Goal: Task Accomplishment & Management: Use online tool/utility

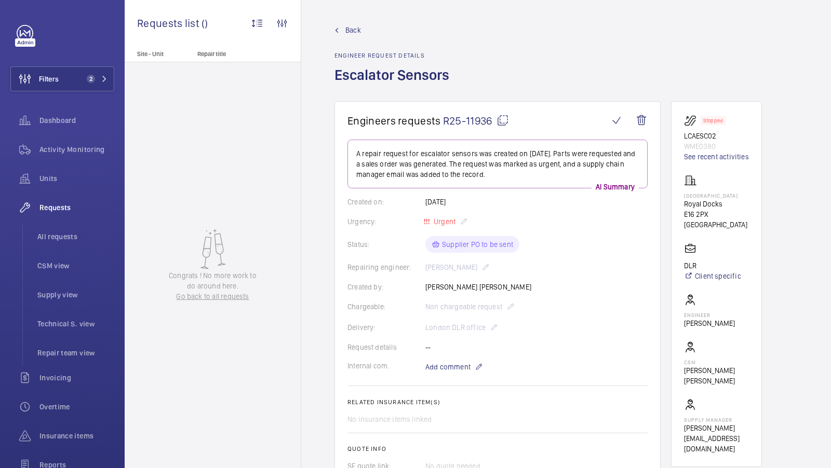
scroll to position [158, 0]
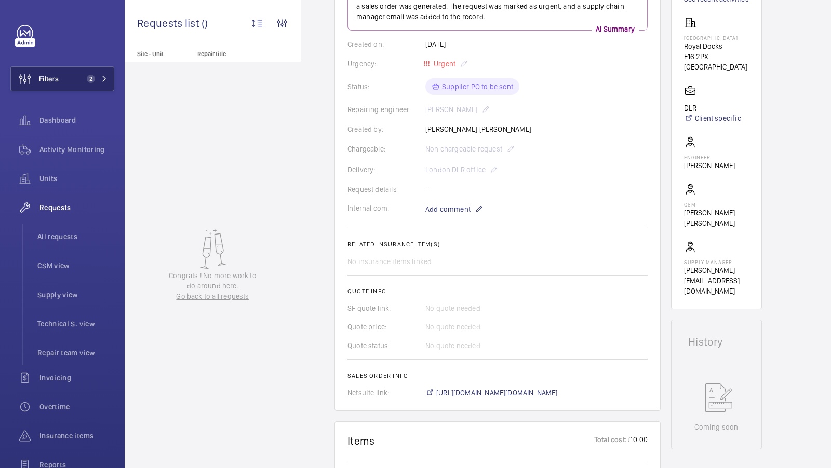
click at [69, 240] on span "All requests" at bounding box center [75, 237] width 77 height 10
click at [124, 78] on div "Filters 2 Dashboard Activity Monitoring Units Requests All requests CSM view Su…" at bounding box center [62, 234] width 125 height 468
click at [63, 83] on button "Filters 2" at bounding box center [62, 78] width 104 height 25
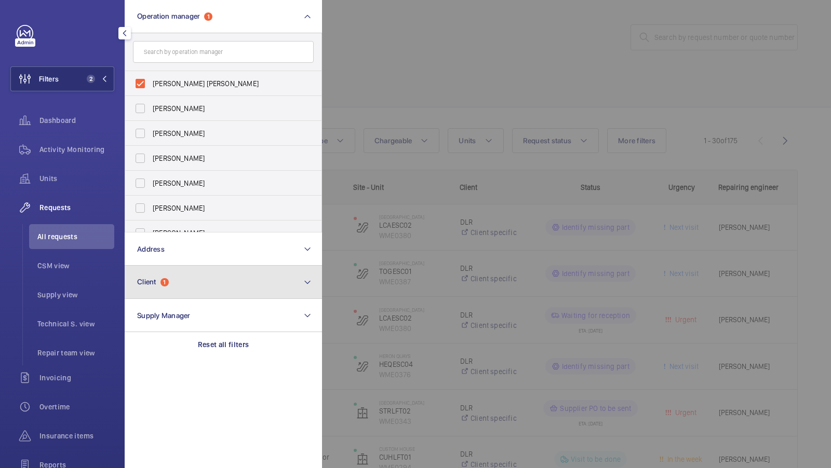
click at [235, 281] on button "Client 1" at bounding box center [223, 282] width 197 height 33
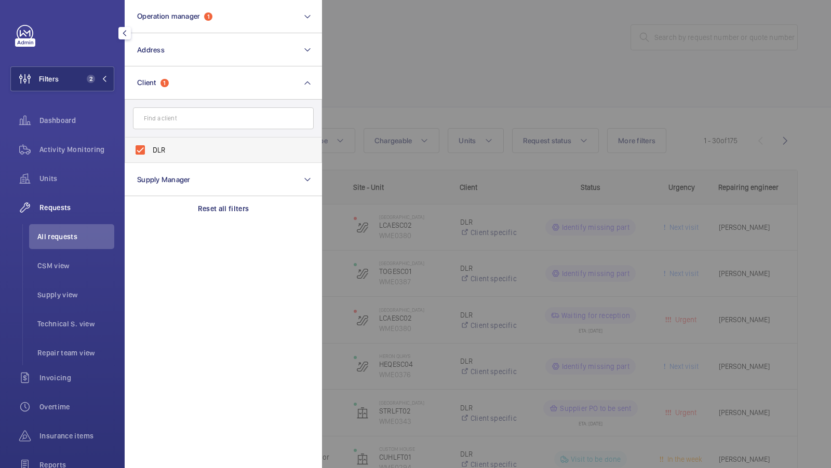
click at [186, 143] on label "DLR" at bounding box center [215, 150] width 181 height 25
click at [151, 143] on input "DLR" at bounding box center [140, 150] width 21 height 21
checkbox input "false"
click at [81, 181] on span "Units" at bounding box center [76, 178] width 75 height 10
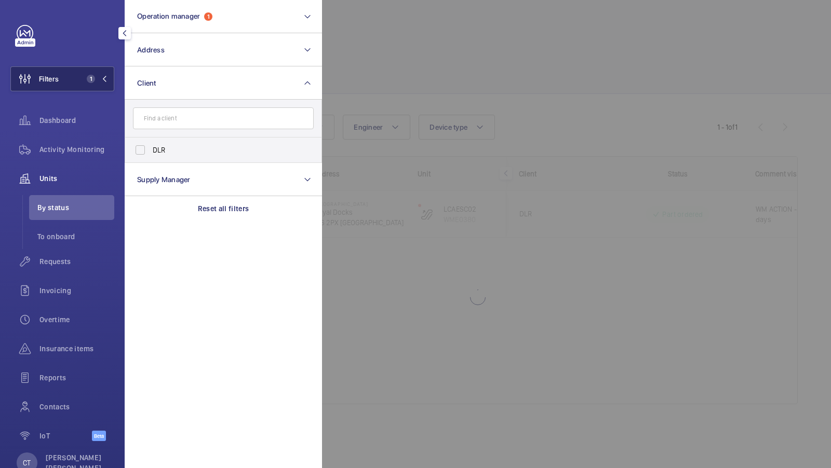
click at [97, 84] on button "Filters 1" at bounding box center [62, 78] width 104 height 25
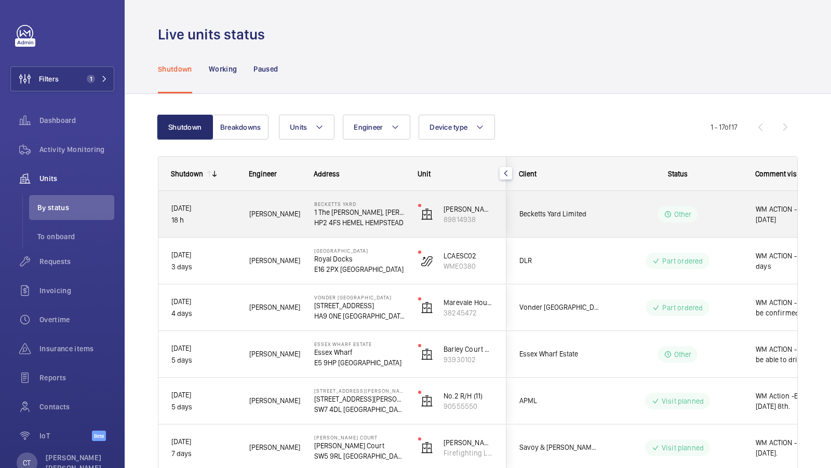
scroll to position [0, 187]
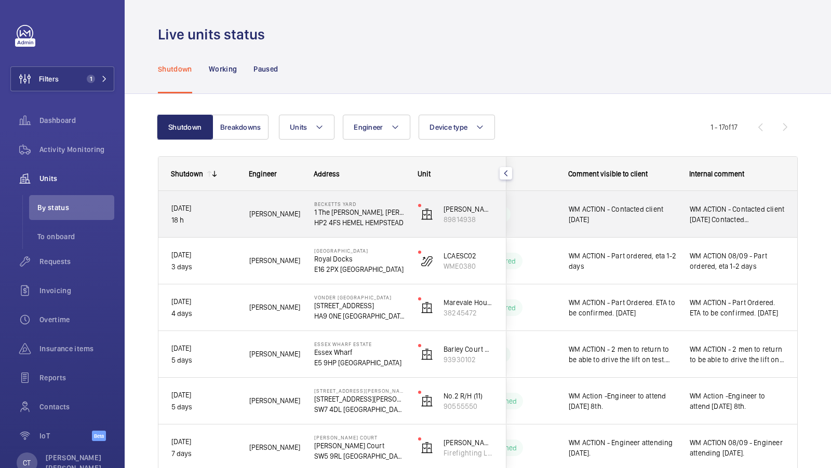
click at [690, 226] on div "WM ACTION - Contacted client [DATE] Contacted [PERSON_NAME]. Awaiting reply [DA…" at bounding box center [737, 214] width 120 height 45
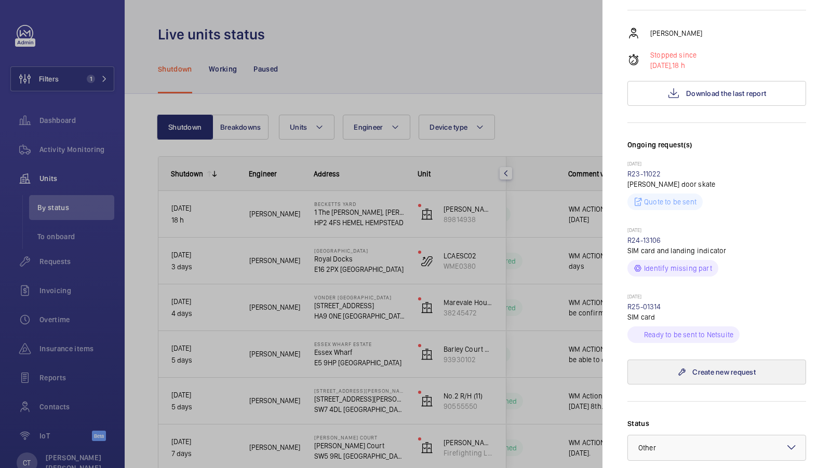
scroll to position [198, 0]
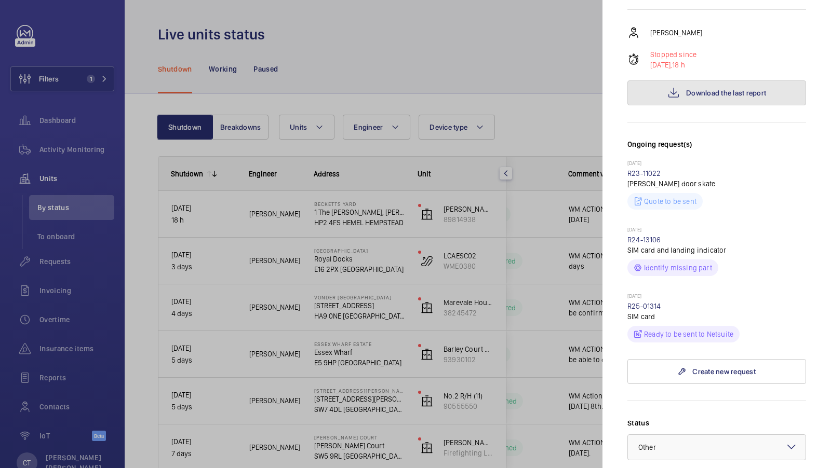
click at [695, 89] on span "Download the last report" at bounding box center [726, 93] width 80 height 8
click at [388, 336] on div at bounding box center [415, 234] width 831 height 468
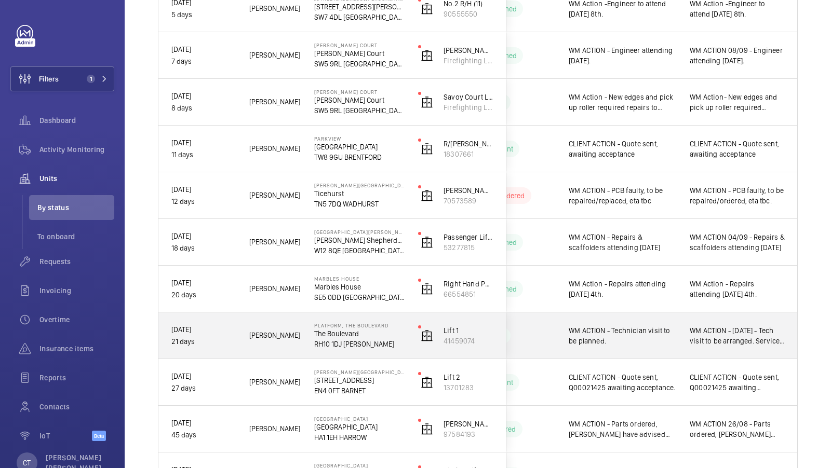
scroll to position [392, 0]
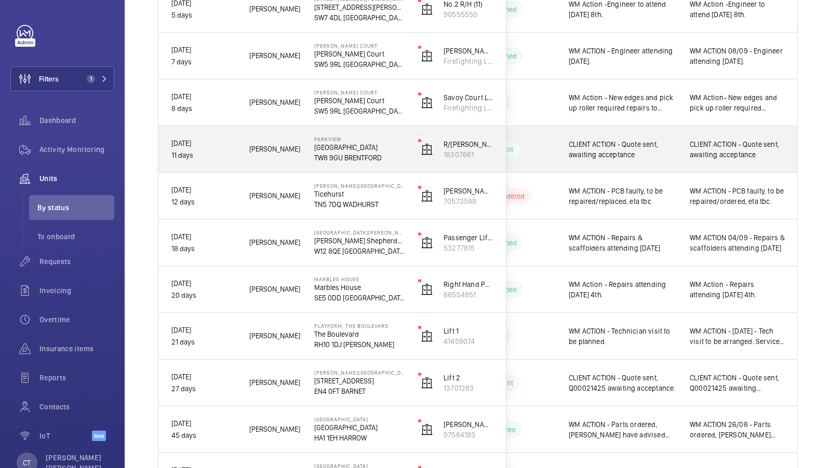
click at [706, 161] on div "CLIENT ACTION - Quote sent, awaiting acceptance" at bounding box center [737, 149] width 120 height 45
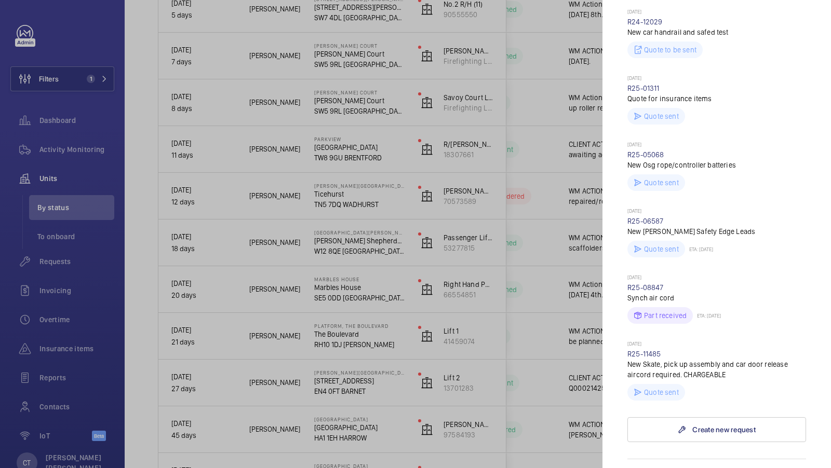
scroll to position [462, 0]
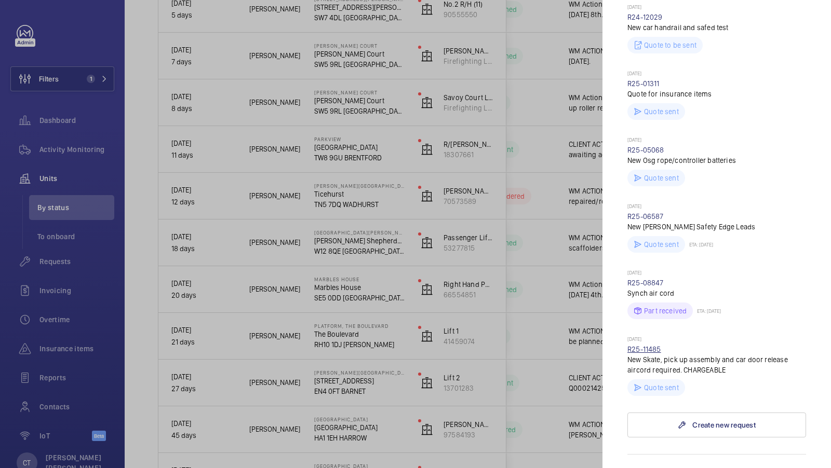
click at [646, 345] on link "R25-11485" at bounding box center [644, 349] width 34 height 8
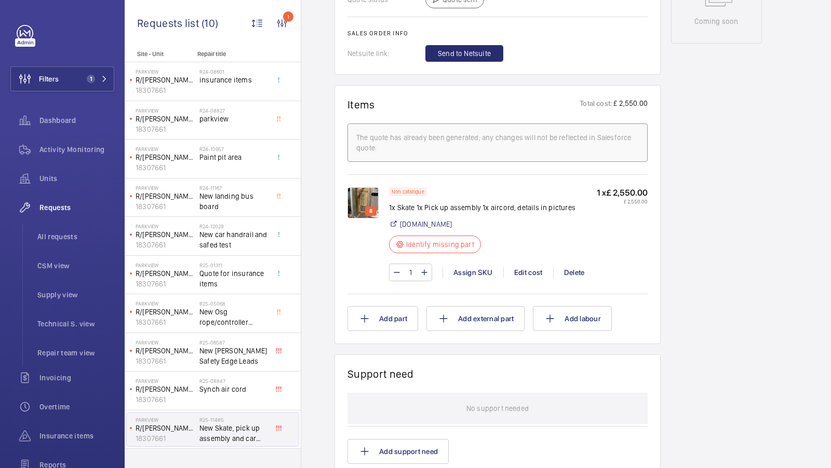
scroll to position [603, 0]
click at [464, 278] on div "Assign SKU" at bounding box center [472, 273] width 61 height 10
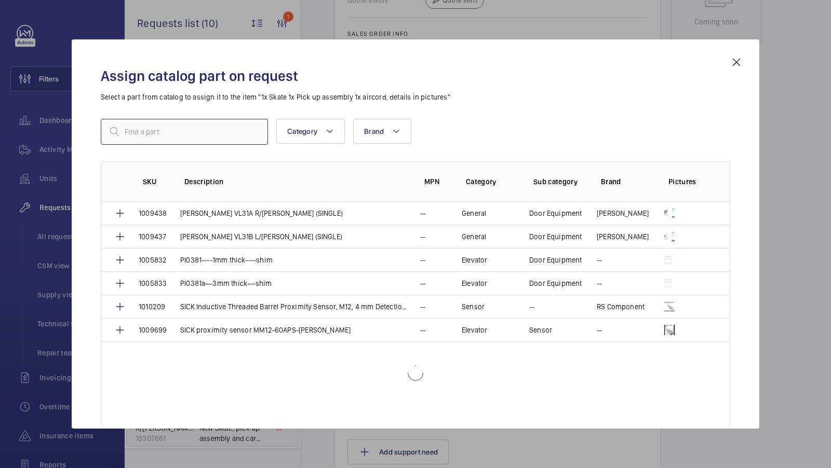
click at [152, 132] on input "text" at bounding box center [184, 132] width 167 height 26
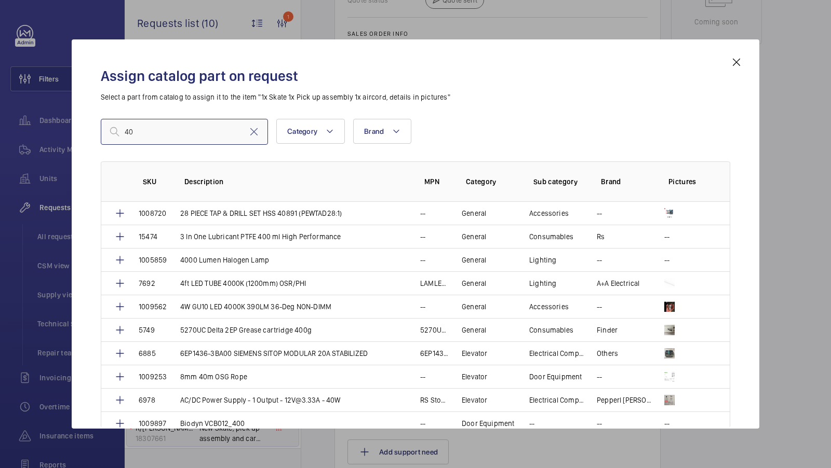
type input "40"
click at [737, 60] on mat-icon at bounding box center [736, 62] width 12 height 12
click at [473, 278] on div "Assign SKU" at bounding box center [472, 273] width 61 height 10
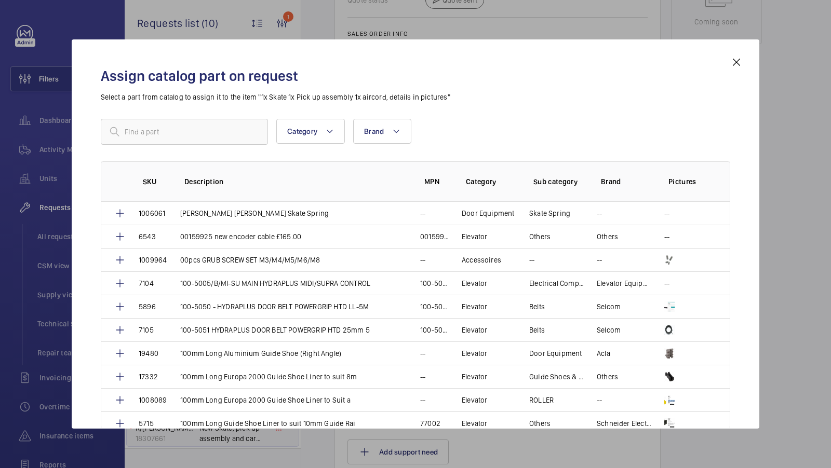
click at [164, 102] on p "Select a part from catalog to assign it to the item "1x Skate 1x Pick up assemb…" at bounding box center [415, 97] width 629 height 10
click at [136, 134] on div "Assign catalog part on request Select a part from catalog to assign it to the i…" at bounding box center [416, 233] width 688 height 389
click at [184, 138] on div "Assign catalog part on request Select a part from catalog to assign it to the i…" at bounding box center [415, 242] width 654 height 373
click at [155, 129] on div "Assign catalog part on request Select a part from catalog to assign it to the i…" at bounding box center [415, 242] width 654 height 373
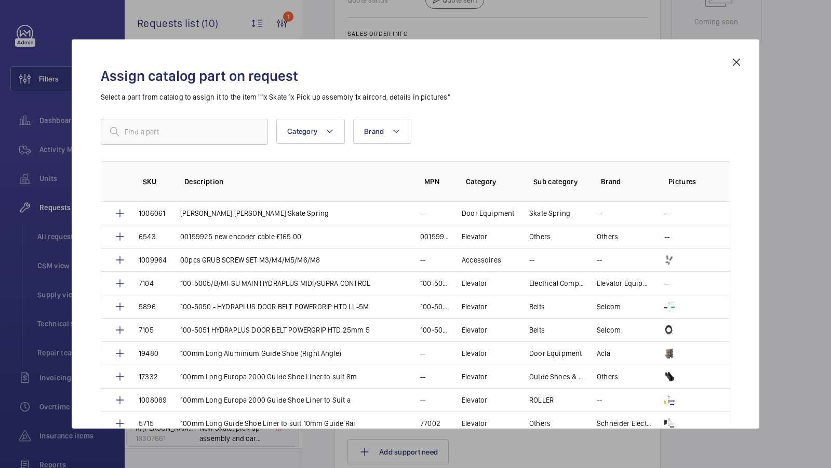
click at [735, 62] on div "Assign catalog part on request Select a part from catalog to assign it to the i…" at bounding box center [416, 233] width 688 height 389
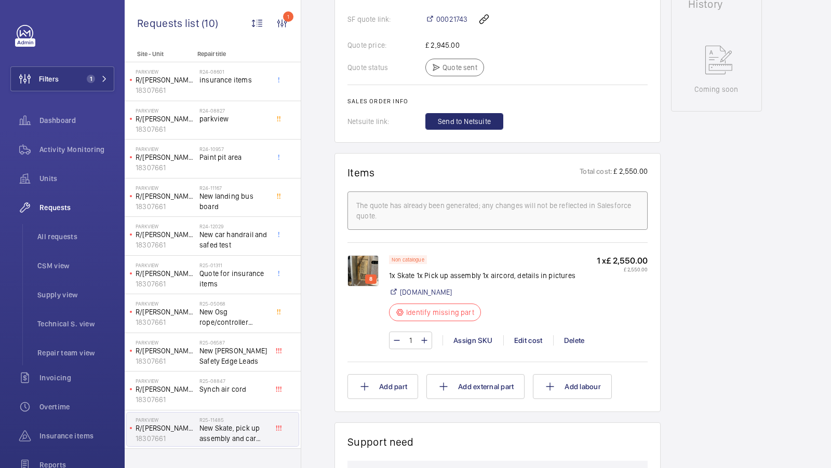
scroll to position [539, 0]
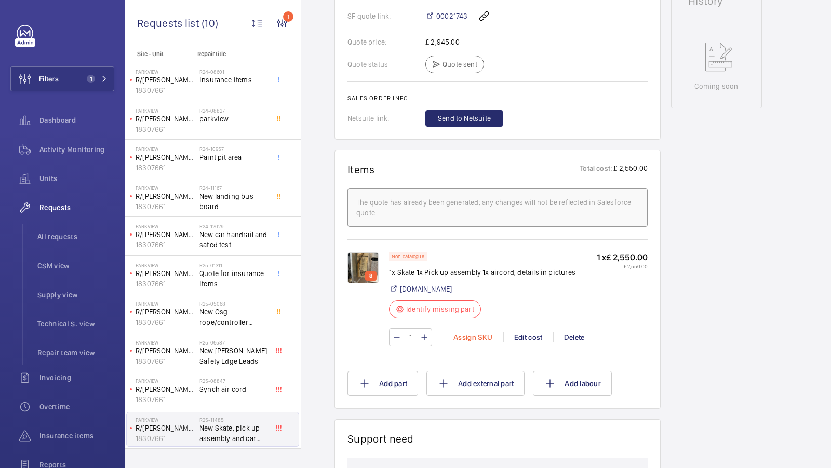
click at [462, 343] on div "Assign SKU" at bounding box center [472, 337] width 61 height 10
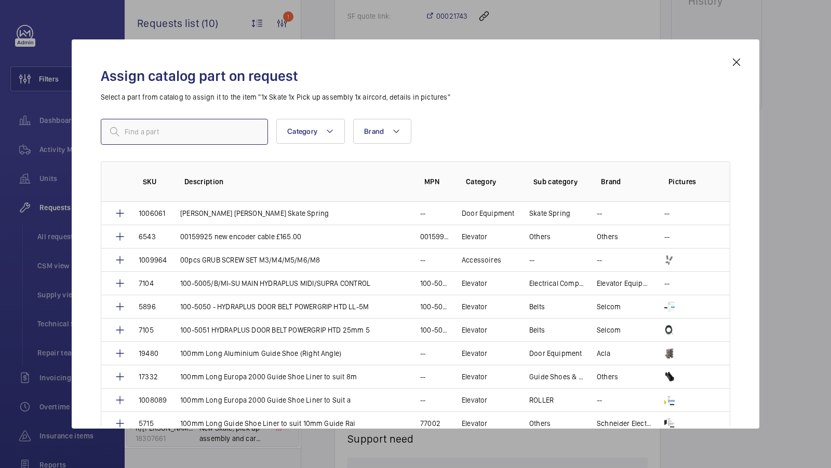
click at [135, 131] on input "text" at bounding box center [184, 132] width 167 height 26
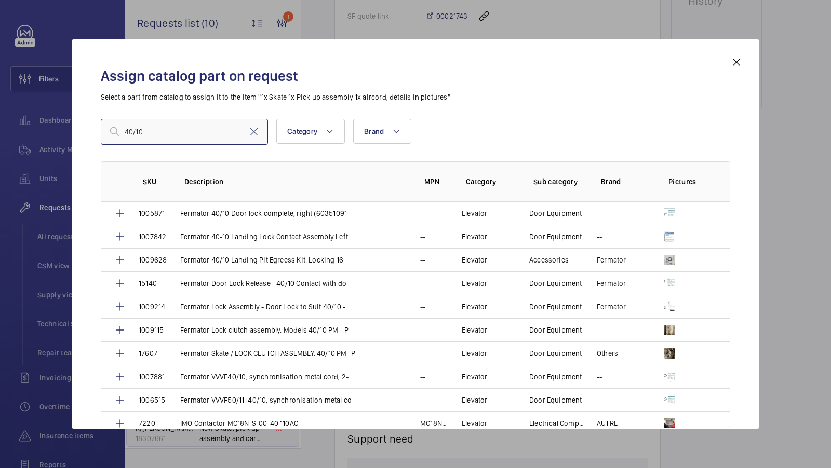
click at [165, 138] on input "40/10" at bounding box center [184, 132] width 167 height 26
type input "1010218"
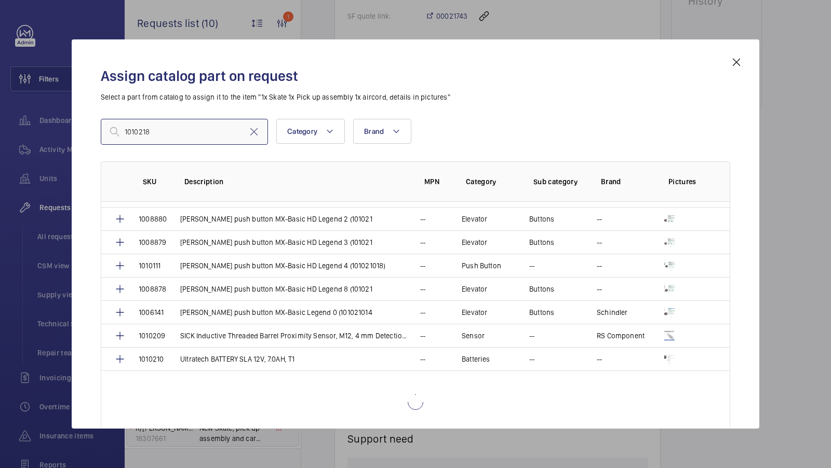
scroll to position [282, 0]
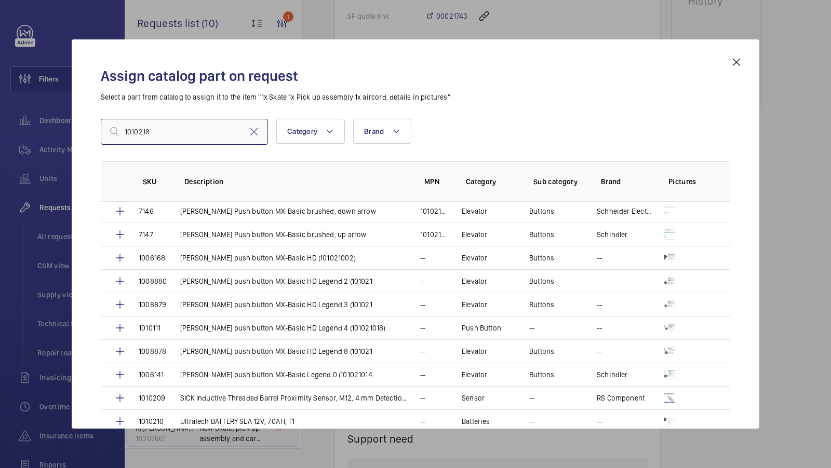
click at [162, 132] on input "1010218" at bounding box center [184, 132] width 167 height 26
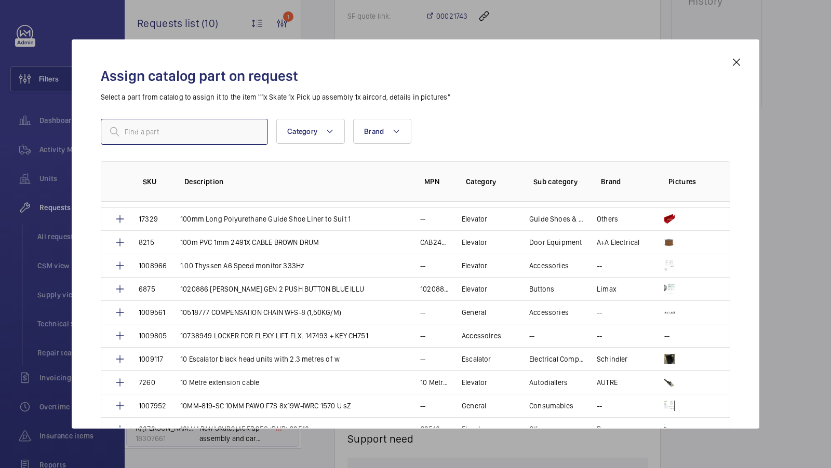
paste input "1010218"
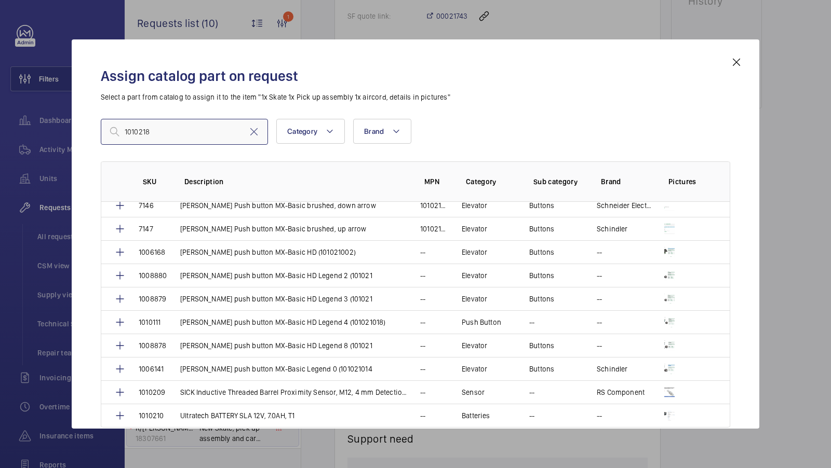
scroll to position [282, 0]
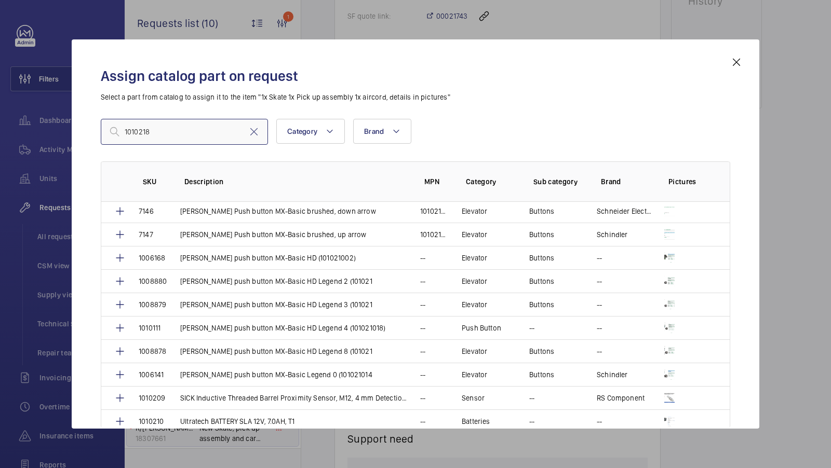
type input "1010218"
click at [737, 63] on mat-icon at bounding box center [736, 62] width 12 height 12
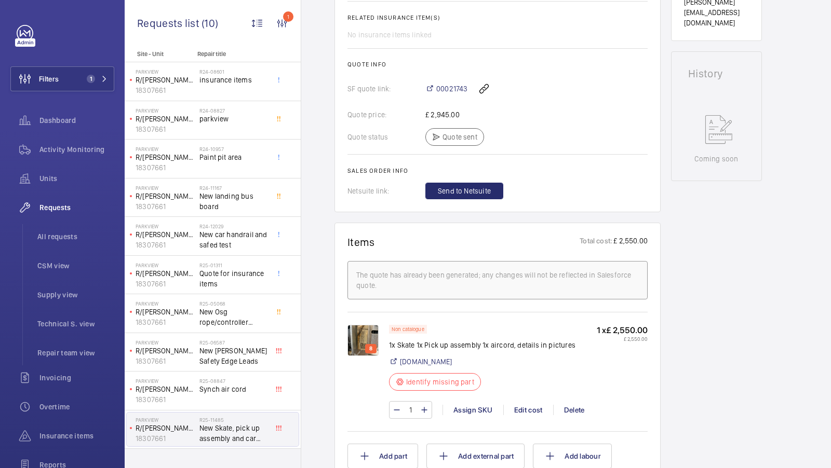
scroll to position [531, 0]
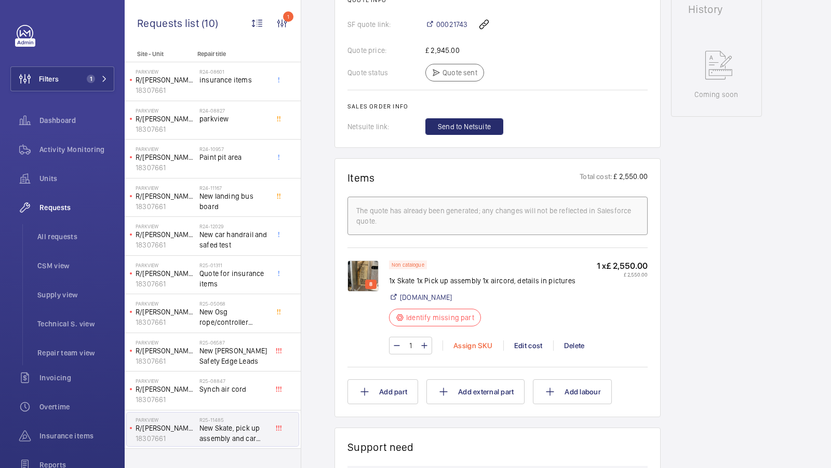
click at [481, 351] on div "Assign SKU" at bounding box center [472, 346] width 61 height 10
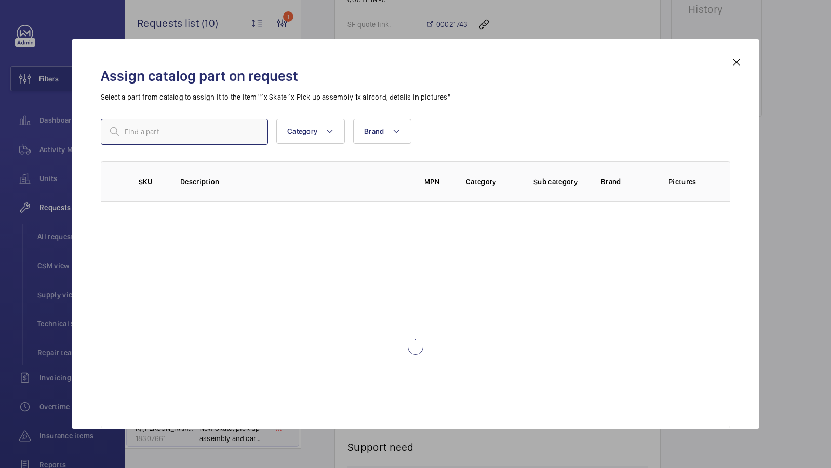
click at [156, 134] on input "text" at bounding box center [184, 132] width 167 height 26
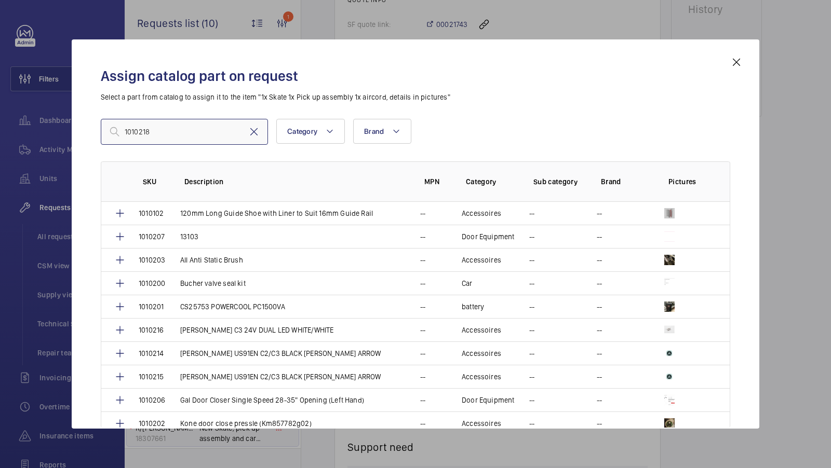
type input "1010218"
click at [253, 131] on mat-icon at bounding box center [254, 132] width 12 height 12
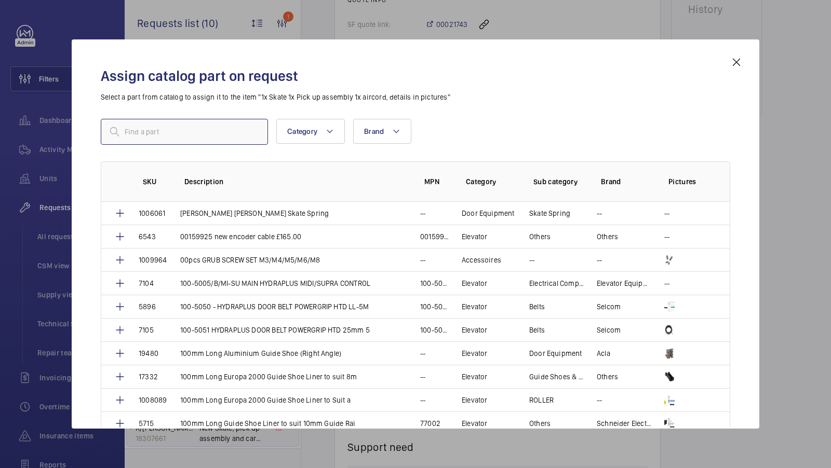
click at [173, 131] on input "text" at bounding box center [184, 132] width 167 height 26
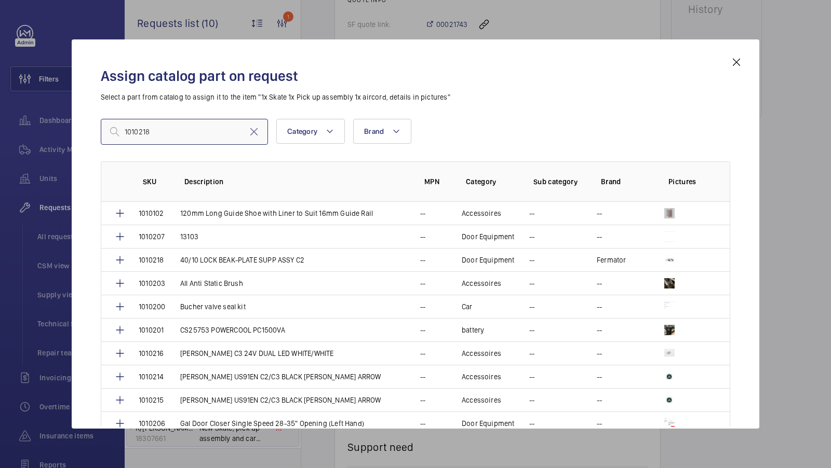
click at [174, 128] on input "1010218" at bounding box center [184, 132] width 167 height 26
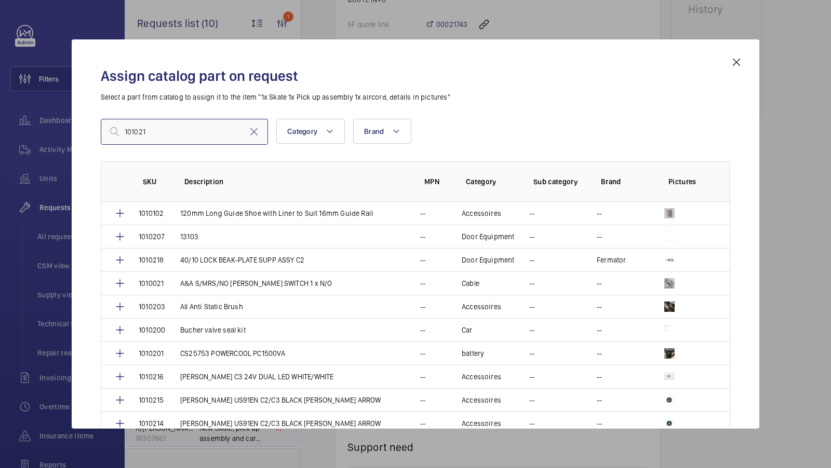
type input "1010218"
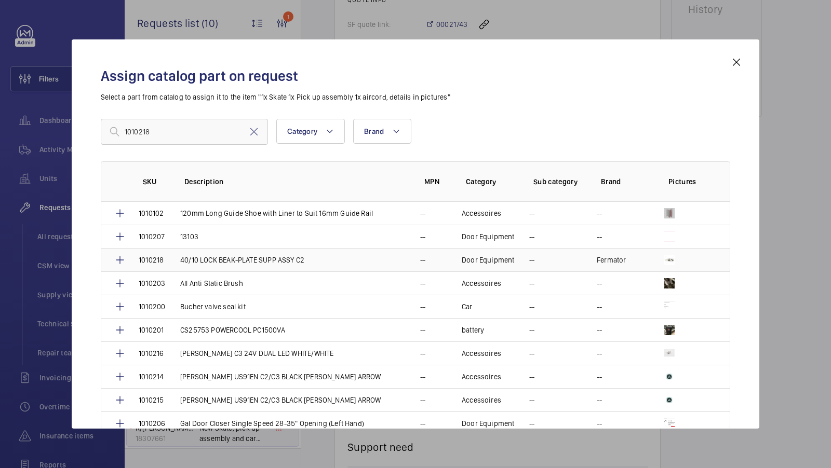
click at [295, 260] on p "40/10 LOCK BEAK-PLATE SUPP ASSY C2" at bounding box center [242, 260] width 124 height 10
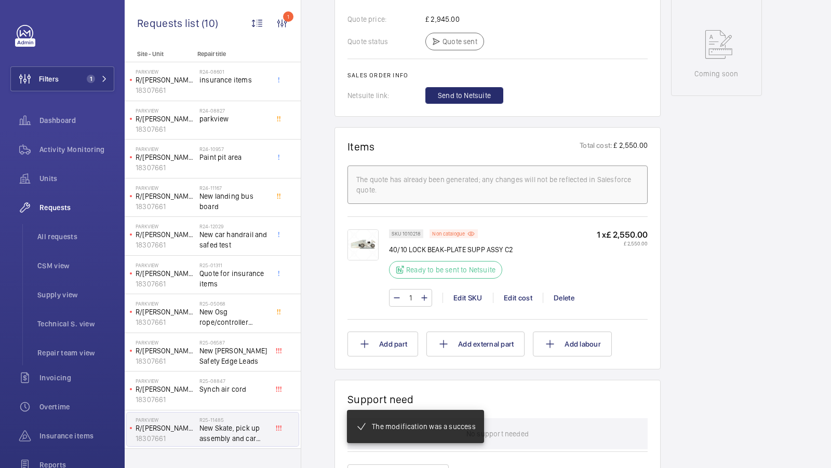
scroll to position [562, 0]
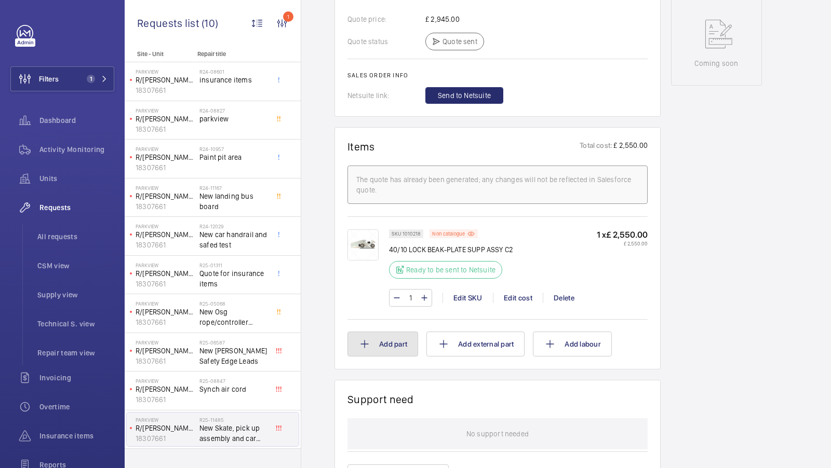
click at [389, 343] on button "Add part" at bounding box center [382, 344] width 71 height 25
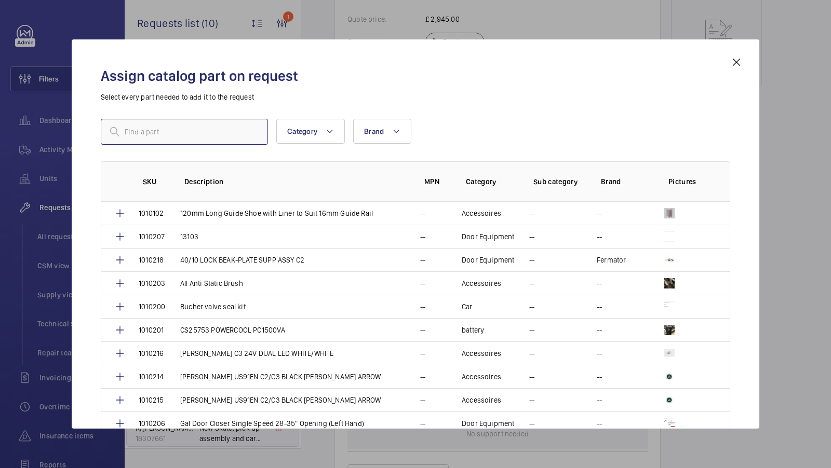
click at [167, 125] on input "text" at bounding box center [184, 132] width 167 height 26
paste input "AIRCORD SYNC CABLE. LENGTH: 4080MM"
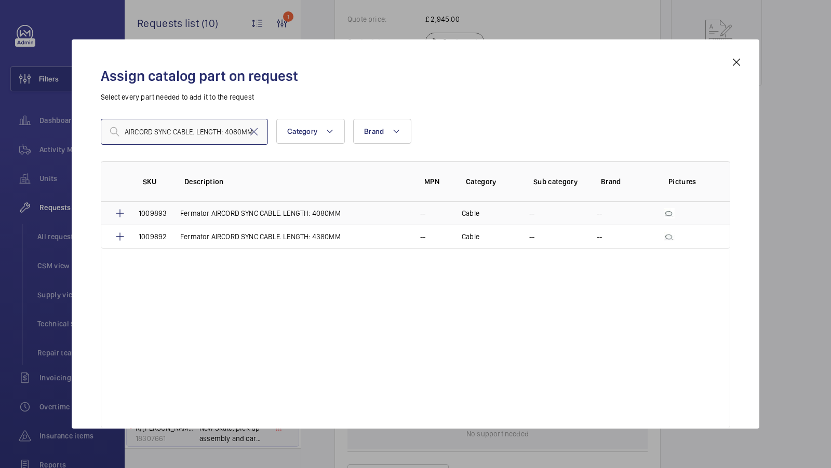
type input "AIRCORD SYNC CABLE. LENGTH: 4080MM"
click at [228, 212] on p "Fermator AIRCORD SYNC CABLE. LENGTH: 4080MM" at bounding box center [260, 213] width 160 height 10
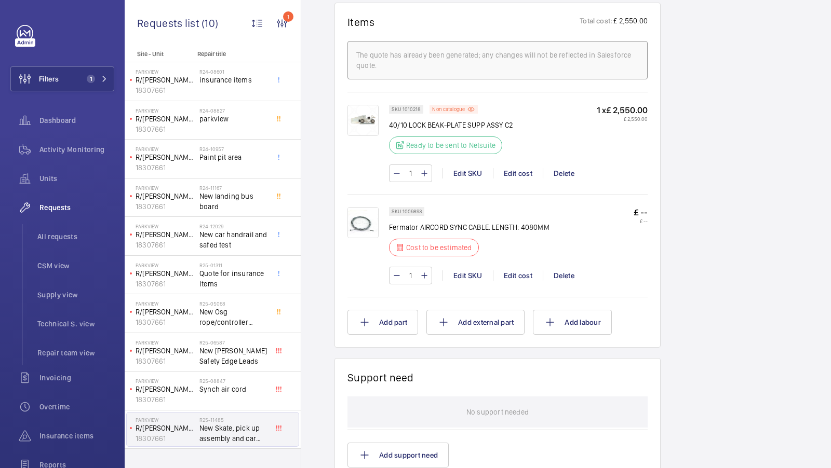
scroll to position [662, 0]
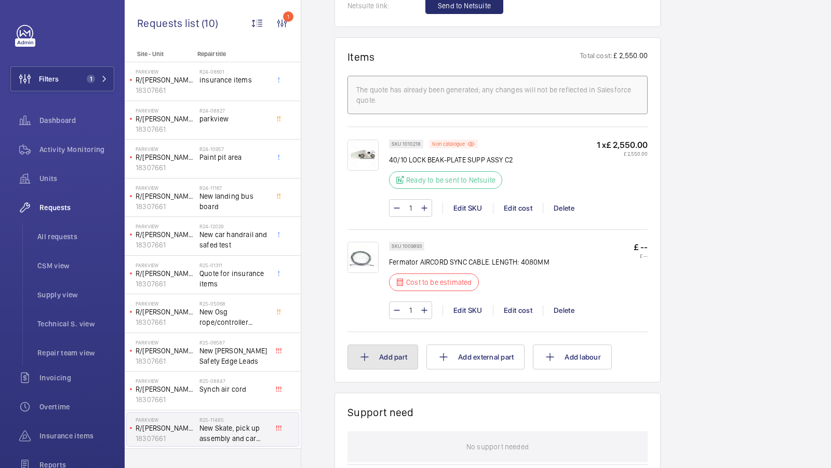
click at [407, 366] on button "Add part" at bounding box center [382, 357] width 71 height 25
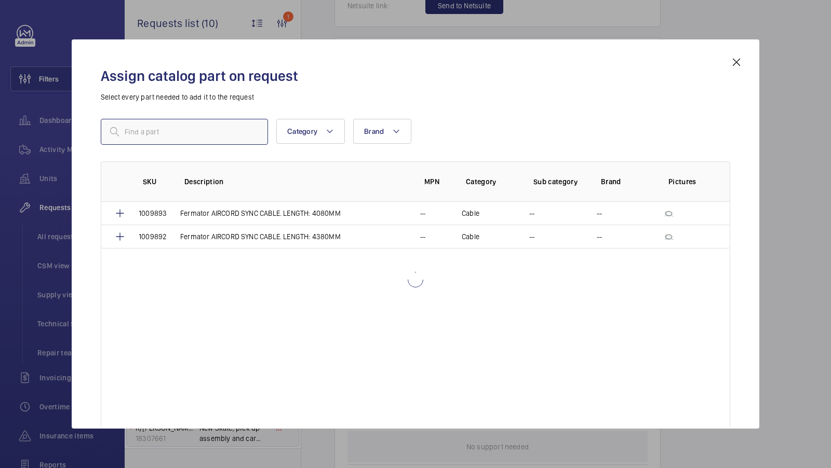
click at [188, 136] on input "text" at bounding box center [184, 132] width 167 height 26
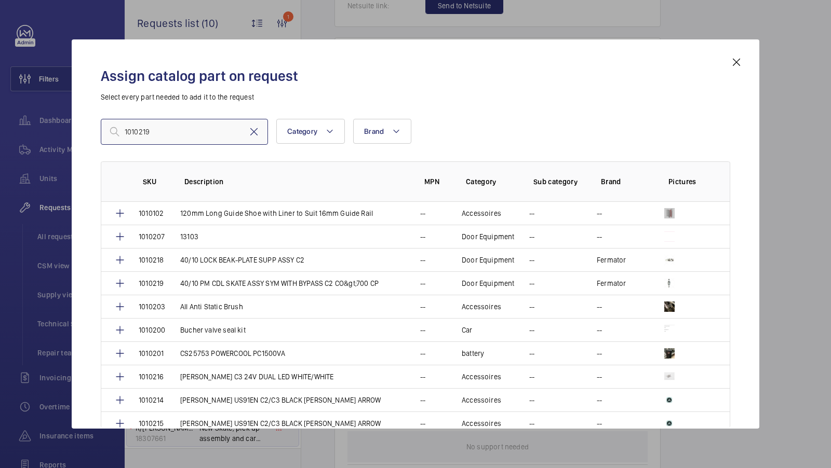
type input "1010219"
click at [254, 132] on mat-icon at bounding box center [254, 132] width 12 height 12
click at [174, 125] on input "text" at bounding box center [184, 132] width 167 height 26
type input "1010219"
click at [329, 281] on p "40/10 PM CDL SKATE ASSY SYM WITH BYPASS C2 CO&gt;700 CP" at bounding box center [279, 283] width 198 height 10
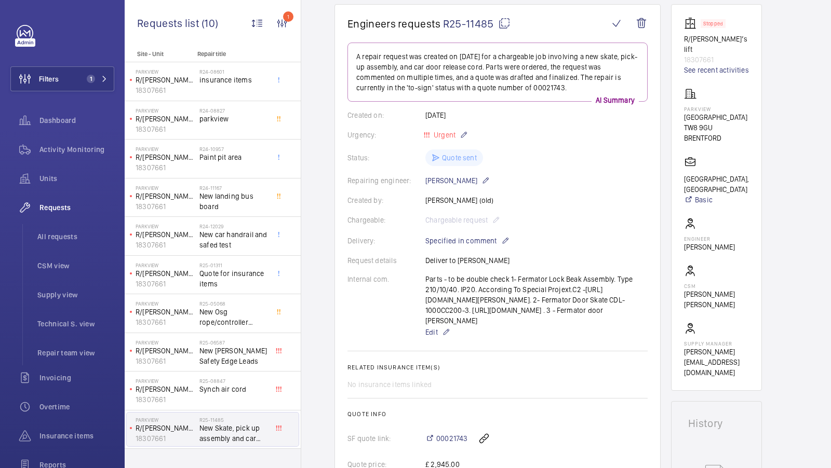
scroll to position [266, 0]
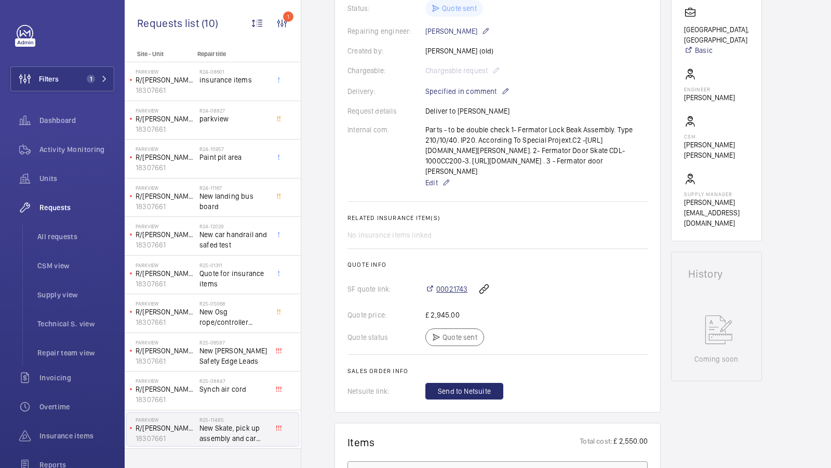
click at [448, 294] on span "00021743" at bounding box center [451, 289] width 31 height 10
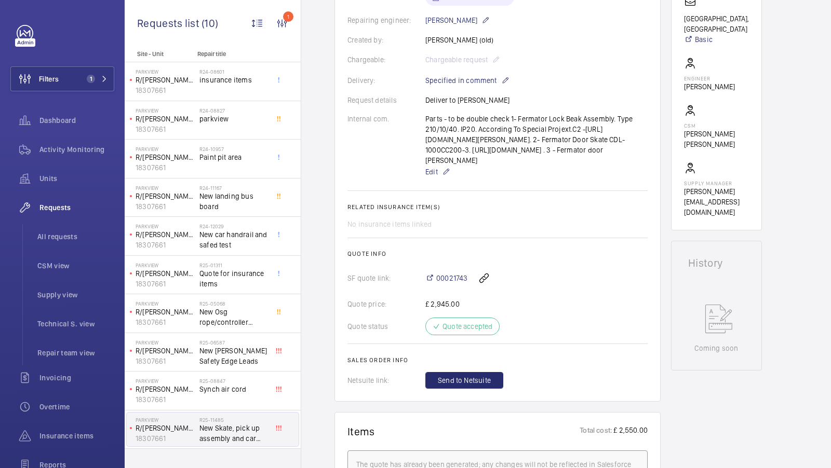
scroll to position [276, 0]
click at [451, 386] on span "Send to Netsuite" at bounding box center [464, 381] width 53 height 10
click at [613, 282] on div "00021743" at bounding box center [536, 278] width 222 height 25
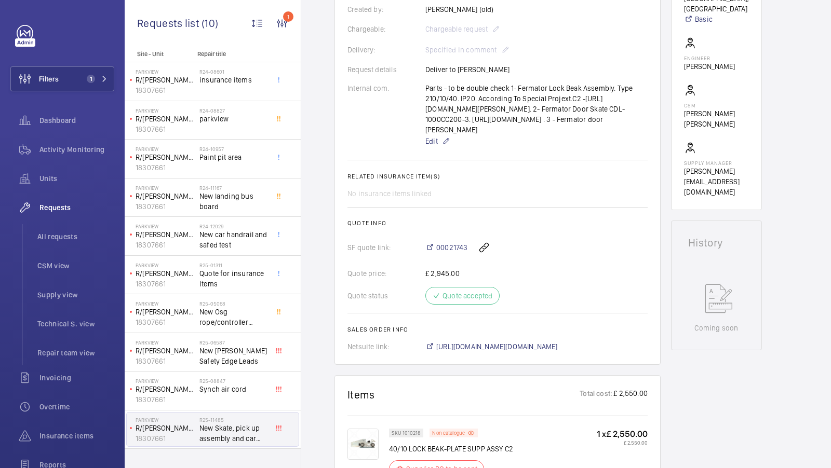
scroll to position [307, 0]
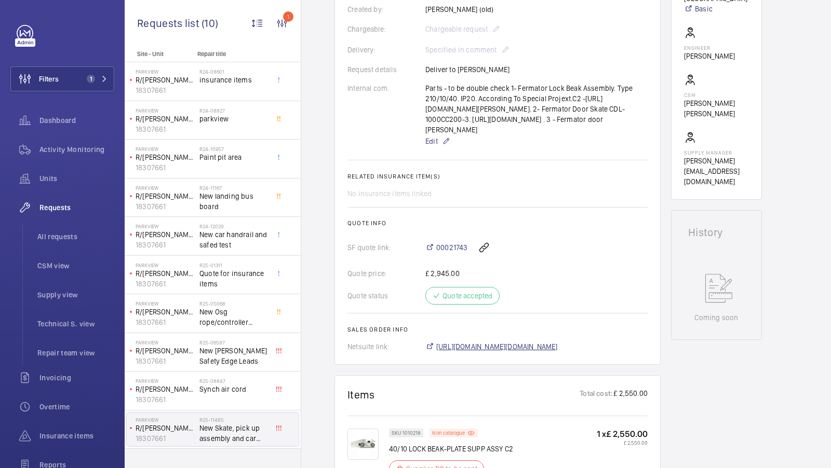
click at [558, 352] on span "[URL][DOMAIN_NAME][DOMAIN_NAME]" at bounding box center [497, 347] width 122 height 10
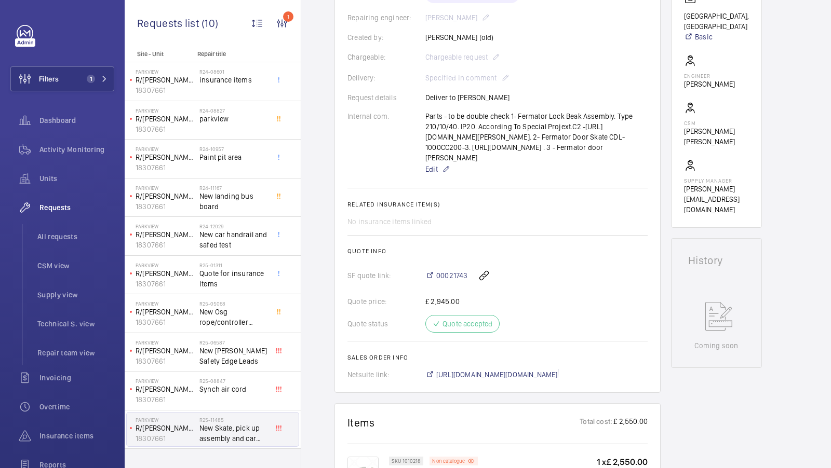
scroll to position [0, 0]
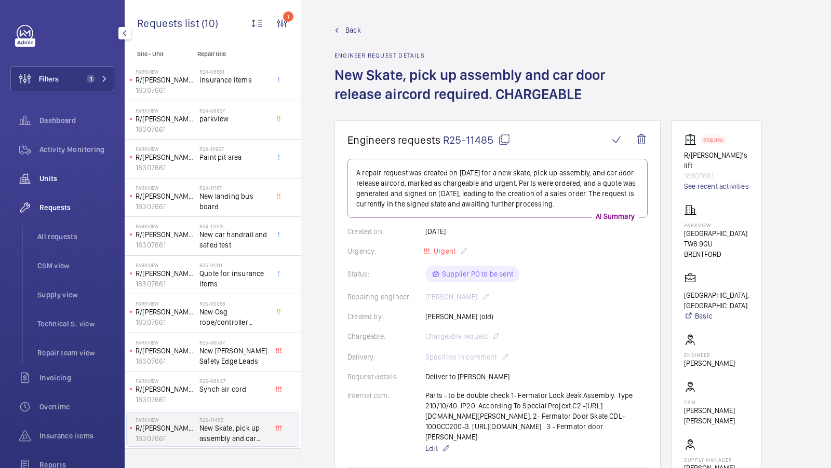
click at [55, 185] on div "Units" at bounding box center [62, 178] width 104 height 25
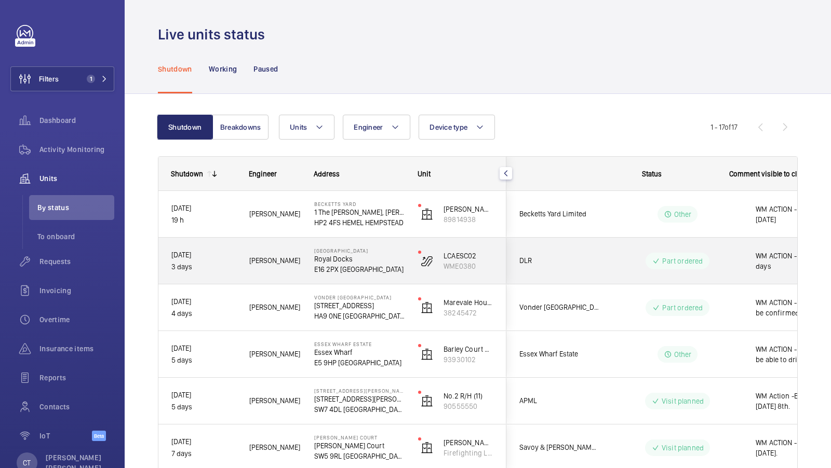
scroll to position [0, 187]
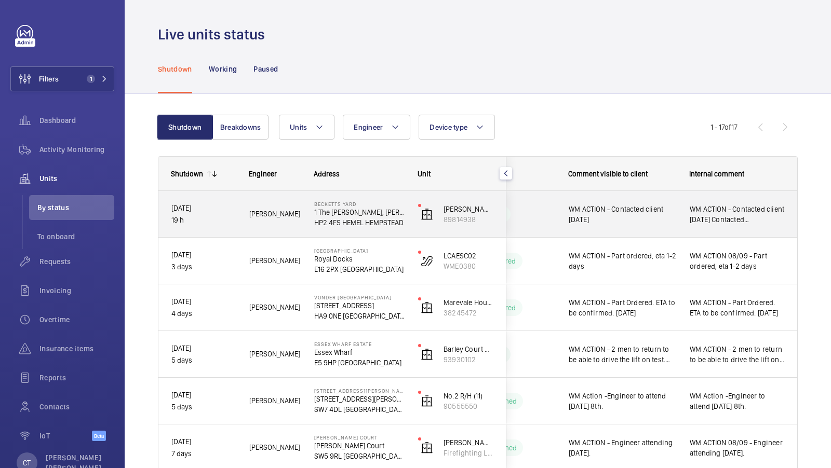
click at [734, 215] on span "WM ACTION - Contacted client [DATE] Contacted [PERSON_NAME]. Awaiting reply [DA…" at bounding box center [737, 214] width 95 height 21
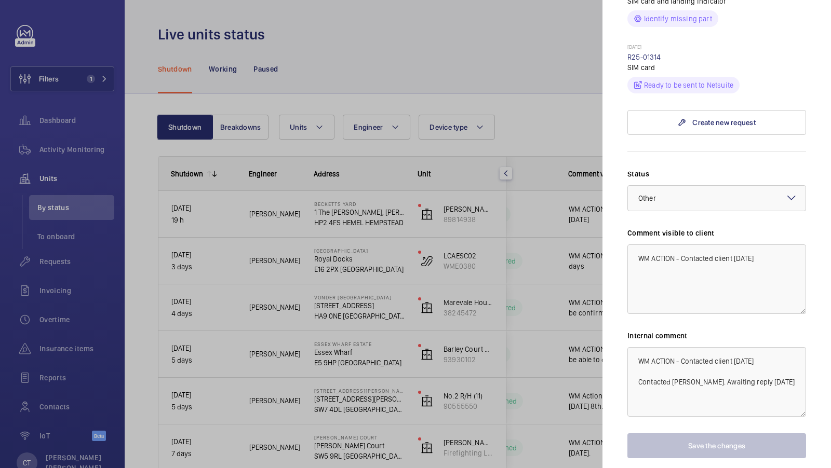
scroll to position [448, 0]
click at [503, 285] on div at bounding box center [415, 234] width 831 height 468
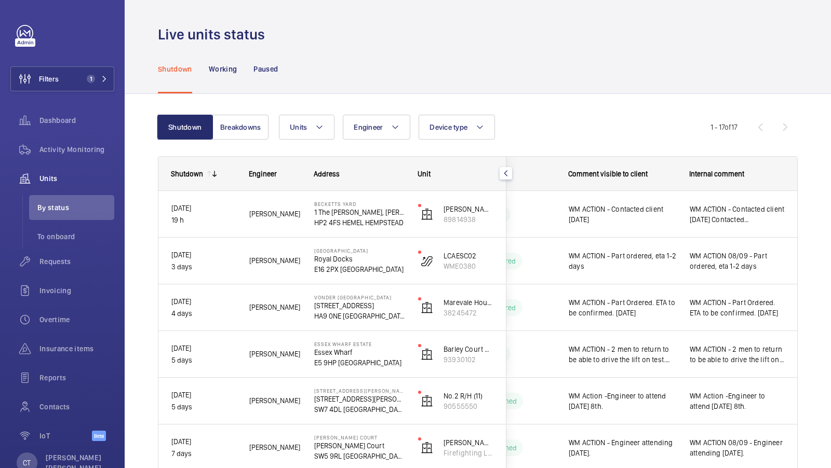
scroll to position [0, 0]
click at [98, 79] on span "1" at bounding box center [95, 79] width 25 height 8
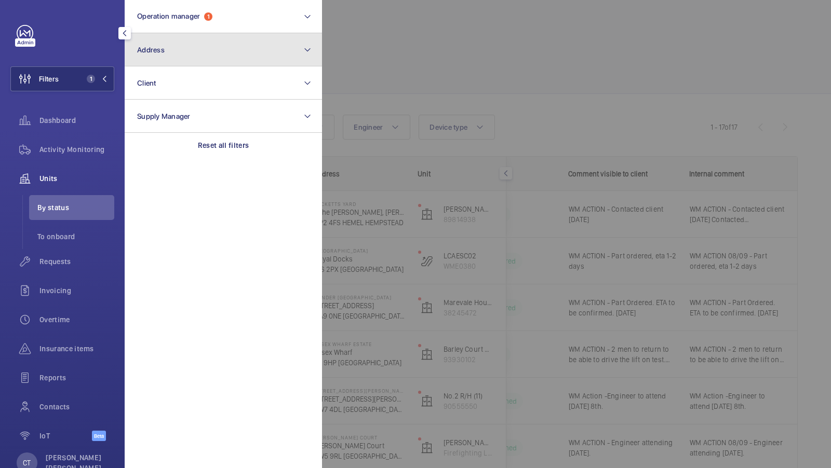
click at [252, 60] on button "Address" at bounding box center [223, 49] width 197 height 33
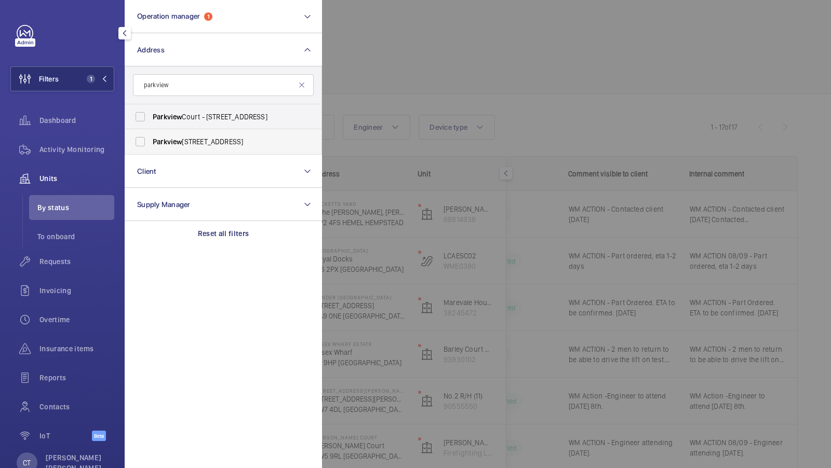
type input "parkview"
click at [206, 146] on span "[STREET_ADDRESS]" at bounding box center [224, 142] width 143 height 10
click at [151, 146] on input "[STREET_ADDRESS]" at bounding box center [140, 141] width 21 height 21
checkbox input "true"
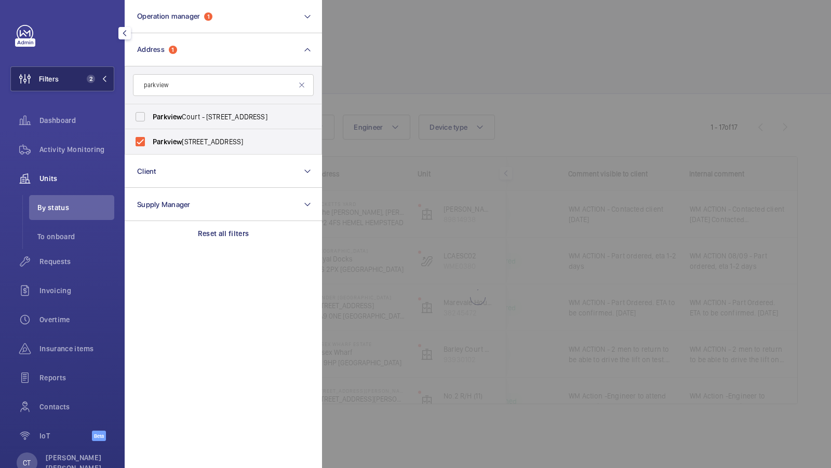
click at [109, 78] on button "Filters 2" at bounding box center [62, 78] width 104 height 25
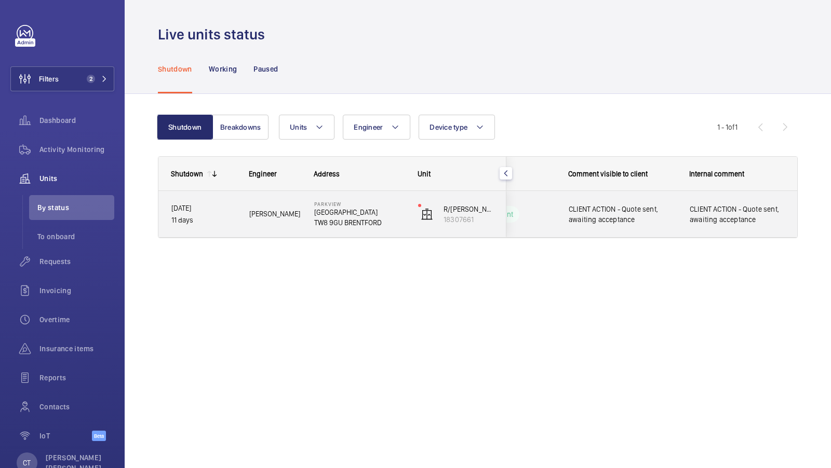
click at [731, 213] on span "CLIENT ACTION - Quote sent, awaiting acceptance" at bounding box center [737, 214] width 95 height 21
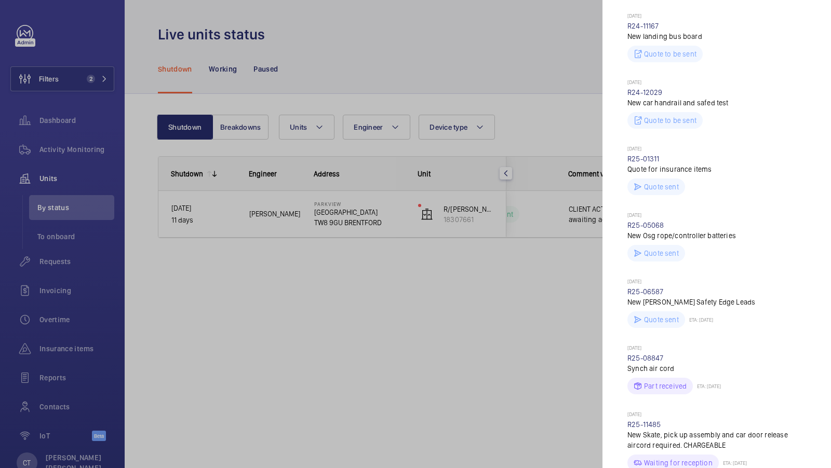
scroll to position [556, 0]
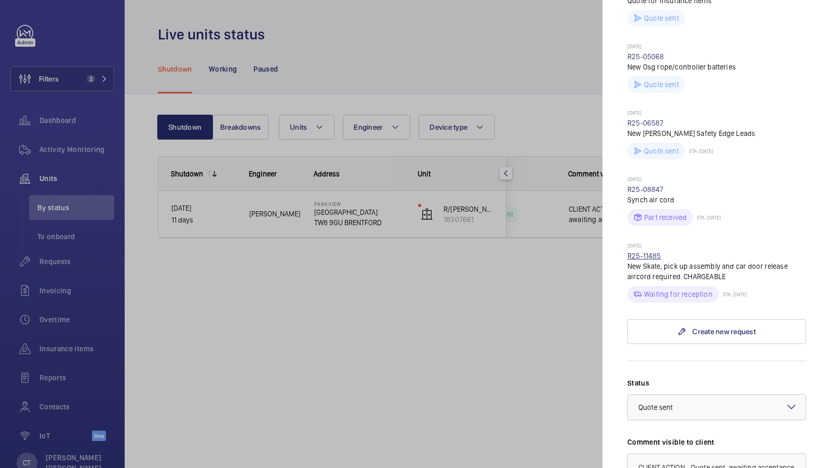
click at [642, 252] on link "R25-11485" at bounding box center [644, 256] width 34 height 8
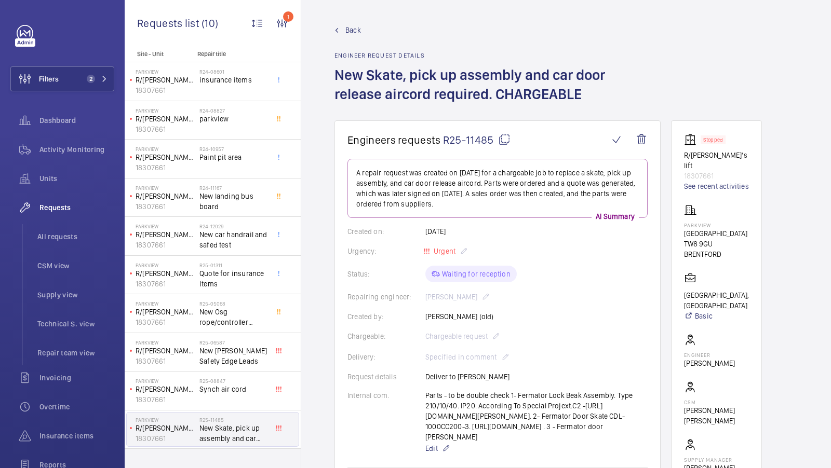
click at [351, 29] on span "Back" at bounding box center [353, 30] width 16 height 10
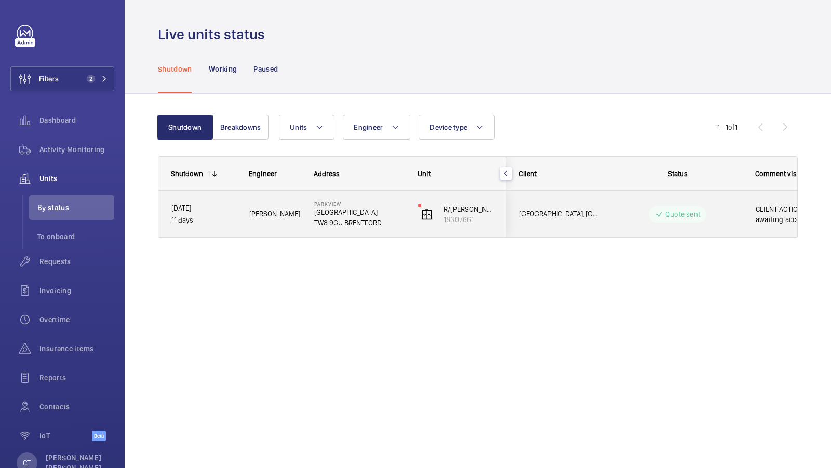
scroll to position [0, 187]
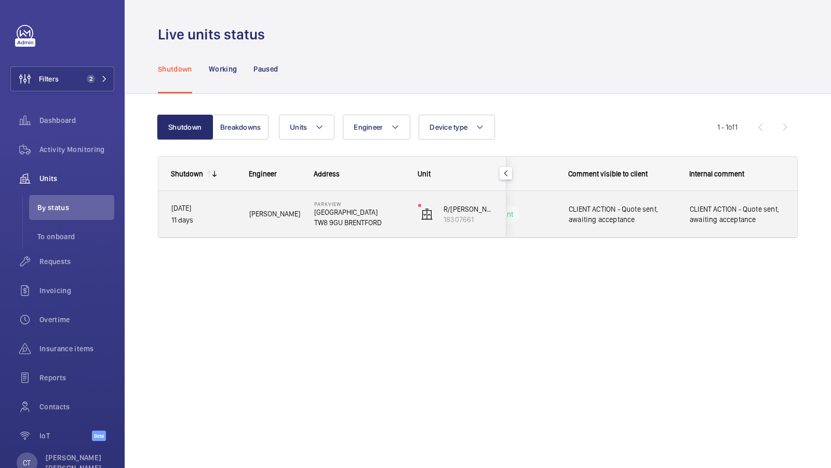
click at [729, 213] on span "CLIENT ACTION - Quote sent, awaiting acceptance" at bounding box center [737, 214] width 95 height 21
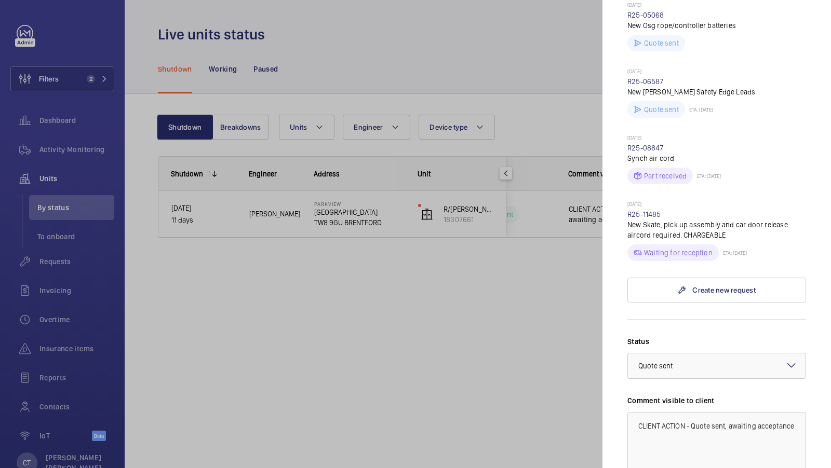
scroll to position [575, 0]
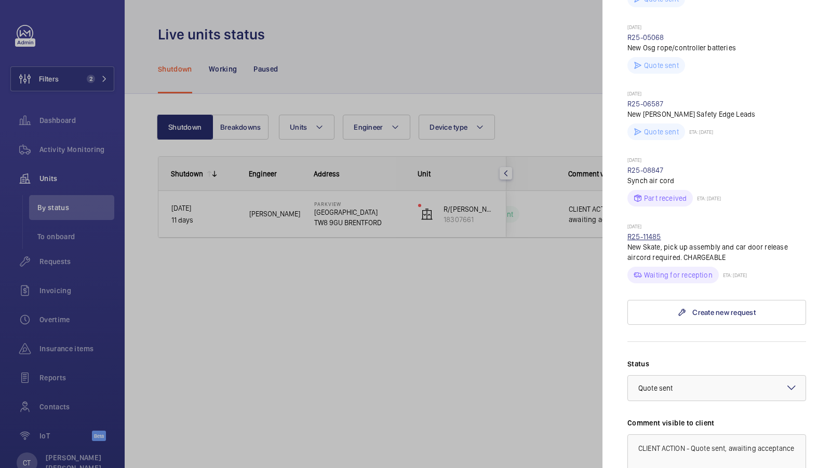
click at [652, 233] on link "R25-11485" at bounding box center [644, 237] width 34 height 8
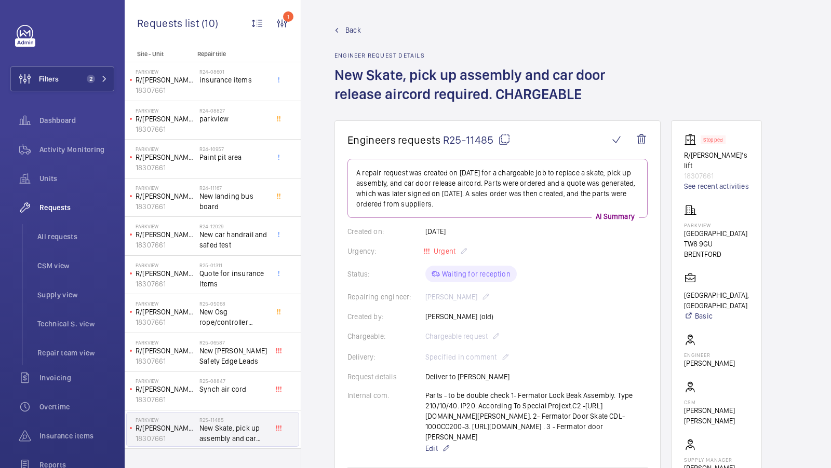
click at [352, 31] on span "Back" at bounding box center [353, 30] width 16 height 10
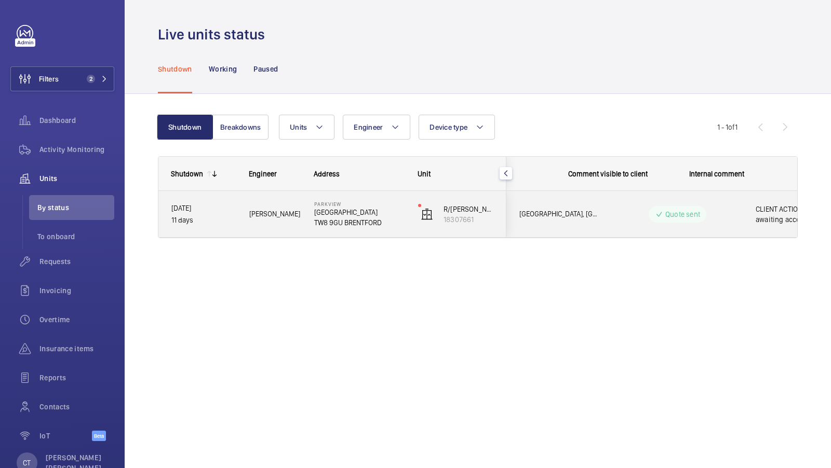
scroll to position [0, 187]
click at [690, 210] on span "CLIENT ACTION - Quote sent, awaiting acceptance" at bounding box center [737, 214] width 95 height 21
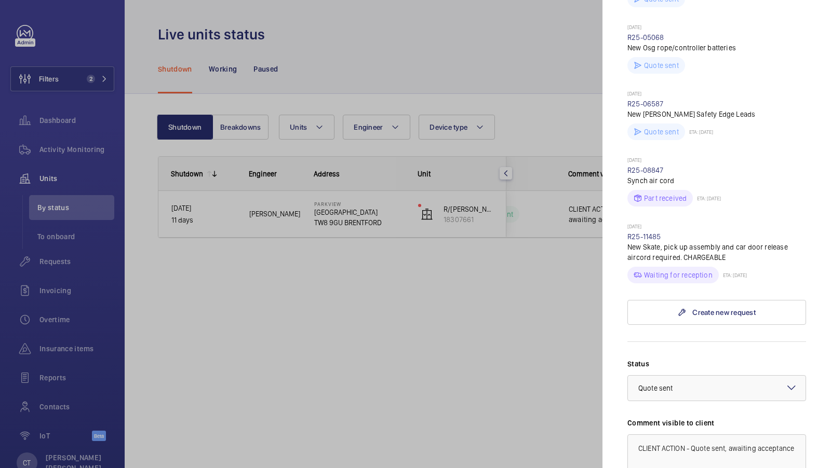
scroll to position [614, 0]
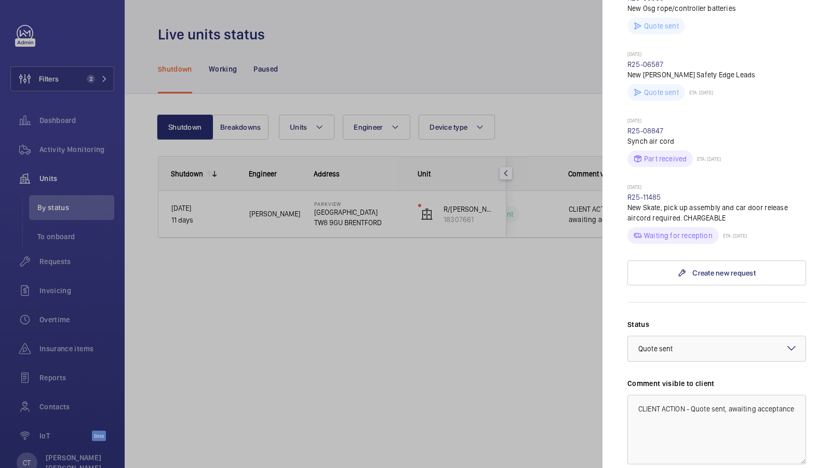
click at [727, 275] on div "Stopped unit Parkview Great West Road TW8 9GU BRENTFORD Parkview, Brentford R/H…" at bounding box center [716, 39] width 179 height 1257
click at [724, 265] on link "Create new request" at bounding box center [716, 273] width 179 height 25
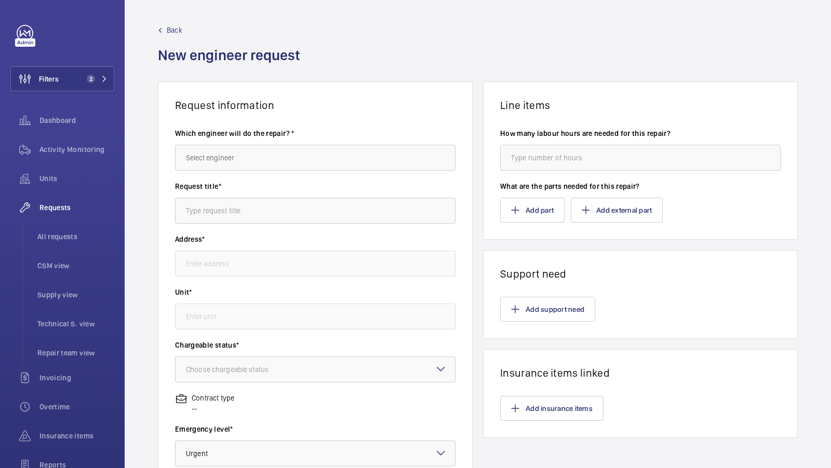
type input "Parkview Great West Road, TW8 9GU BRENTFORD"
type input "18307661 - R/H Fireman’s lift"
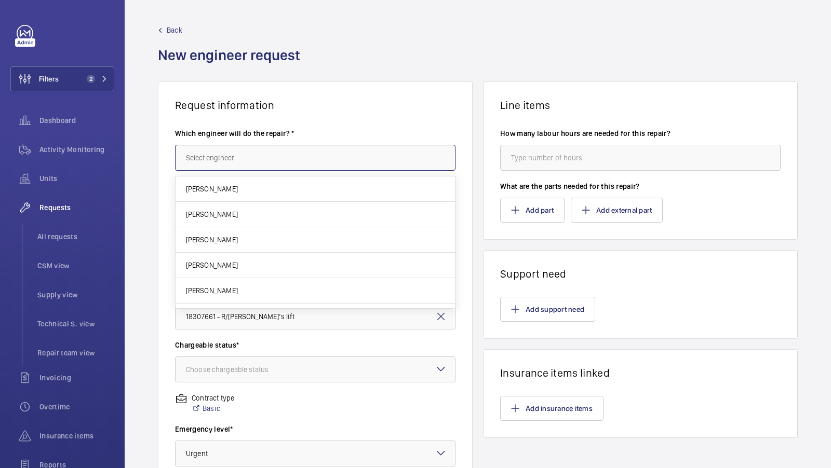
click at [252, 157] on input "text" at bounding box center [315, 158] width 280 height 26
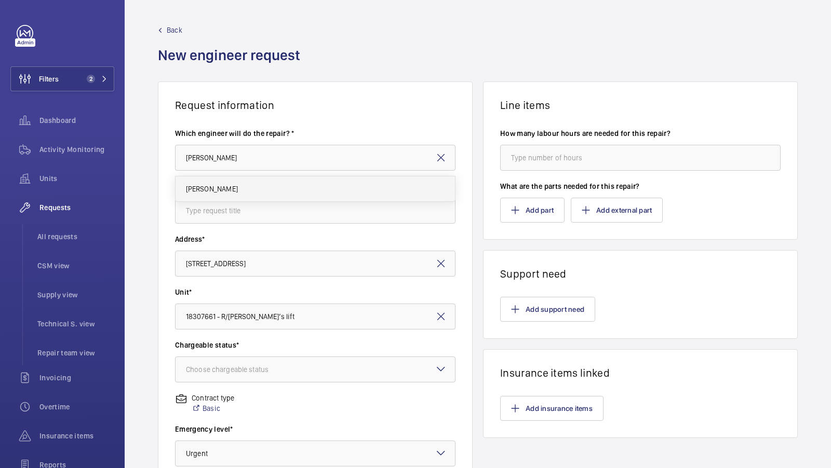
click at [233, 184] on mat-option "Keith Bishop" at bounding box center [316, 189] width 280 height 25
type input "Keith Bishop"
click at [219, 206] on input "text" at bounding box center [315, 211] width 280 height 26
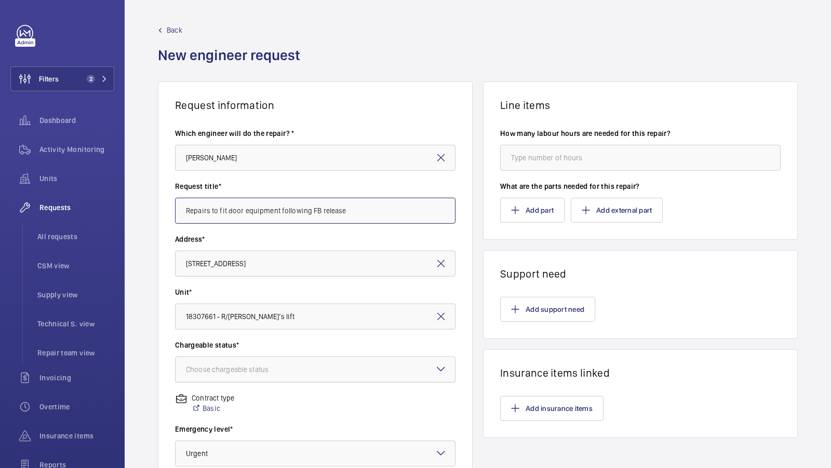
click at [279, 369] on div "Choose chargeable status" at bounding box center [240, 370] width 109 height 10
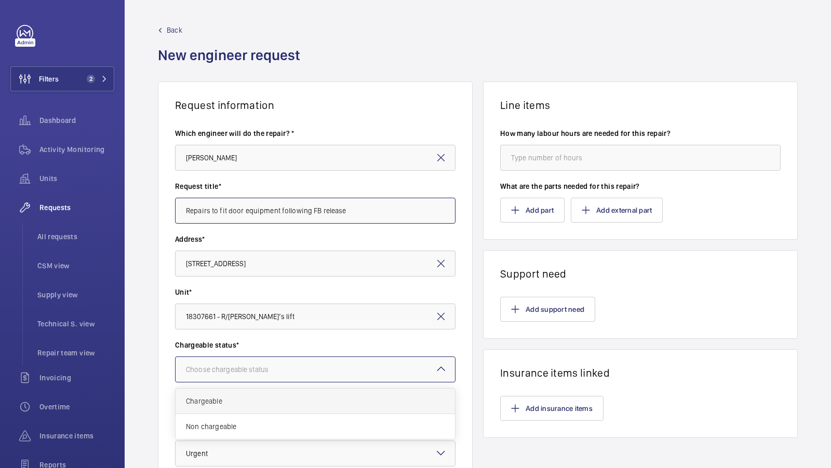
click at [232, 407] on div "Chargeable" at bounding box center [315, 401] width 279 height 25
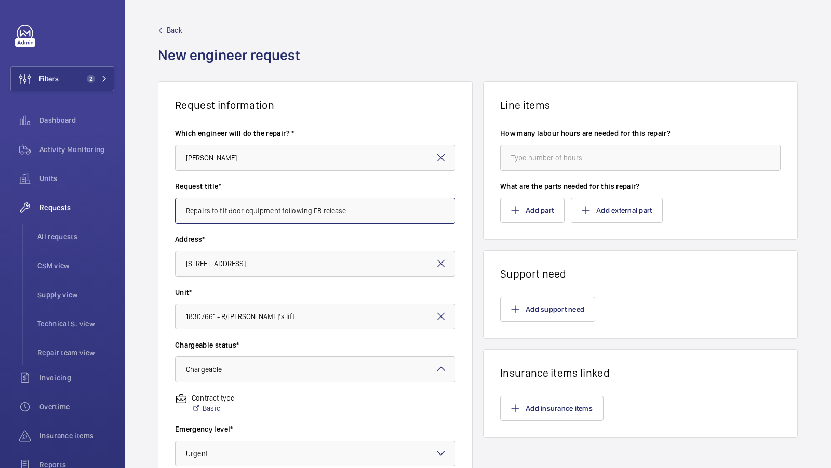
scroll to position [239, 0]
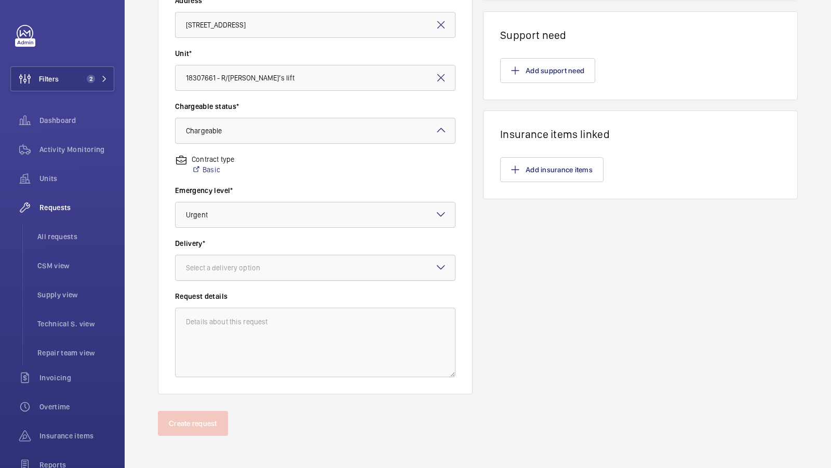
click at [282, 260] on div at bounding box center [315, 267] width 279 height 25
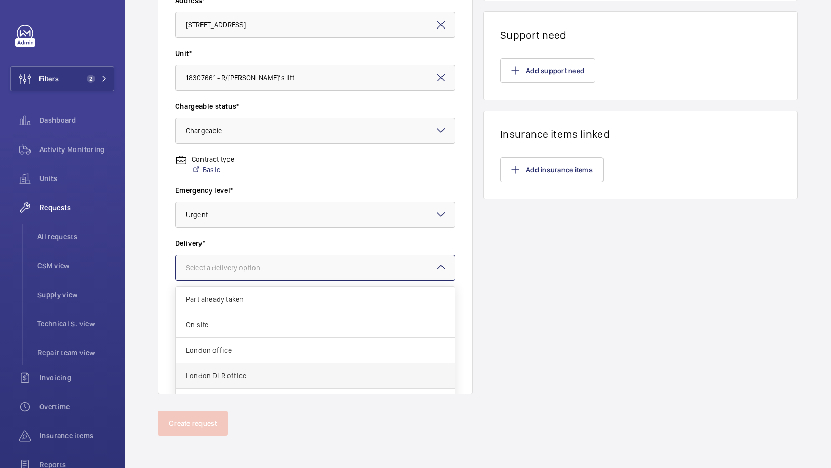
scroll to position [36, 0]
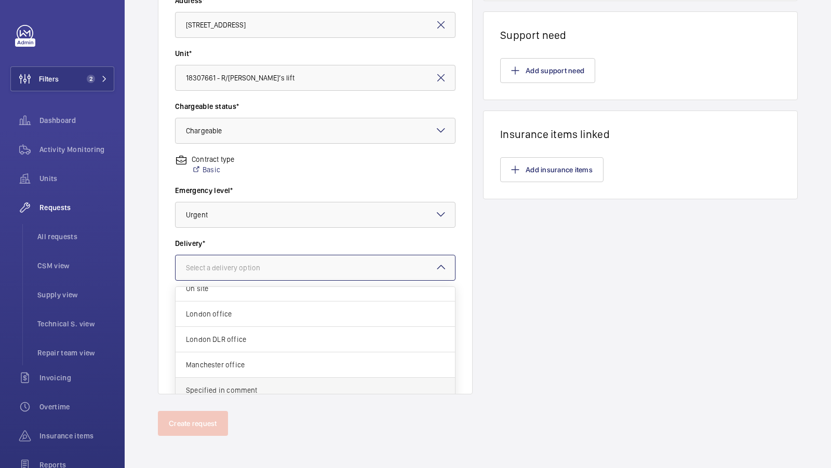
click at [260, 389] on span "Specified in comment" at bounding box center [315, 390] width 259 height 10
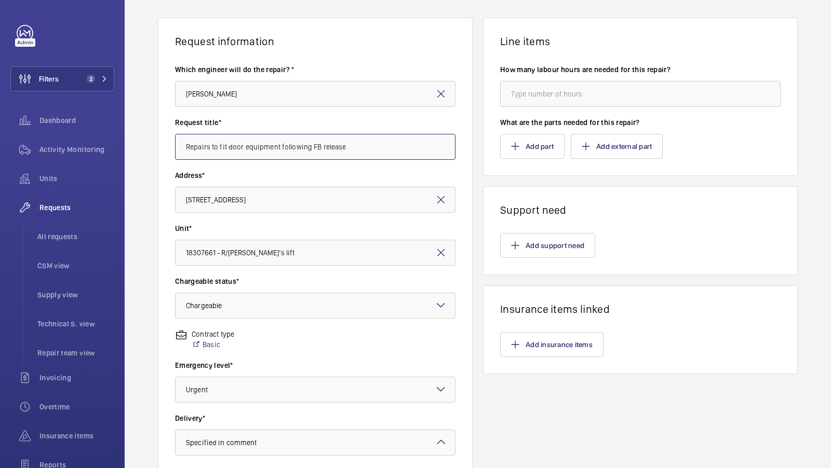
scroll to position [0, 0]
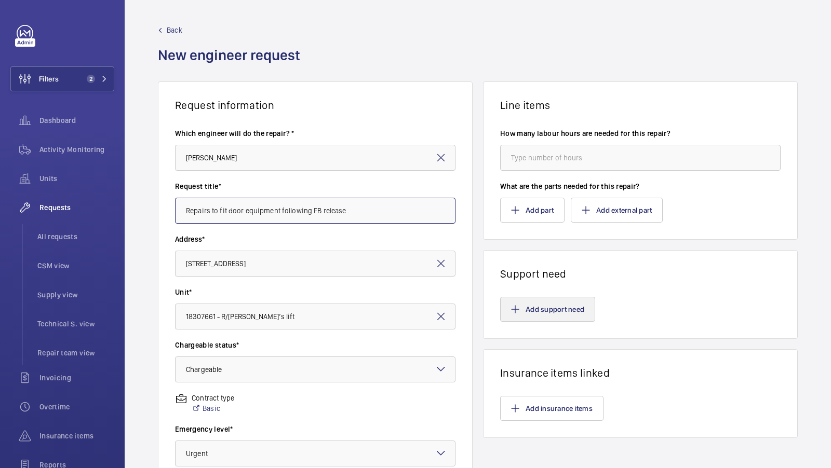
type input "Repairs to fit door equipment following FB release"
click at [539, 313] on button "Add support need" at bounding box center [547, 309] width 95 height 25
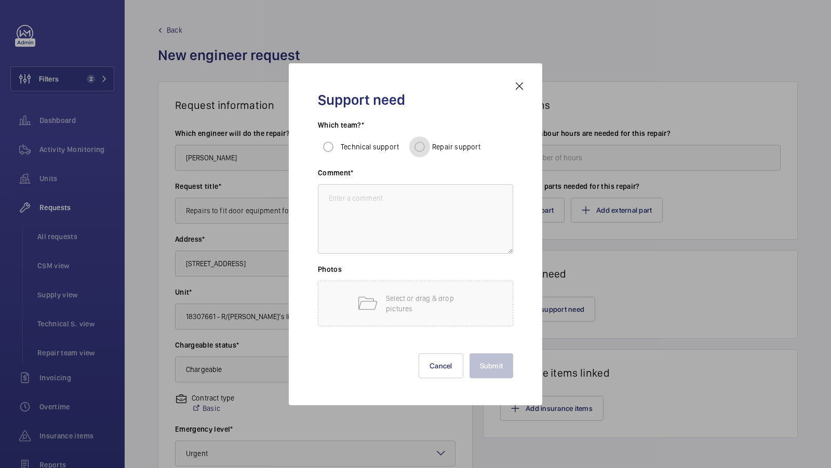
click at [425, 147] on input "Repair support" at bounding box center [419, 147] width 21 height 21
radio input "true"
click at [406, 239] on textarea at bounding box center [415, 219] width 195 height 70
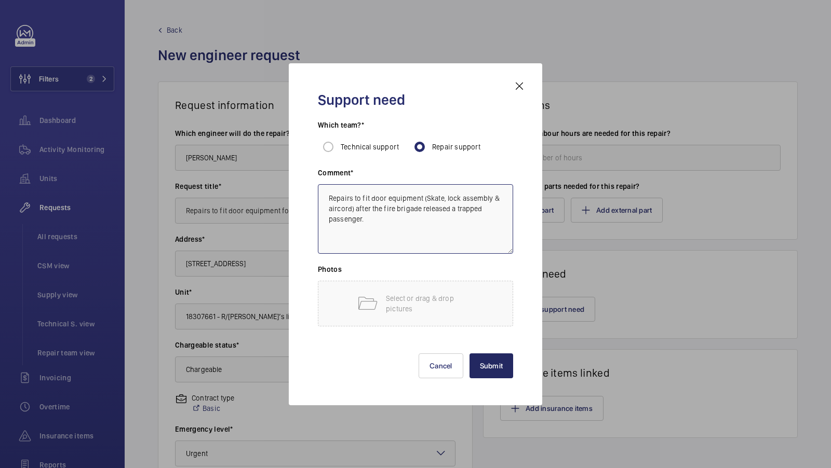
type textarea "Repairs to fit door equipment (Skate, lock assembly & aircord) after the fire b…"
click at [496, 373] on button "Submit" at bounding box center [491, 366] width 44 height 25
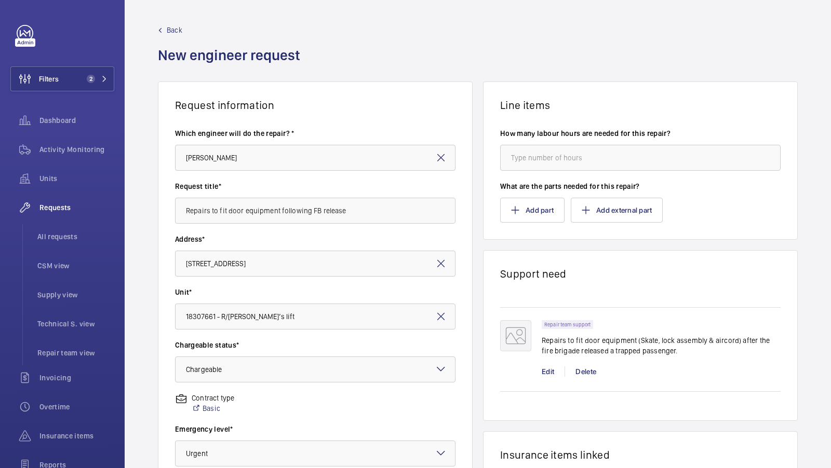
scroll to position [239, 0]
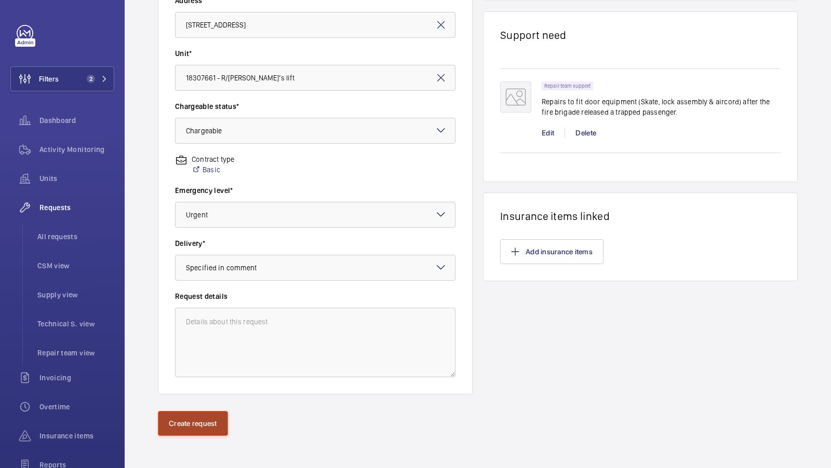
click at [199, 415] on button "Create request" at bounding box center [193, 423] width 70 height 25
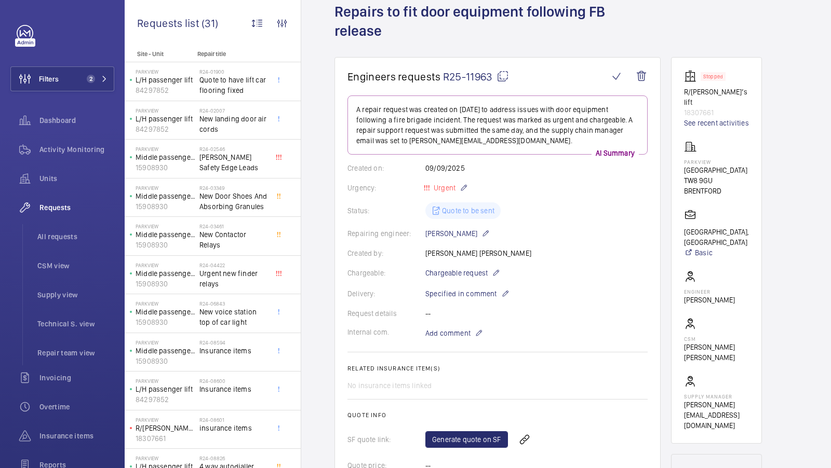
scroll to position [62, 0]
click at [48, 181] on span "Units" at bounding box center [76, 178] width 75 height 10
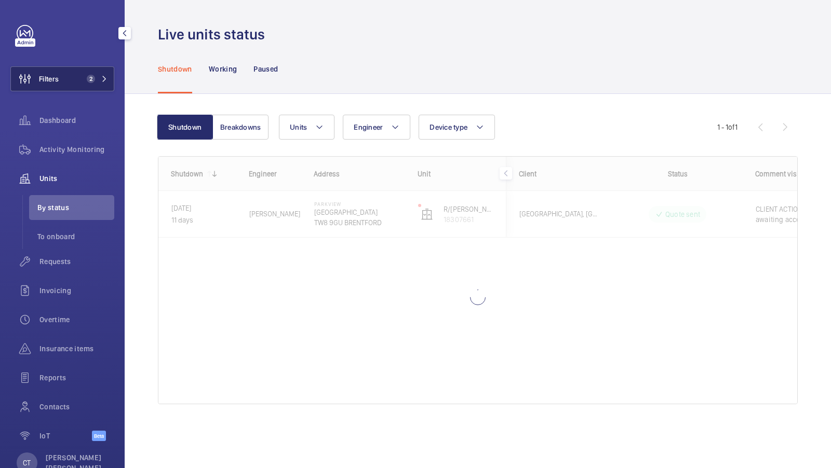
click at [77, 80] on button "Filters 2" at bounding box center [62, 78] width 104 height 25
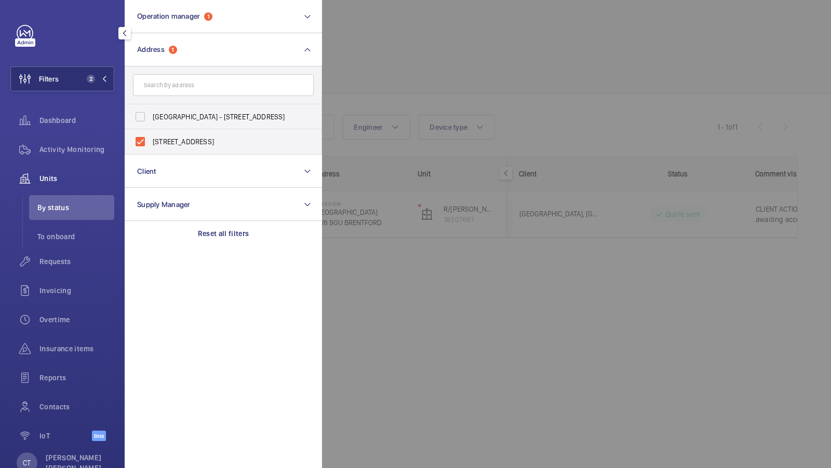
click at [386, 91] on div at bounding box center [737, 234] width 831 height 468
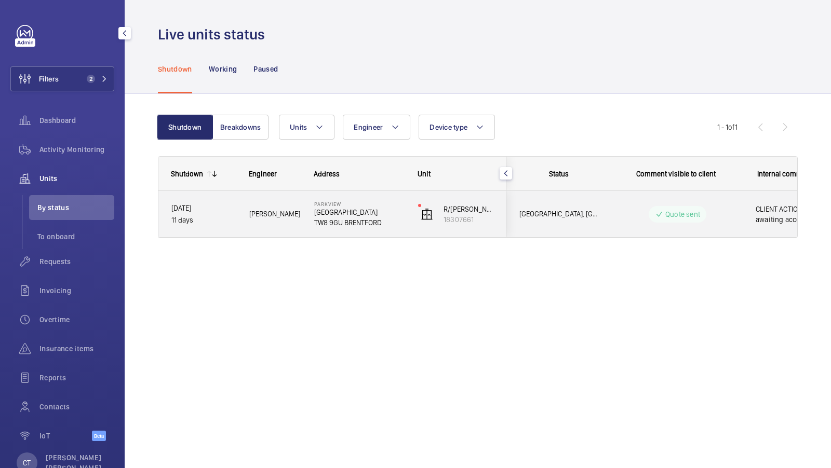
scroll to position [0, 187]
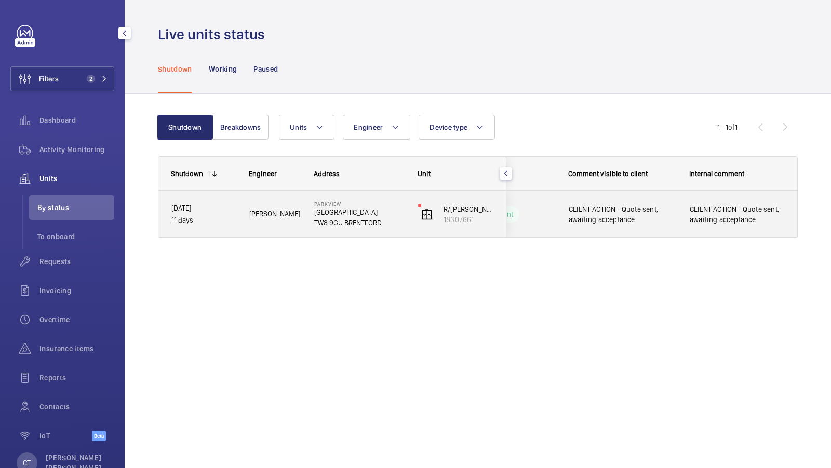
click at [744, 209] on span "CLIENT ACTION - Quote sent, awaiting acceptance" at bounding box center [737, 214] width 95 height 21
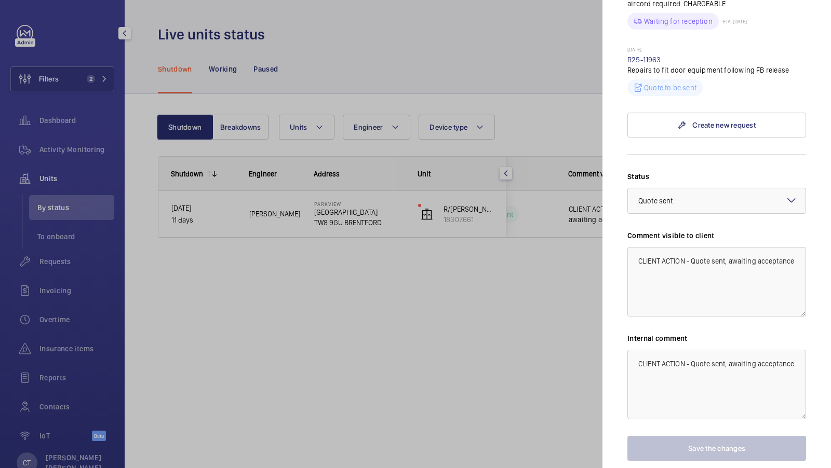
scroll to position [865, 0]
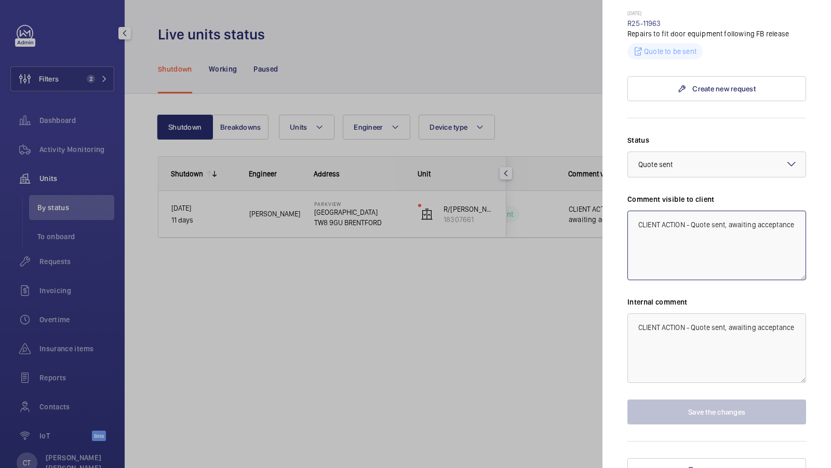
drag, startPoint x: 799, startPoint y: 219, endPoint x: 596, endPoint y: 213, distance: 203.1
click at [596, 213] on mat-sidenav-container "Filters 2 Dashboard Activity Monitoring Units By status To onboard Requests Inv…" at bounding box center [415, 234] width 831 height 468
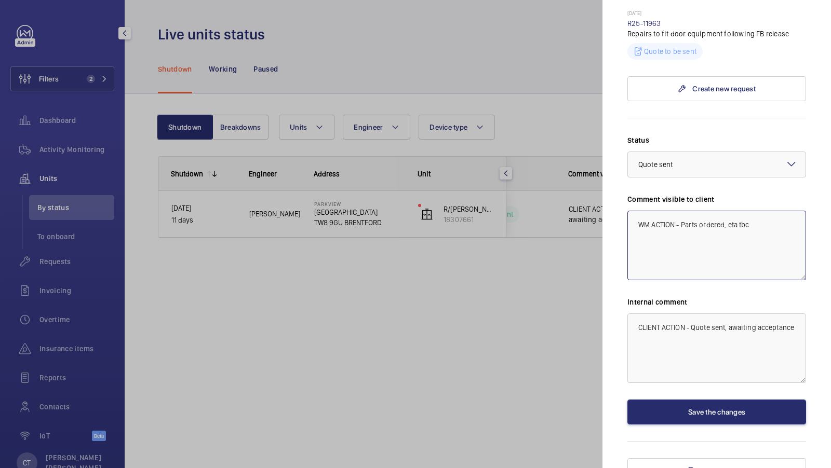
type textarea "WM ACTION - Parts ordered, eta tbc"
drag, startPoint x: 800, startPoint y: 313, endPoint x: 616, endPoint y: 319, distance: 183.9
click at [616, 319] on mat-sidenav "Stopped unit Parkview Great West Road TW8 9GU BRENTFORD Parkview, Brentford R/H…" at bounding box center [716, 234] width 228 height 468
drag, startPoint x: 770, startPoint y: 210, endPoint x: 613, endPoint y: 210, distance: 156.8
click at [612, 210] on mat-sidenav "Stopped unit Parkview Great West Road TW8 9GU BRENTFORD Parkview, Brentford R/H…" at bounding box center [716, 234] width 228 height 468
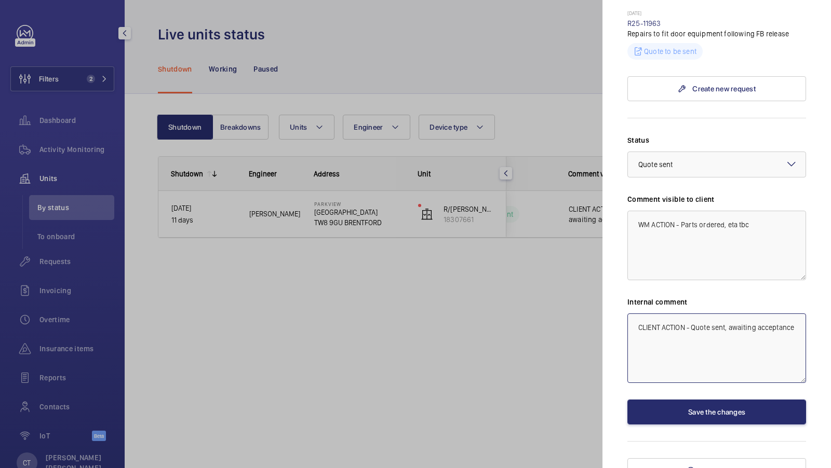
drag, startPoint x: 798, startPoint y: 316, endPoint x: 632, endPoint y: 313, distance: 166.2
click at [632, 314] on textarea "CLIENT ACTION - Quote sent, awaiting acceptance" at bounding box center [716, 349] width 179 height 70
paste textarea "WM ACTION - Parts ordered, eta tbc"
type textarea "WM ACTION - Parts ordered, eta tbc"
click at [709, 152] on div at bounding box center [717, 164] width 178 height 25
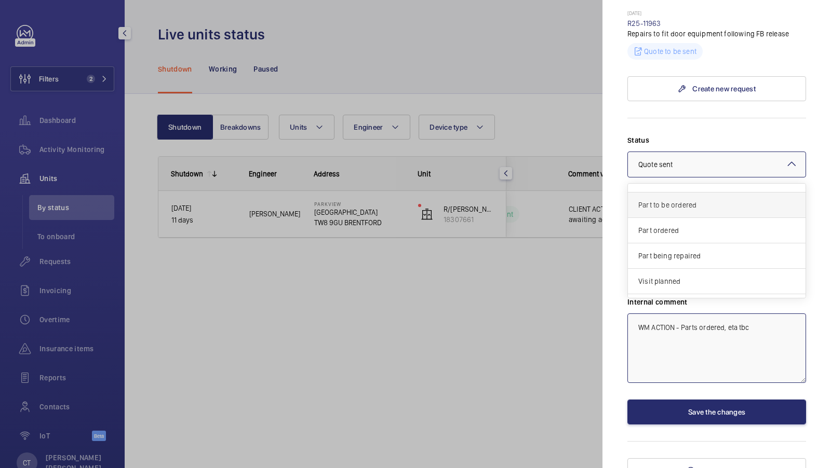
scroll to position [68, 0]
click at [697, 225] on span "Part ordered" at bounding box center [716, 230] width 157 height 10
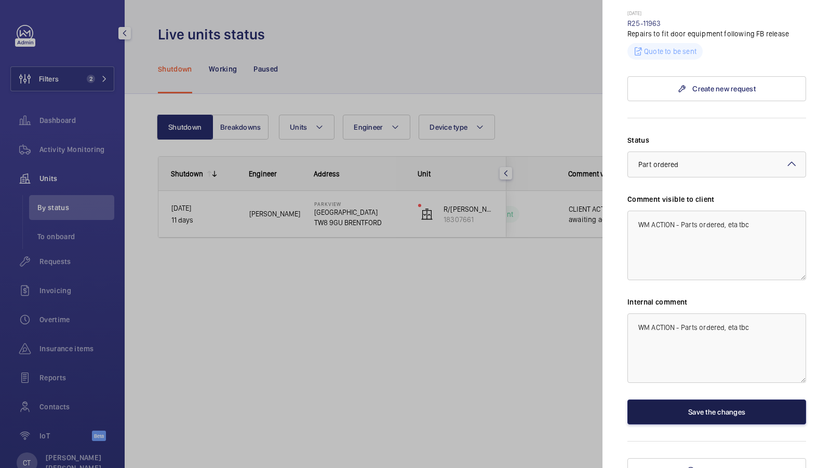
click at [713, 400] on button "Save the changes" at bounding box center [716, 412] width 179 height 25
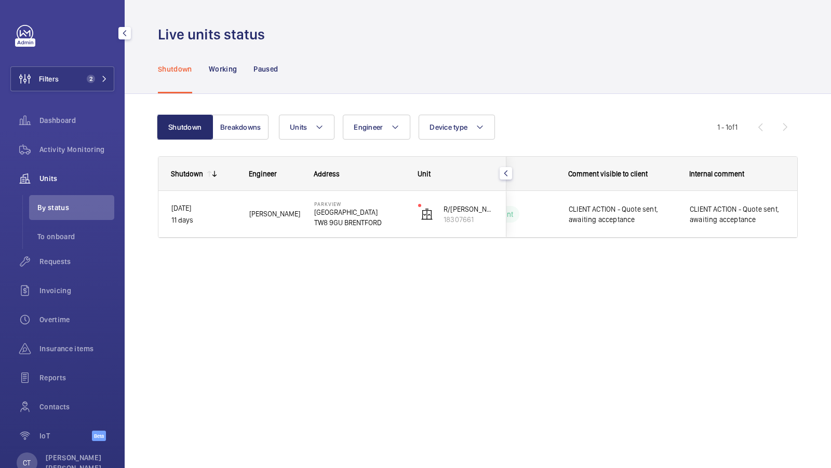
scroll to position [0, 0]
click at [111, 77] on button "Filters 2" at bounding box center [62, 78] width 104 height 25
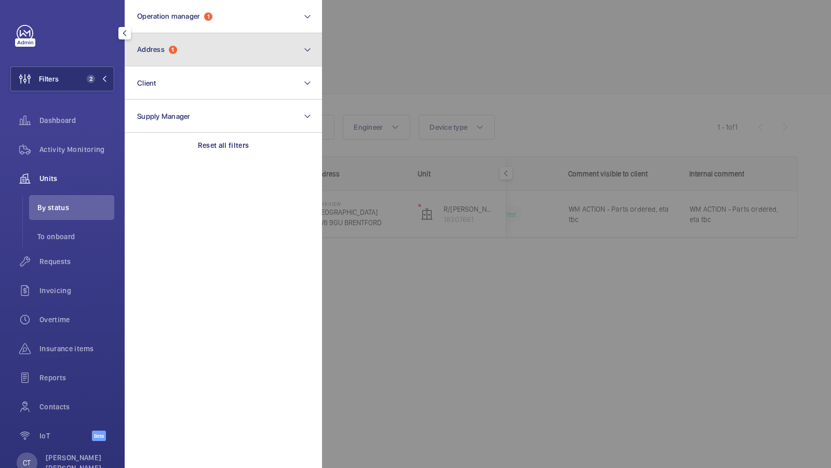
click at [222, 47] on button "Address 1" at bounding box center [223, 49] width 197 height 33
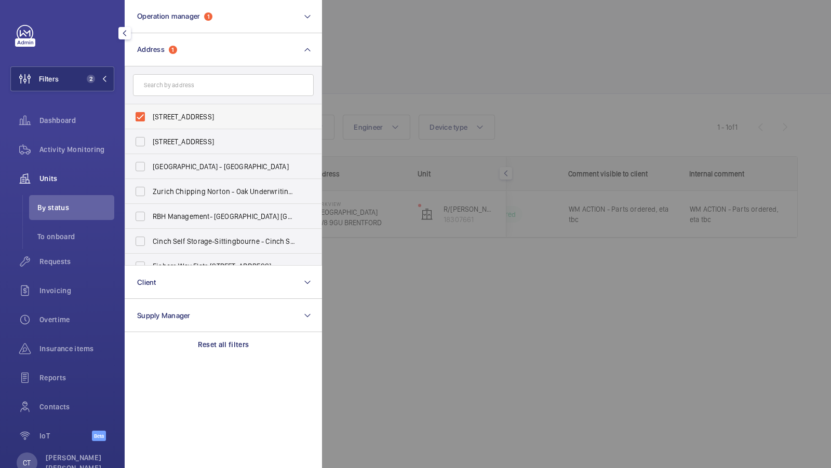
click at [172, 115] on span "Parkview - Great West Road, BRENTFORD TW8 9GU" at bounding box center [224, 117] width 143 height 10
click at [151, 115] on input "Parkview - Great West Road, BRENTFORD TW8 9GU" at bounding box center [140, 116] width 21 height 21
checkbox input "false"
click at [92, 76] on span "1" at bounding box center [91, 79] width 8 height 8
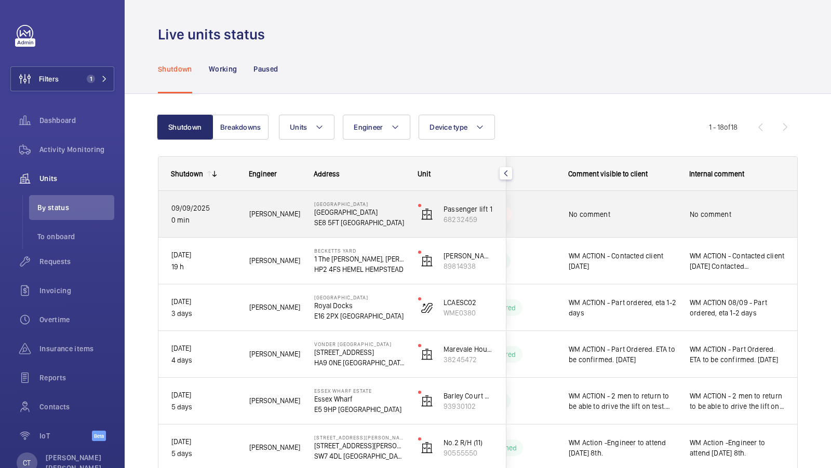
click at [737, 221] on div "No comment" at bounding box center [737, 215] width 95 height 24
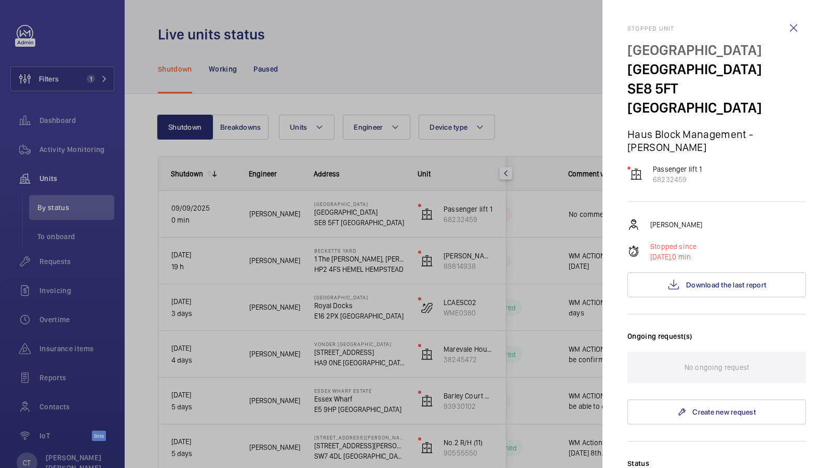
scroll to position [139, 0]
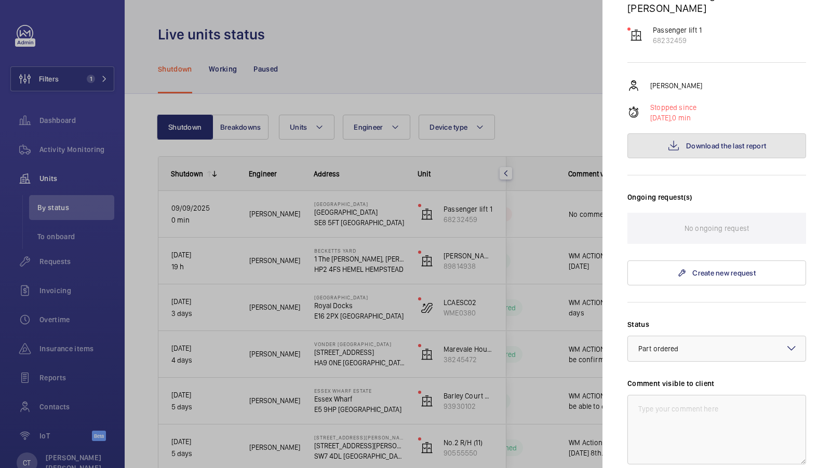
click at [713, 133] on button "Download the last report" at bounding box center [716, 145] width 179 height 25
click at [304, 101] on div at bounding box center [415, 234] width 831 height 468
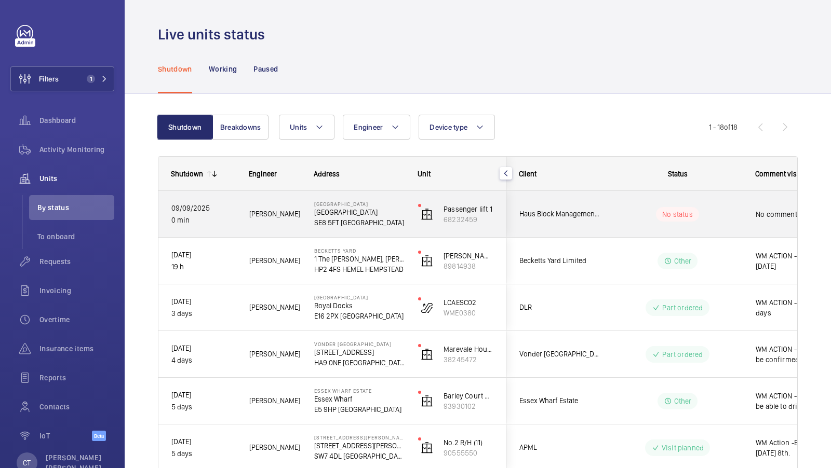
scroll to position [0, 187]
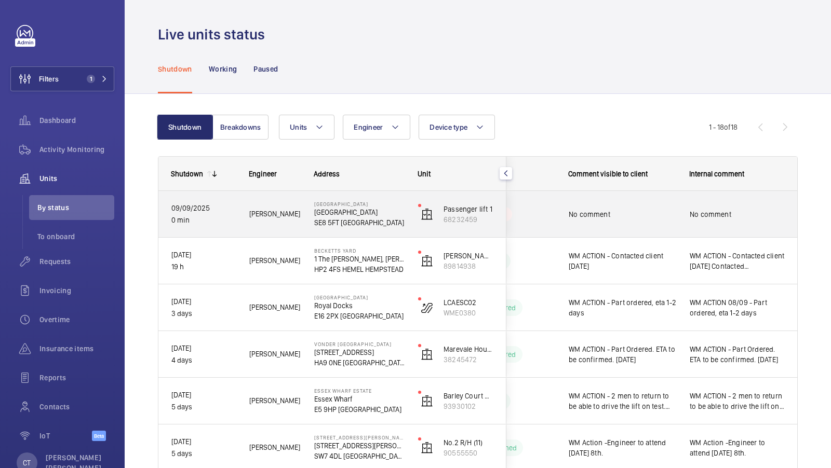
click at [728, 203] on div "No comment" at bounding box center [737, 215] width 95 height 24
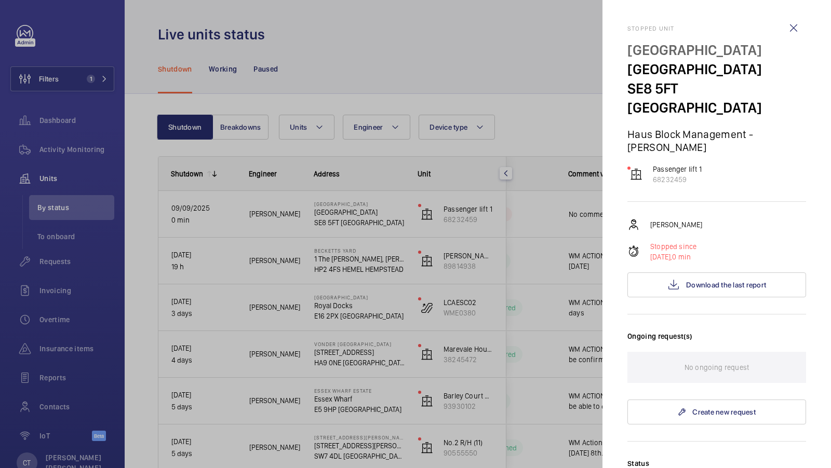
click at [402, 182] on div at bounding box center [415, 234] width 831 height 468
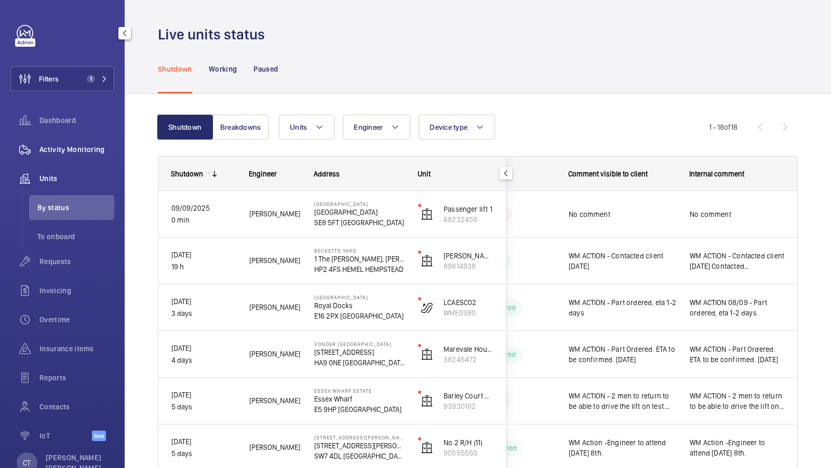
click at [76, 144] on div "Activity Monitoring" at bounding box center [62, 149] width 104 height 25
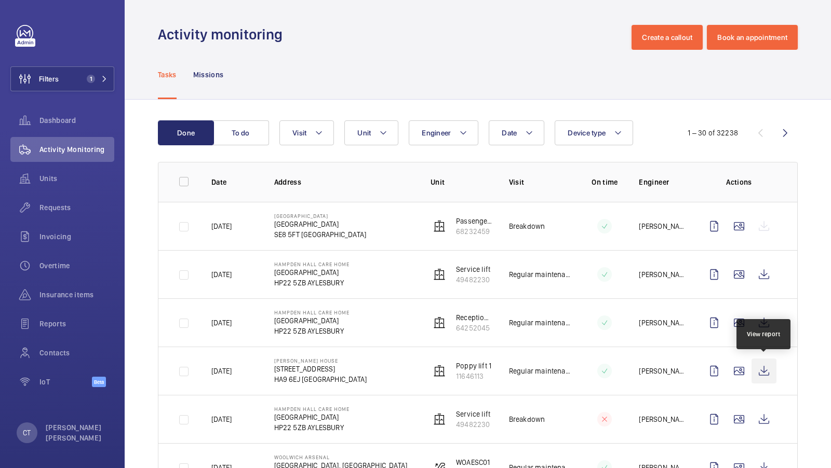
click at [769, 366] on wm-front-icon-button at bounding box center [763, 371] width 25 height 25
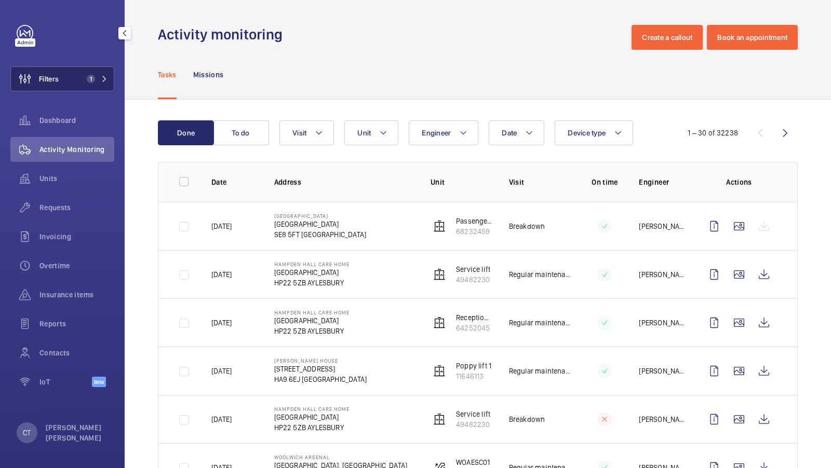
click at [84, 86] on button "Filters 1" at bounding box center [62, 78] width 104 height 25
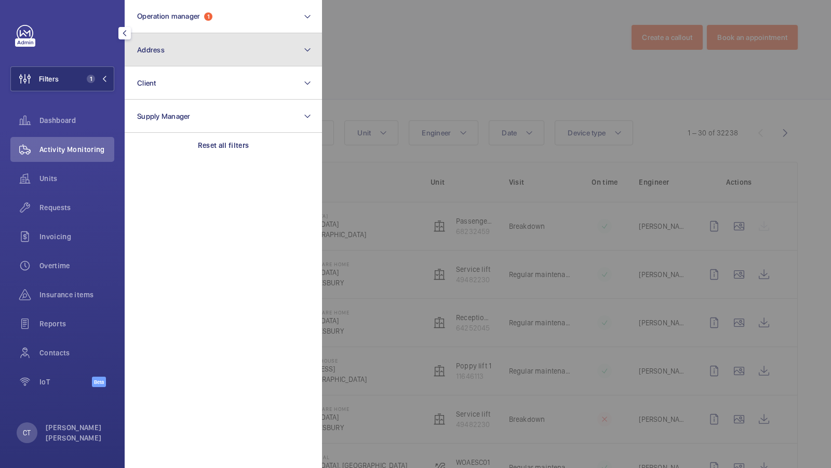
click at [155, 63] on button "Address" at bounding box center [223, 49] width 197 height 33
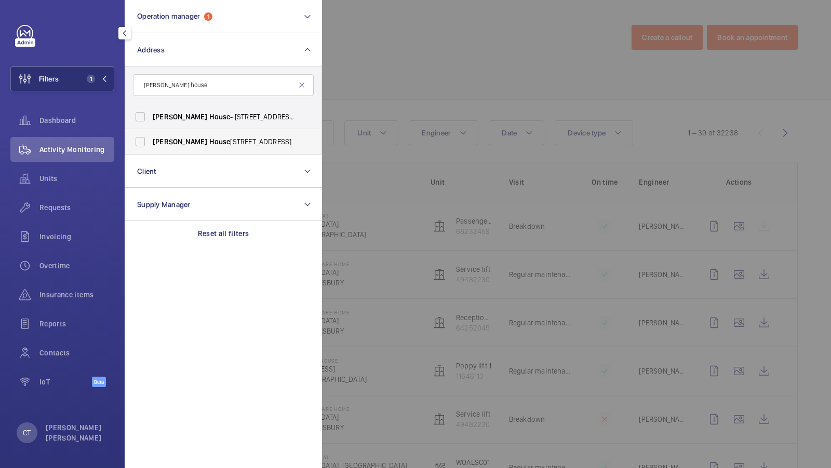
type input "[PERSON_NAME] house"
click at [221, 135] on label "[PERSON_NAME][GEOGRAPHIC_DATA] , [STREET_ADDRESS]" at bounding box center [215, 141] width 181 height 25
click at [151, 135] on input "[PERSON_NAME][GEOGRAPHIC_DATA] , [STREET_ADDRESS]" at bounding box center [140, 141] width 21 height 21
checkbox input "true"
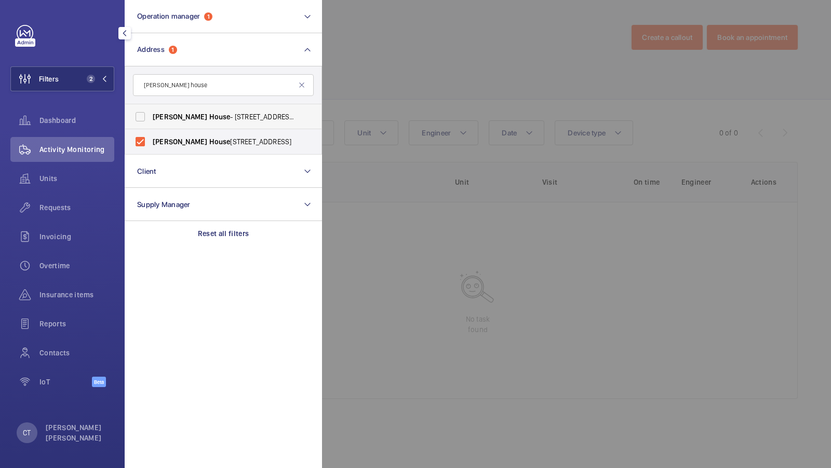
click at [194, 109] on label "Brent House - 349 High Rd, WEMBLEY HA9 6EJ" at bounding box center [215, 116] width 181 height 25
click at [151, 109] on input "Brent House - 349 High Rd, WEMBLEY HA9 6EJ" at bounding box center [140, 116] width 21 height 21
checkbox input "true"
click at [95, 78] on span "3" at bounding box center [91, 79] width 8 height 8
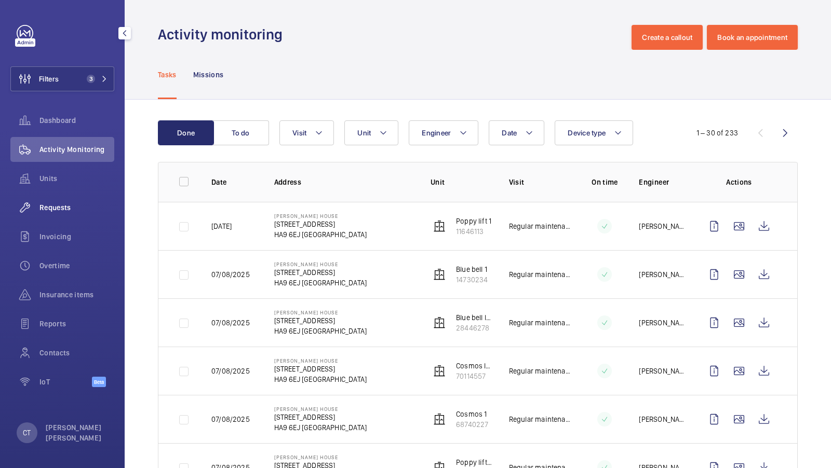
click at [61, 212] on span "Requests" at bounding box center [76, 208] width 75 height 10
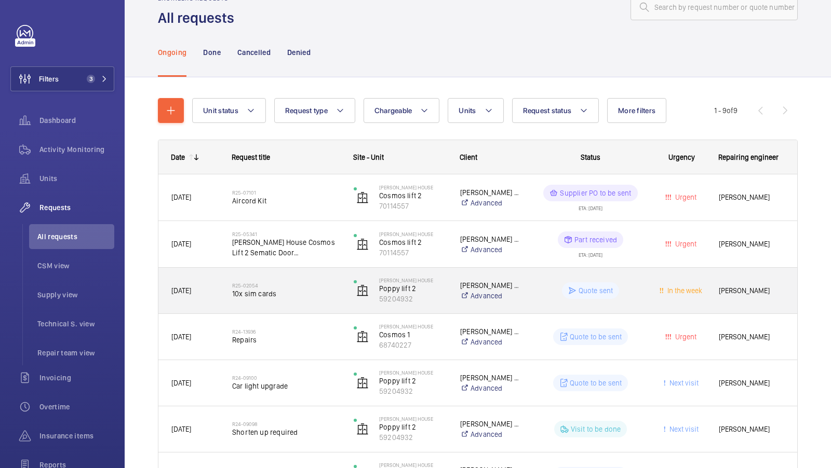
scroll to position [35, 0]
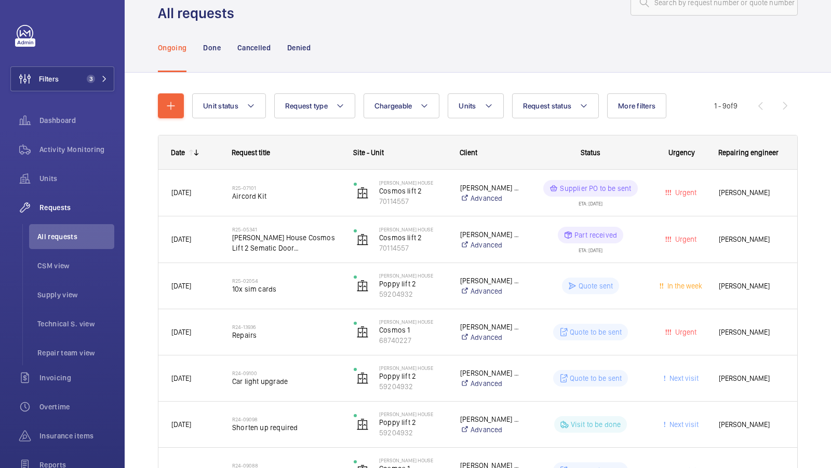
click at [808, 259] on div "Unit status Request type Chargeable Units Request status More filters Urgency R…" at bounding box center [478, 355] width 706 height 564
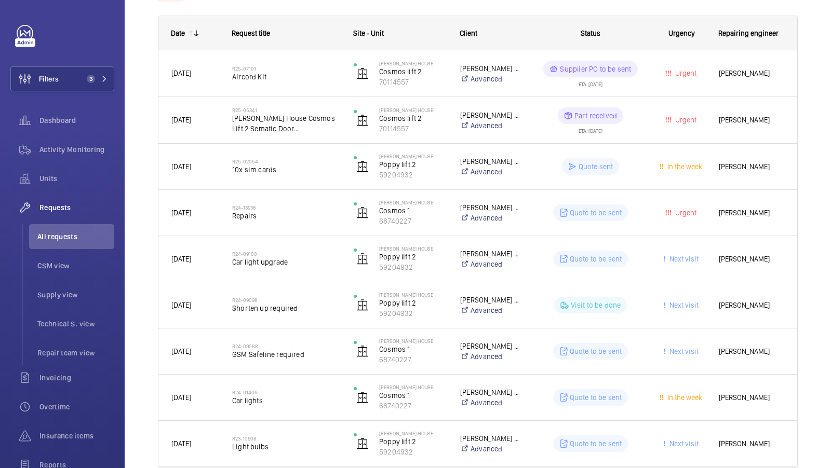
scroll to position [0, 0]
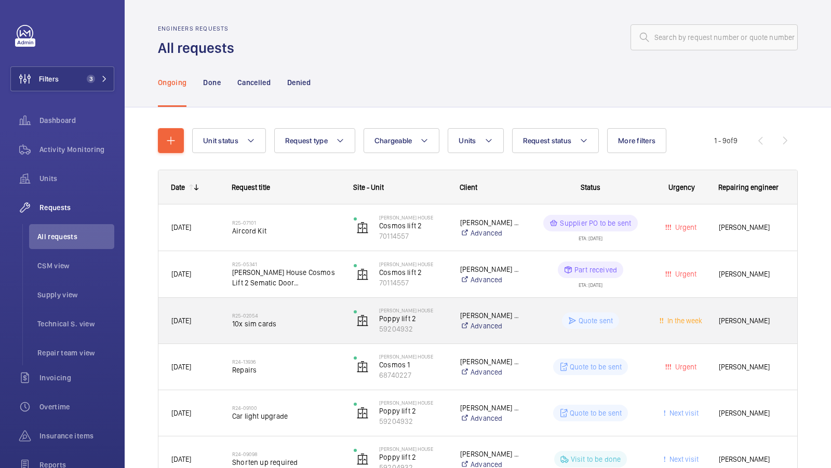
click at [287, 325] on span "10x sim cards" at bounding box center [286, 324] width 108 height 10
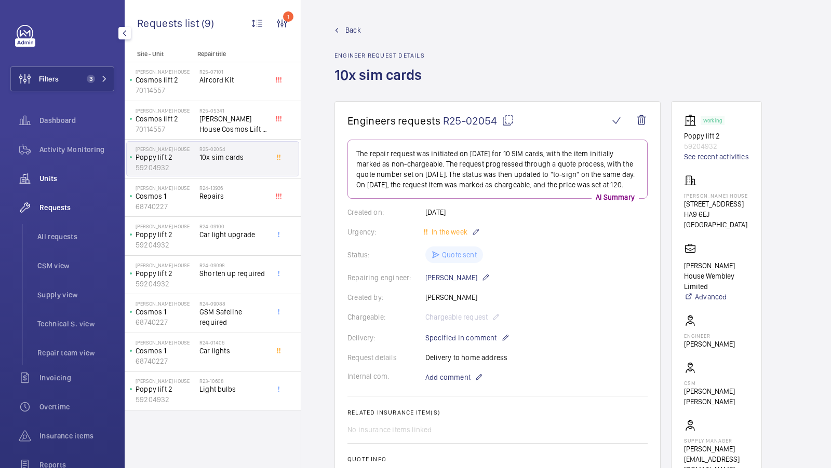
click at [62, 182] on span "Units" at bounding box center [76, 178] width 75 height 10
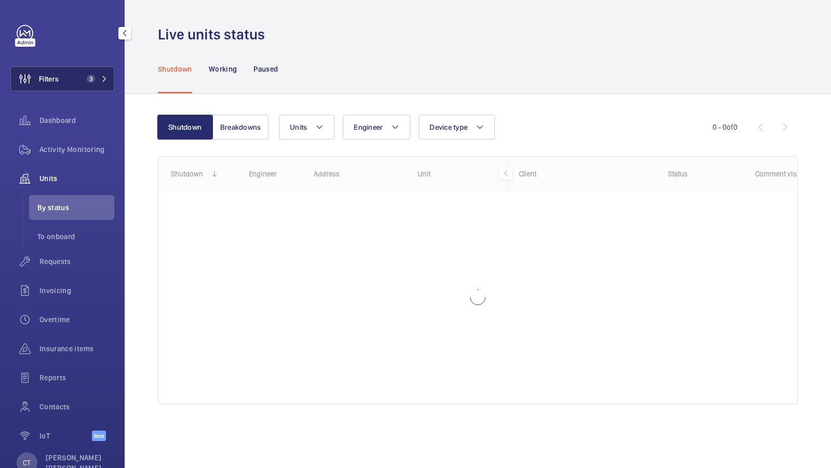
click at [88, 82] on span "3" at bounding box center [91, 79] width 8 height 8
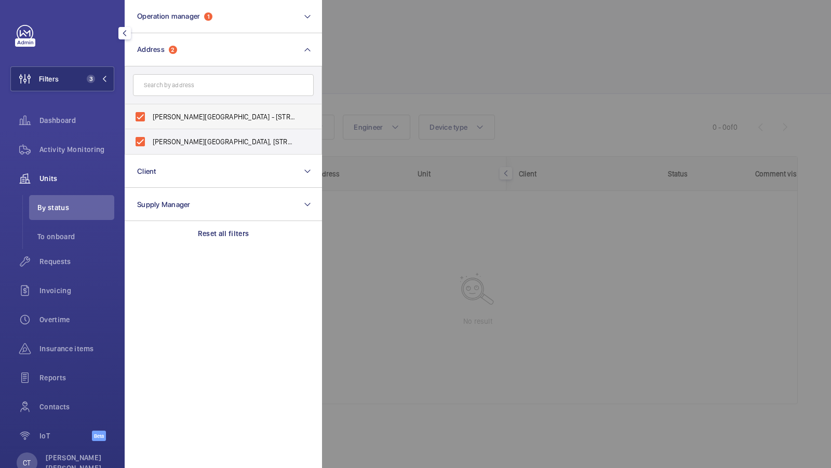
click at [211, 122] on label "Brent House - 349 High Rd, WEMBLEY HA9 6EJ" at bounding box center [215, 116] width 181 height 25
click at [151, 122] on input "Brent House - 349 High Rd, WEMBLEY HA9 6EJ" at bounding box center [140, 116] width 21 height 21
checkbox input "false"
click at [177, 147] on label "Brent House, 349 High Road, Wembley, London, HA9 6ET - High Road, WEMBLEY HA9" at bounding box center [215, 141] width 181 height 25
click at [151, 147] on input "Brent House, 349 High Road, Wembley, London, HA9 6ET - High Road, WEMBLEY HA9" at bounding box center [140, 141] width 21 height 21
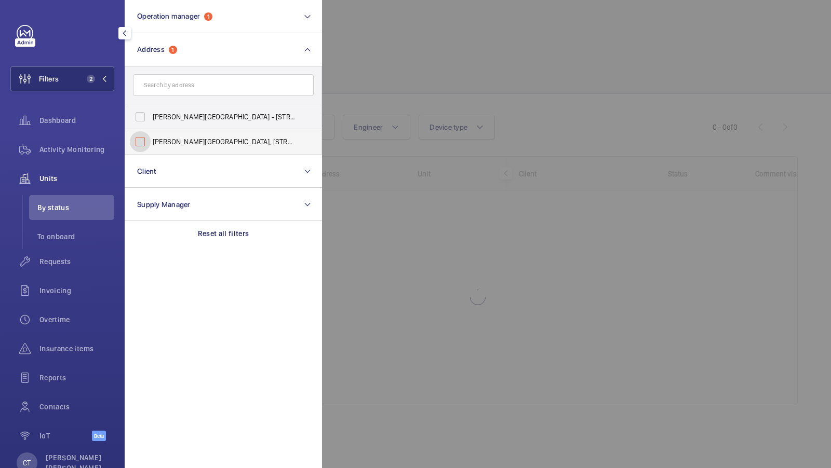
checkbox input "false"
click at [93, 82] on span "1" at bounding box center [91, 79] width 8 height 8
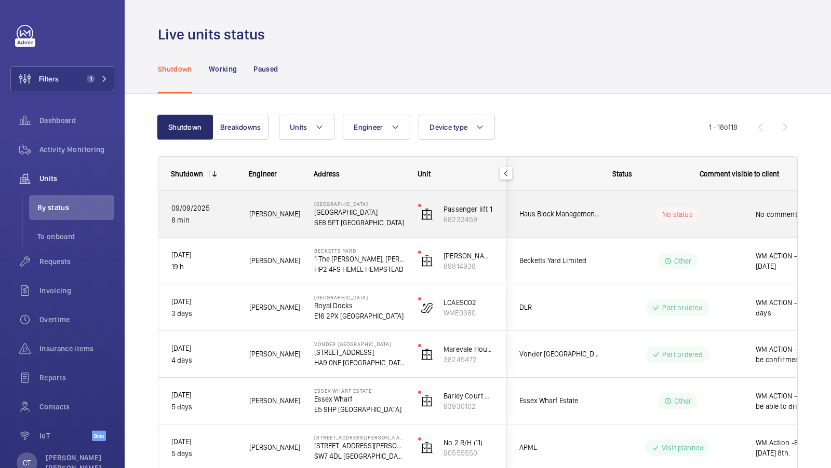
scroll to position [0, 187]
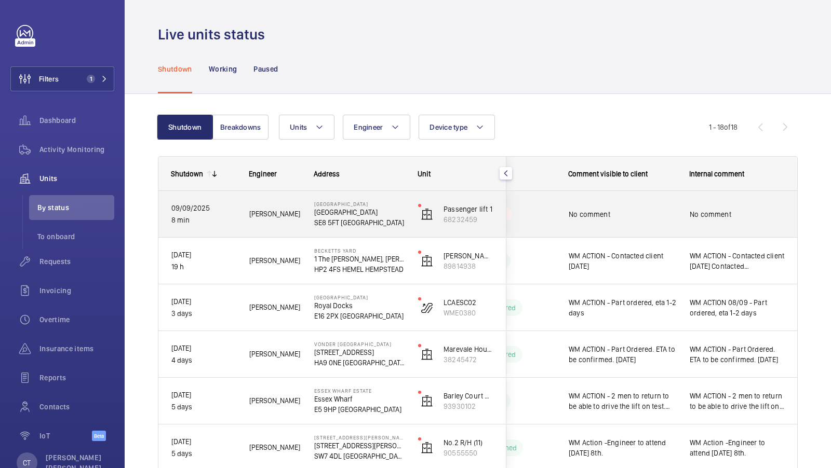
click at [697, 209] on span "No comment" at bounding box center [737, 214] width 95 height 10
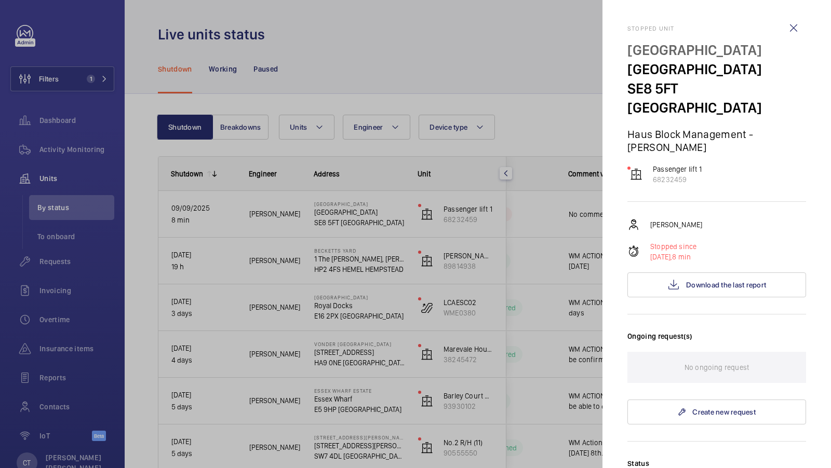
scroll to position [96, 0]
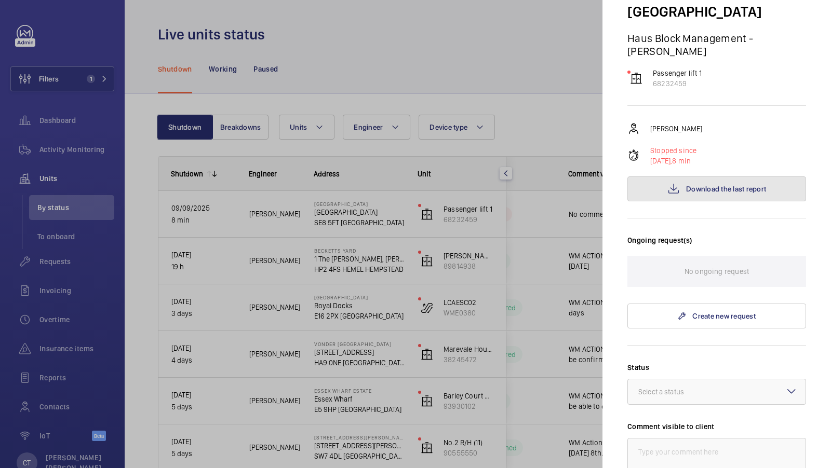
click at [711, 177] on button "Download the last report" at bounding box center [716, 189] width 179 height 25
click at [377, 323] on div at bounding box center [415, 234] width 831 height 468
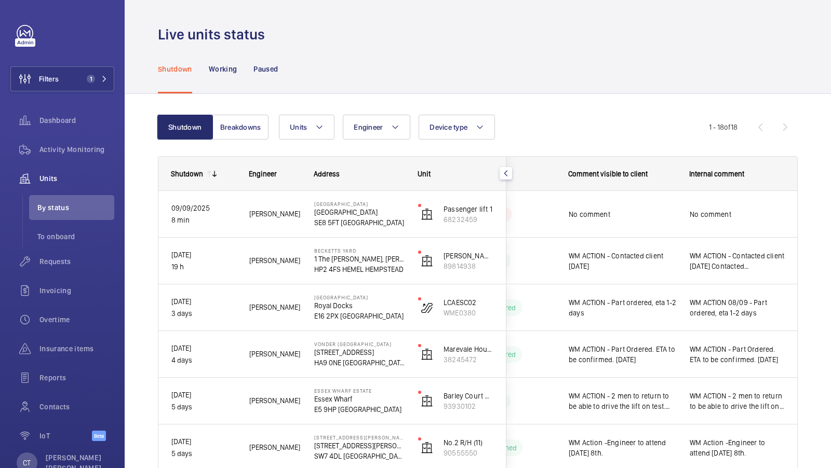
scroll to position [0, 0]
click at [267, 129] on button "Breakdowns" at bounding box center [240, 127] width 56 height 25
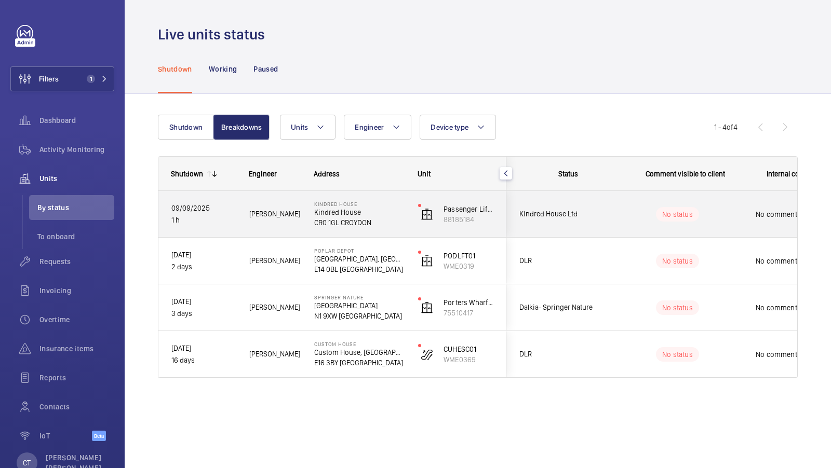
scroll to position [0, 187]
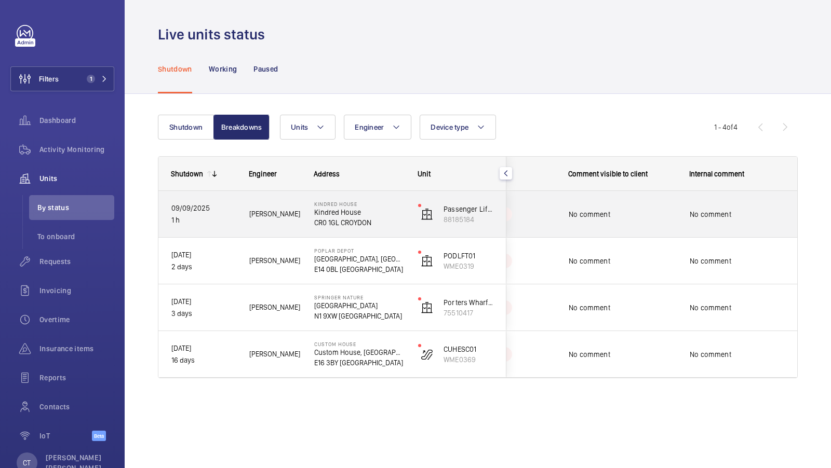
click at [775, 215] on span "No comment" at bounding box center [737, 214] width 95 height 10
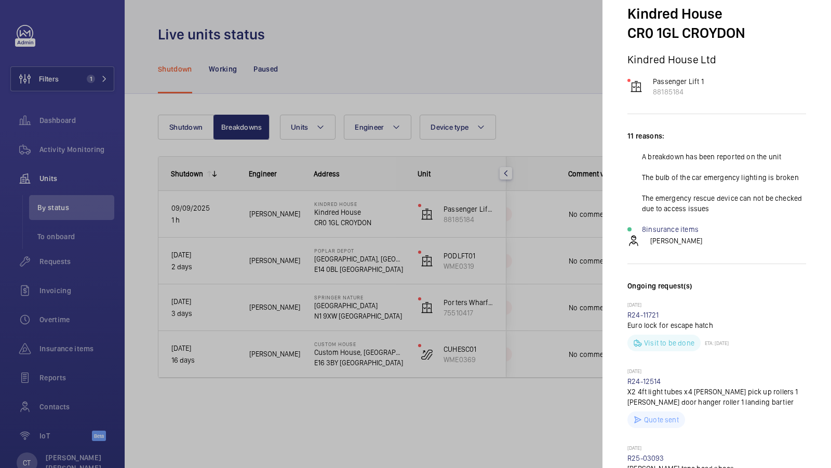
scroll to position [55, 0]
click at [490, 129] on div at bounding box center [415, 234] width 831 height 468
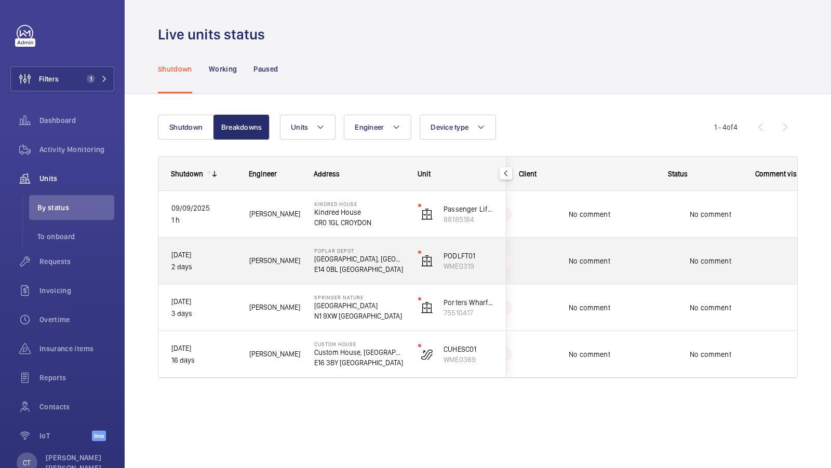
scroll to position [0, 187]
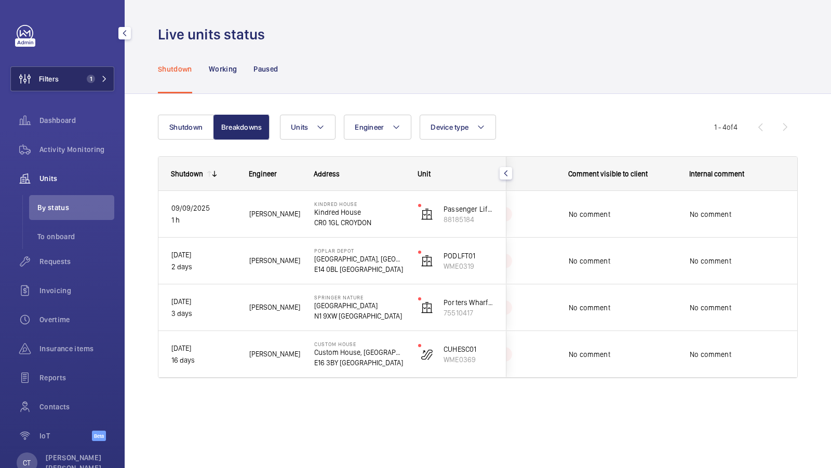
click at [79, 70] on button "Filters 1" at bounding box center [62, 78] width 104 height 25
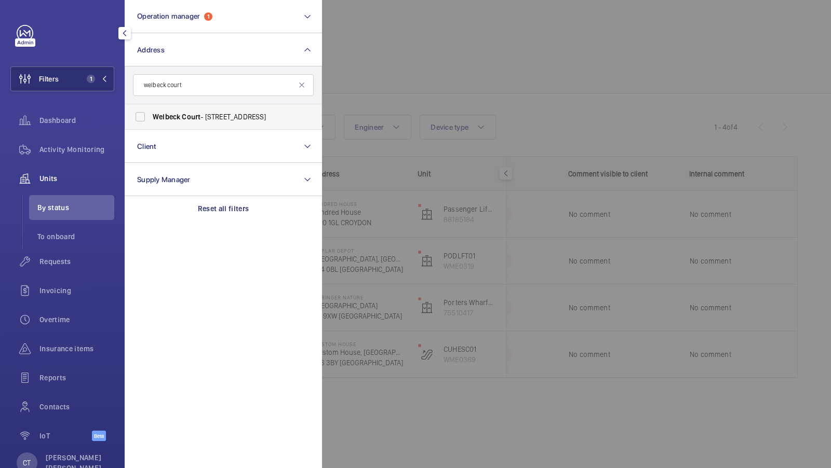
type input "welbeck court"
click at [176, 115] on span "Welbeck" at bounding box center [167, 117] width 28 height 8
click at [151, 115] on input "Welbeck Court - Addison Bridge Place, LONDON W14 8XW" at bounding box center [140, 116] width 21 height 21
checkbox input "true"
click at [92, 77] on span "2" at bounding box center [91, 79] width 8 height 8
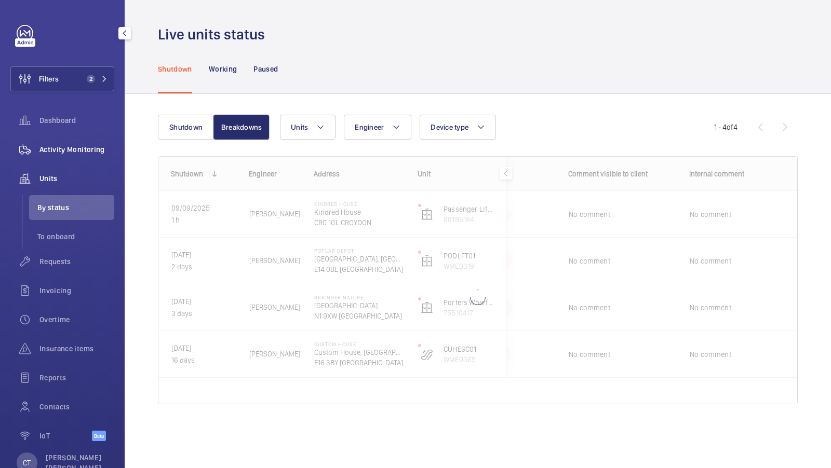
click at [65, 144] on span "Activity Monitoring" at bounding box center [76, 149] width 75 height 10
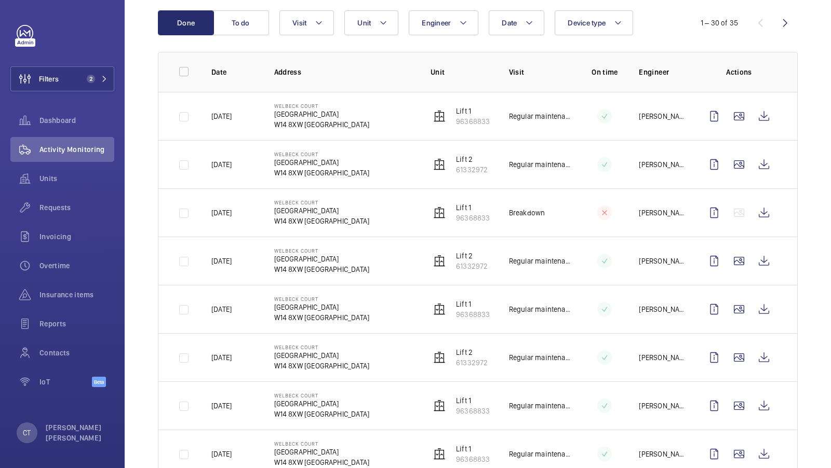
scroll to position [111, 0]
drag, startPoint x: 274, startPoint y: 171, endPoint x: 345, endPoint y: 178, distance: 70.9
click at [346, 178] on td "Welbeck Court Addison Bridge Place W14 8XW LONDON" at bounding box center [336, 163] width 156 height 48
click at [345, 178] on td "Welbeck Court Addison Bridge Place W14 8XW LONDON" at bounding box center [336, 163] width 156 height 48
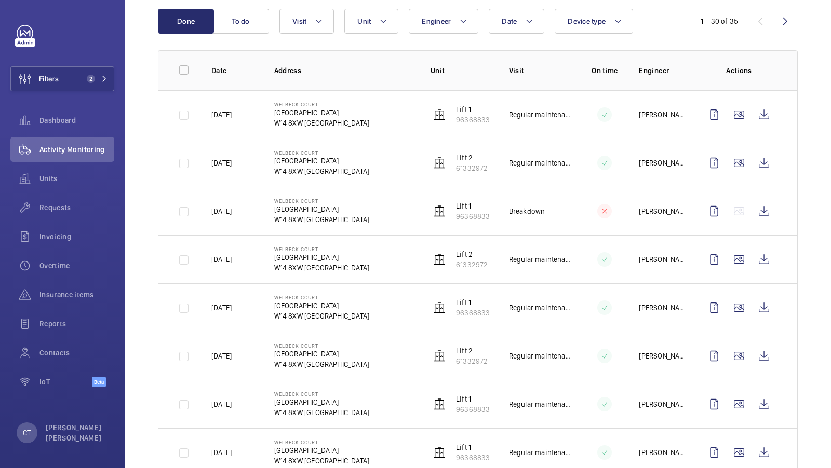
scroll to position [124, 0]
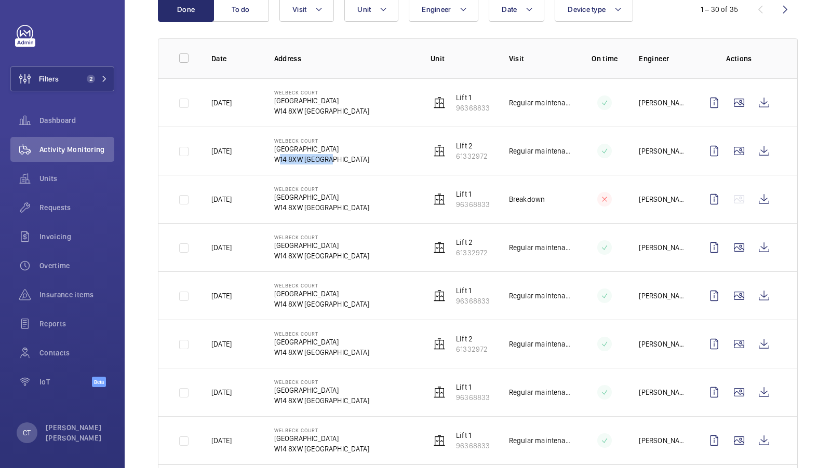
drag, startPoint x: 275, startPoint y: 158, endPoint x: 332, endPoint y: 163, distance: 56.8
click at [332, 163] on td "Welbeck Court Addison Bridge Place W14 8XW LONDON" at bounding box center [336, 151] width 156 height 48
click at [379, 160] on td "Welbeck Court Addison Bridge Place W14 8XW LONDON" at bounding box center [336, 151] width 156 height 48
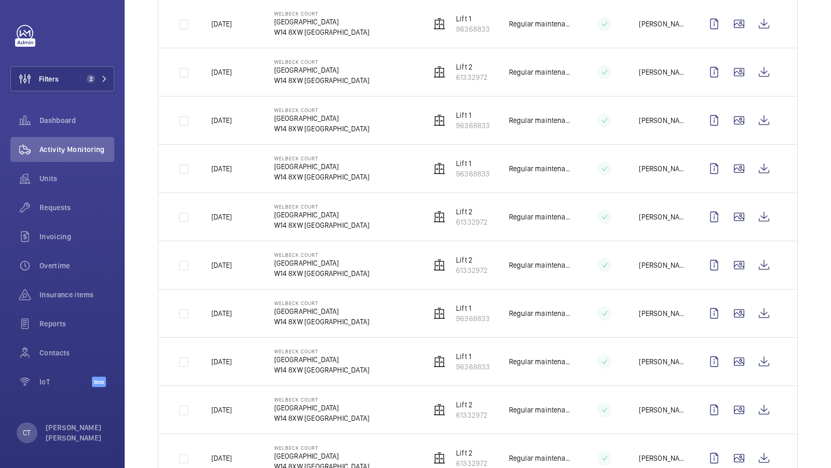
scroll to position [0, 0]
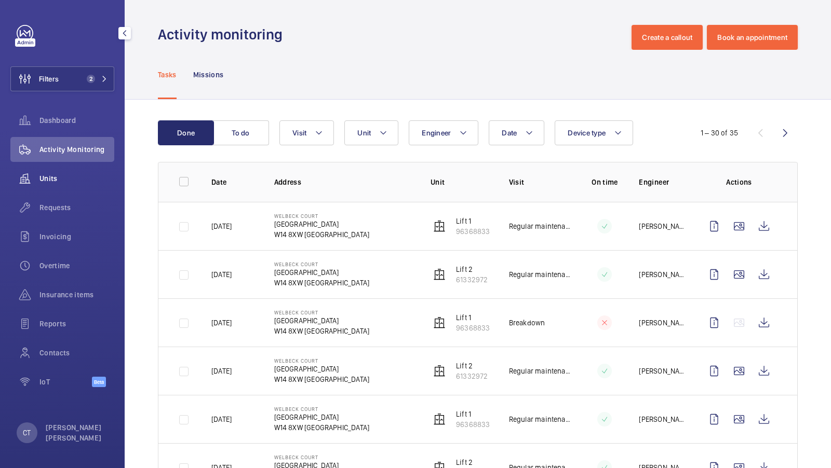
click at [66, 176] on span "Units" at bounding box center [76, 178] width 75 height 10
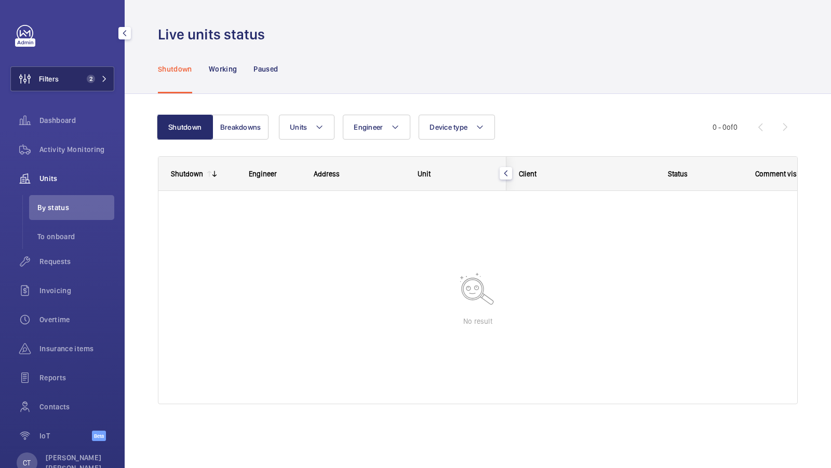
click at [80, 78] on button "Filters 2" at bounding box center [62, 78] width 104 height 25
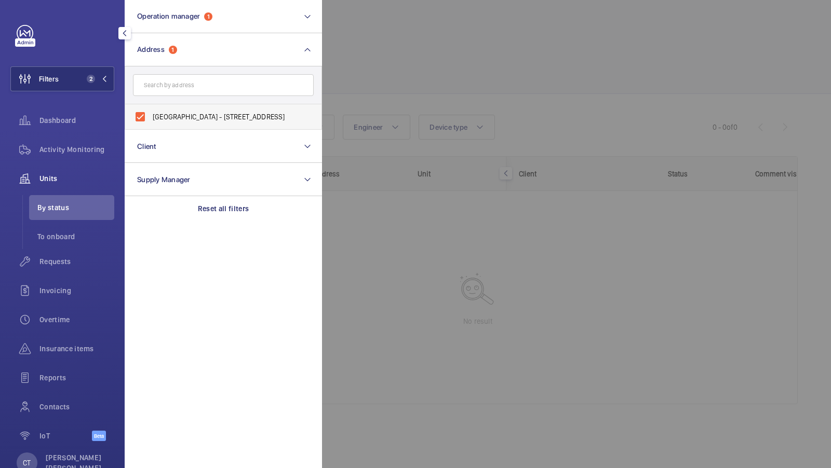
click at [204, 126] on label "Welbeck Court - Addison Bridge Place, LONDON W14 8XW" at bounding box center [215, 116] width 181 height 25
click at [151, 126] on input "Welbeck Court - Addison Bridge Place, LONDON W14 8XW" at bounding box center [140, 116] width 21 height 21
checkbox input "false"
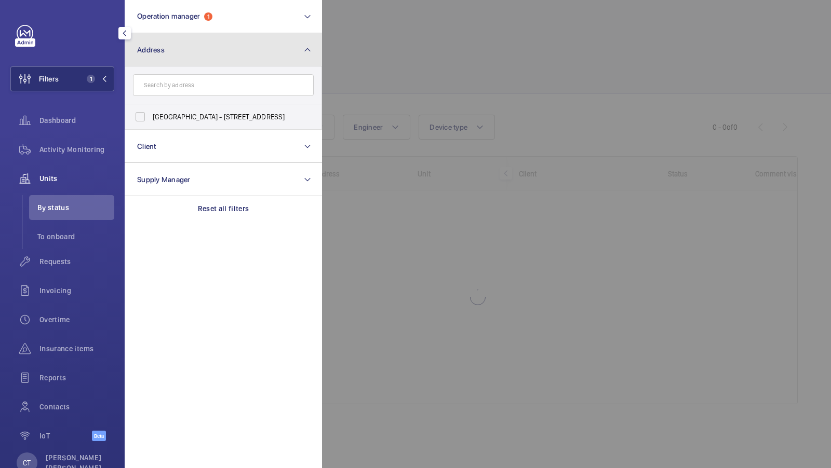
click at [261, 56] on button "Address" at bounding box center [223, 49] width 197 height 33
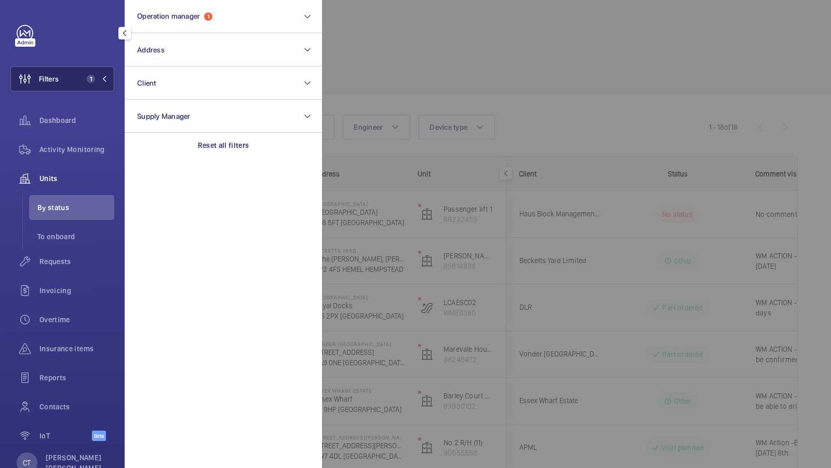
click at [99, 74] on button "Filters 1" at bounding box center [62, 78] width 104 height 25
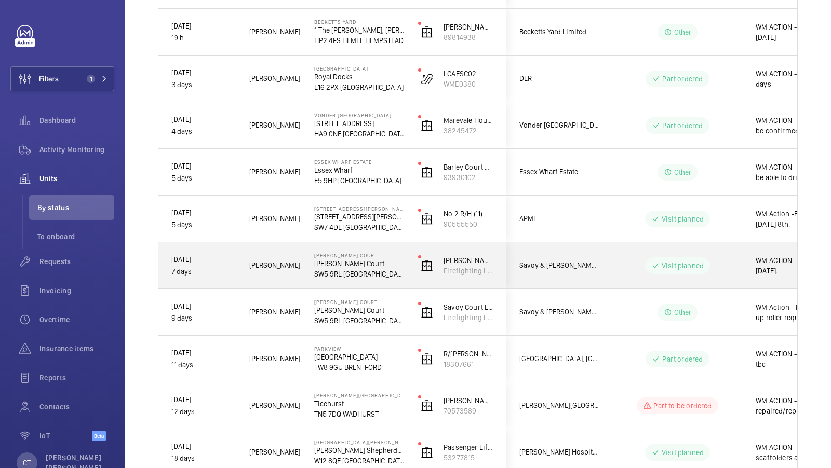
scroll to position [0, 187]
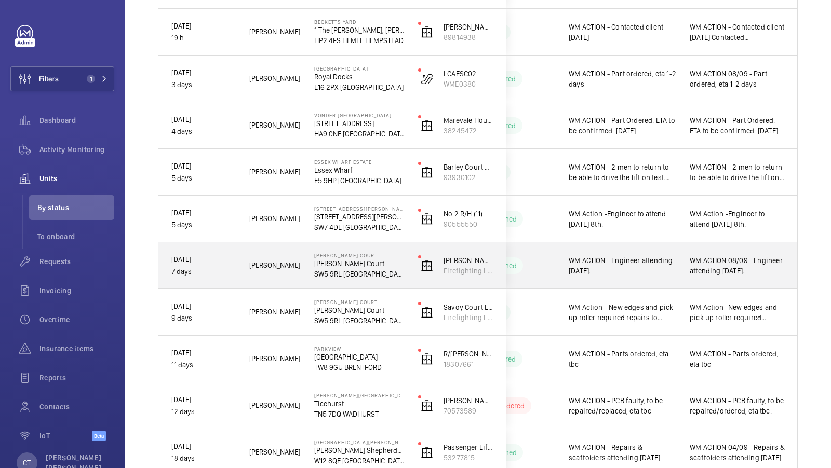
click at [734, 275] on span "WM ACTION 08/09 - Engineer attending [DATE]." at bounding box center [737, 265] width 95 height 21
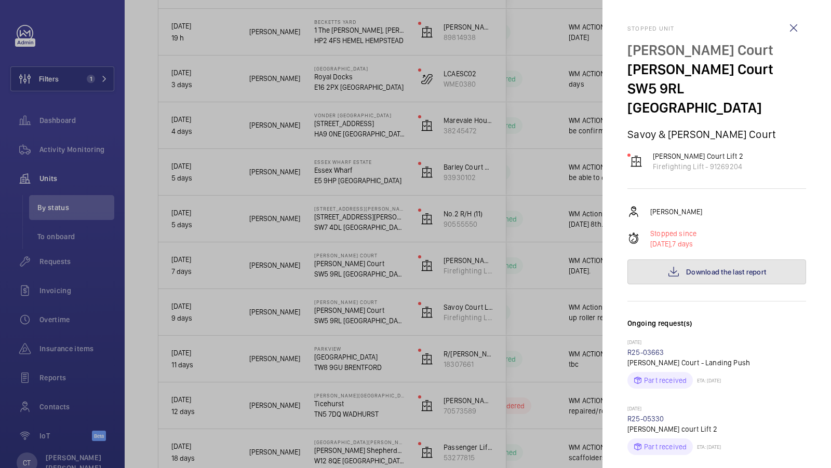
click at [731, 260] on button "Download the last report" at bounding box center [716, 272] width 179 height 25
click at [447, 347] on div at bounding box center [415, 234] width 831 height 468
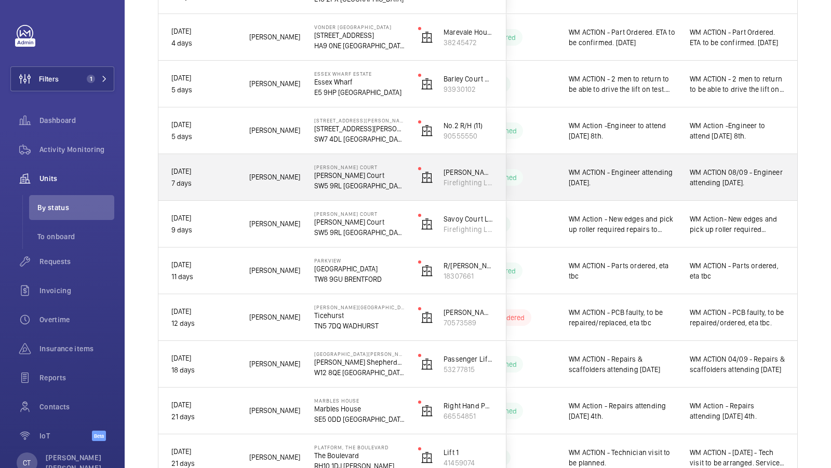
scroll to position [0, 0]
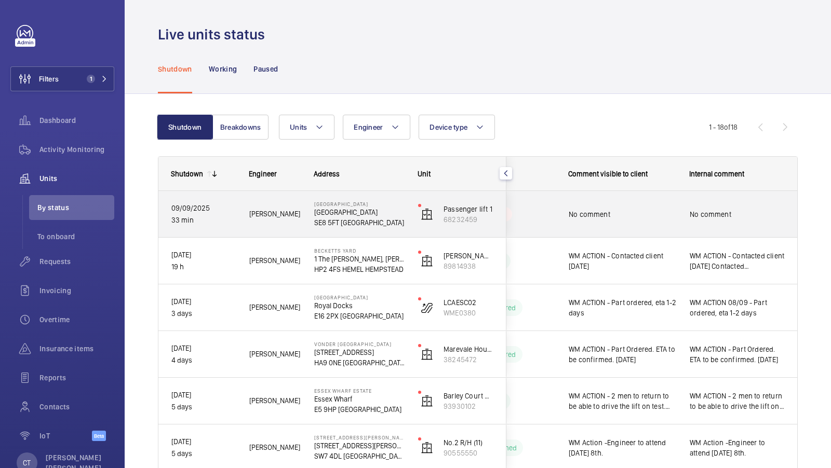
click at [630, 220] on div "No comment" at bounding box center [622, 215] width 107 height 24
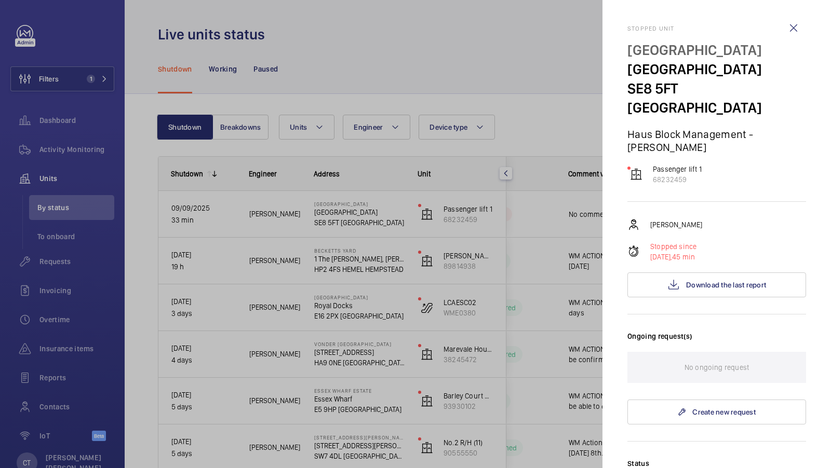
click at [550, 106] on div at bounding box center [415, 234] width 831 height 468
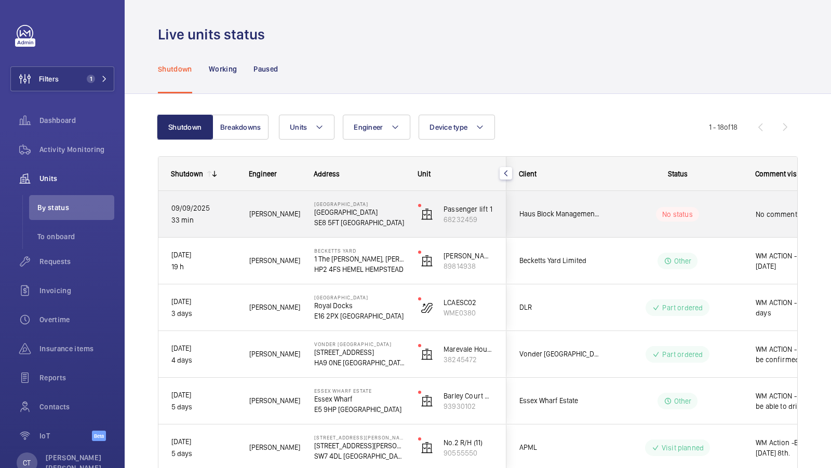
scroll to position [0, 187]
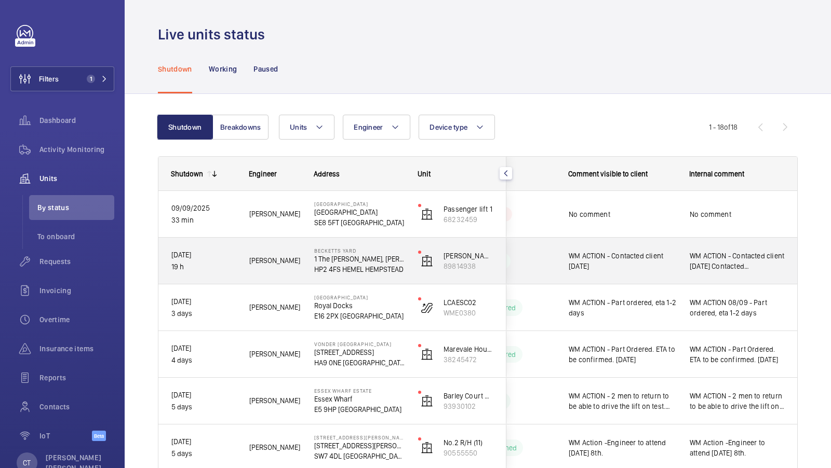
click at [639, 270] on span "WM ACTION - Contacted client [DATE]" at bounding box center [622, 261] width 107 height 21
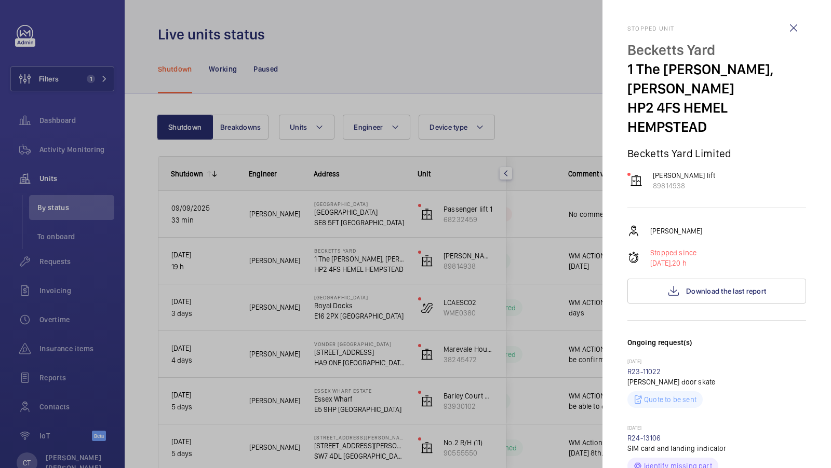
click at [507, 232] on div at bounding box center [415, 234] width 831 height 468
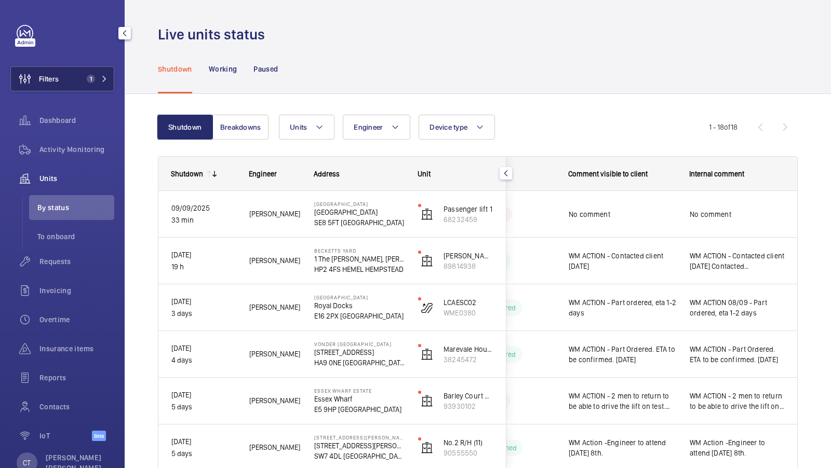
click at [96, 69] on button "Filters 1" at bounding box center [62, 78] width 104 height 25
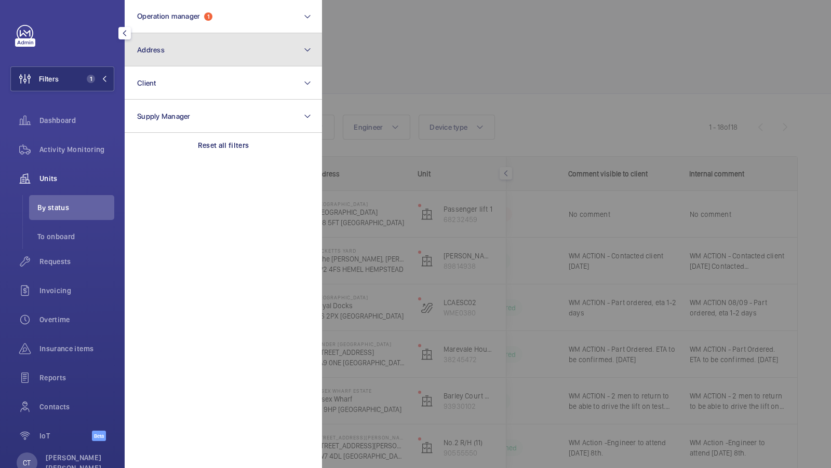
click at [215, 52] on button "Address" at bounding box center [223, 49] width 197 height 33
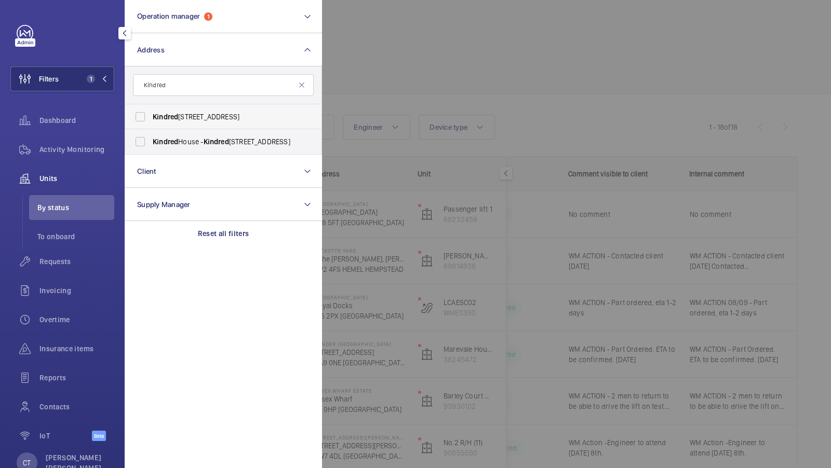
type input "Kindred"
click at [239, 119] on span "Kindred House - Wandle Road, CROYDON CR0 1FJ" at bounding box center [224, 117] width 143 height 10
click at [151, 119] on input "Kindred House - Wandle Road, CROYDON CR0 1FJ" at bounding box center [140, 116] width 21 height 21
checkbox input "true"
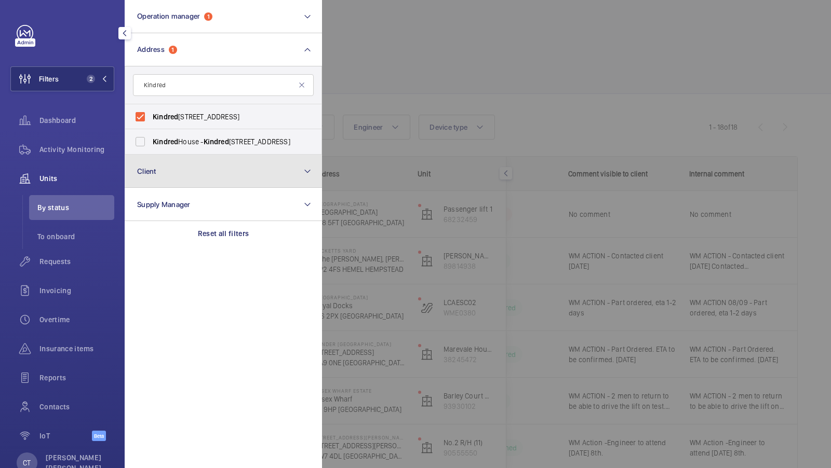
click at [210, 160] on button "Client" at bounding box center [223, 171] width 197 height 33
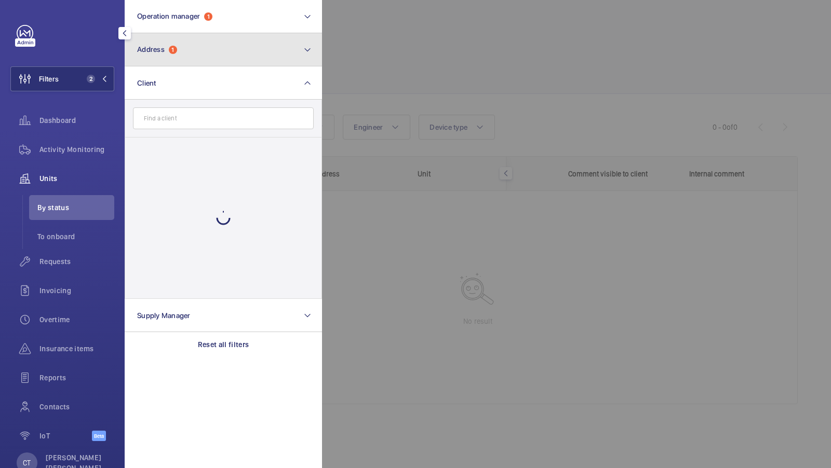
click at [196, 60] on button "Address 1" at bounding box center [223, 49] width 197 height 33
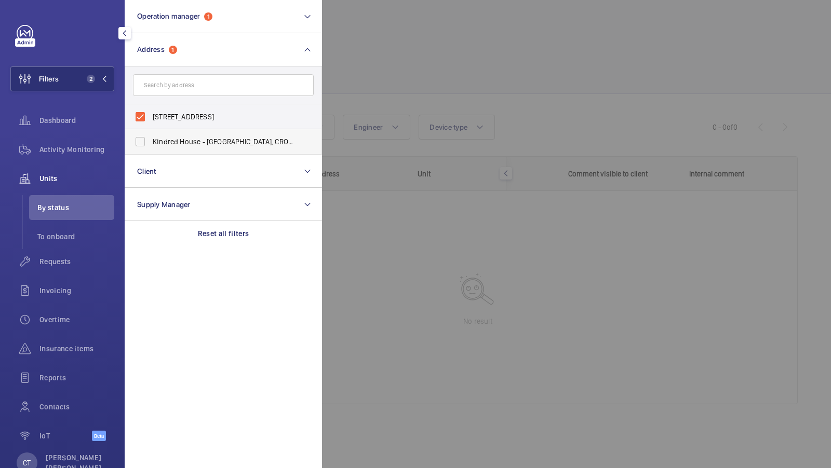
click at [158, 142] on span "Kindred House - [GEOGRAPHIC_DATA], CROYDON CR0 1GL" at bounding box center [224, 142] width 143 height 10
click at [151, 142] on input "Kindred House - [GEOGRAPHIC_DATA], CROYDON CR0 1GL" at bounding box center [140, 141] width 21 height 21
checkbox input "true"
click at [65, 147] on span "Activity Monitoring" at bounding box center [76, 149] width 75 height 10
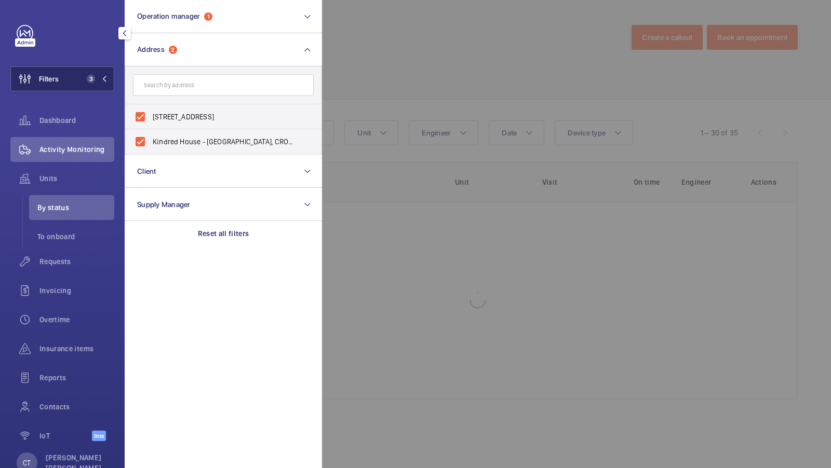
click at [91, 75] on span "3" at bounding box center [91, 79] width 8 height 8
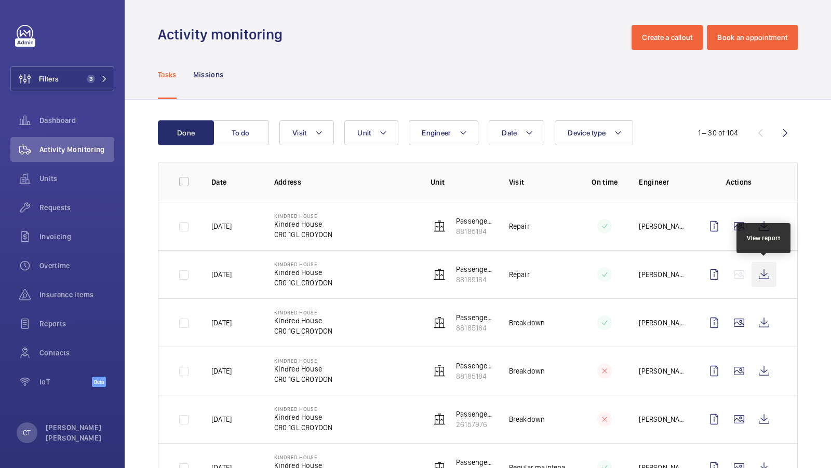
click at [762, 274] on wm-front-icon-button at bounding box center [763, 274] width 25 height 25
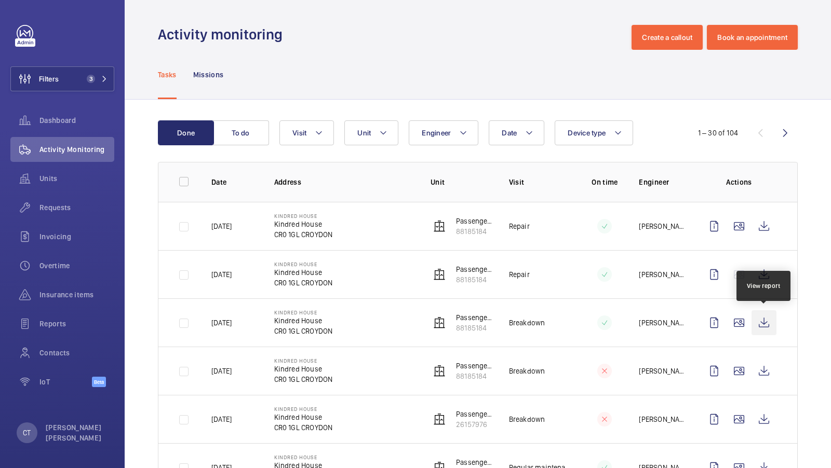
click at [763, 322] on wm-front-icon-button at bounding box center [763, 323] width 25 height 25
click at [738, 317] on wm-front-icon-button at bounding box center [738, 323] width 25 height 25
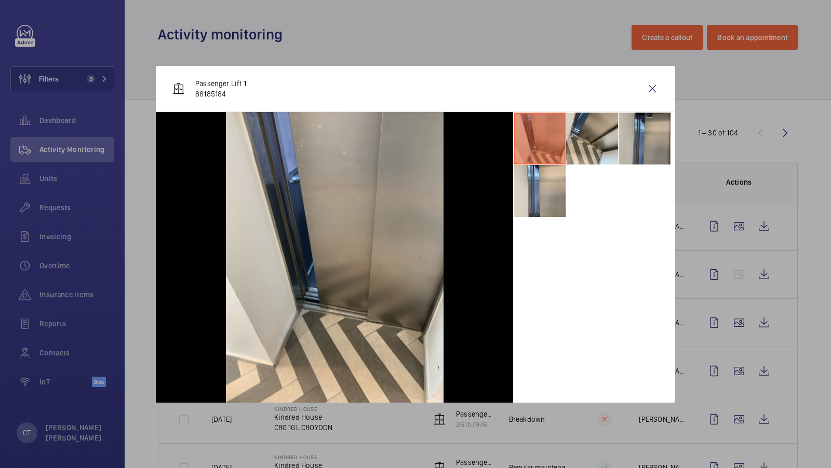
click at [629, 140] on li at bounding box center [644, 139] width 52 height 52
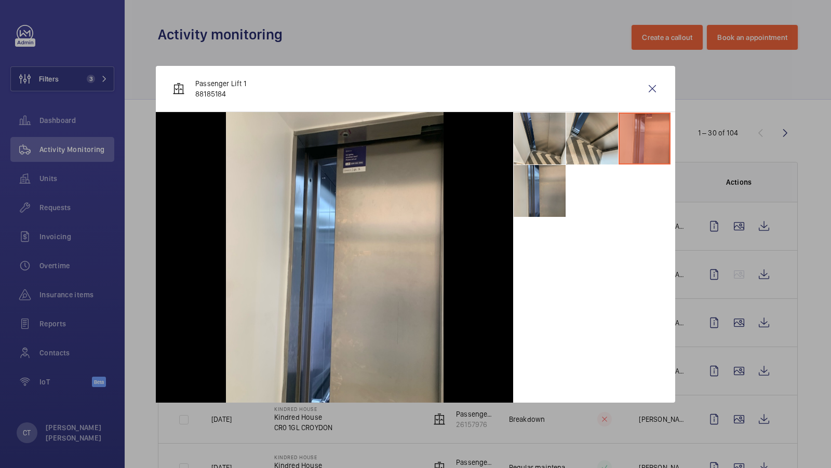
click at [544, 197] on li at bounding box center [540, 191] width 52 height 52
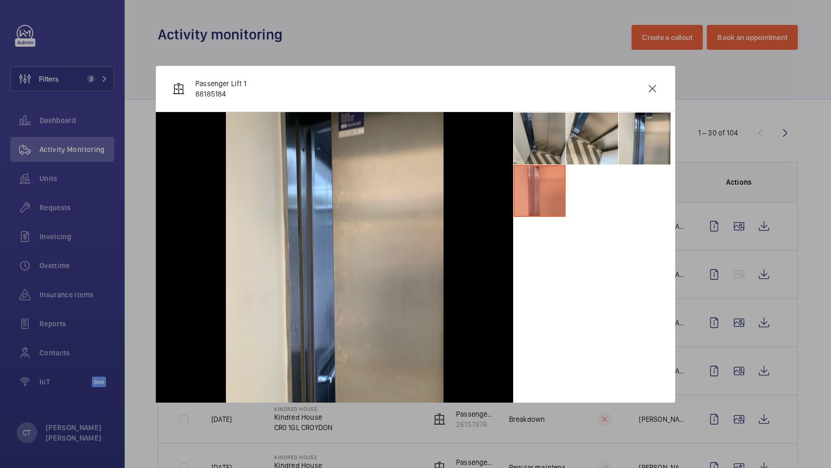
click at [539, 128] on li at bounding box center [540, 139] width 52 height 52
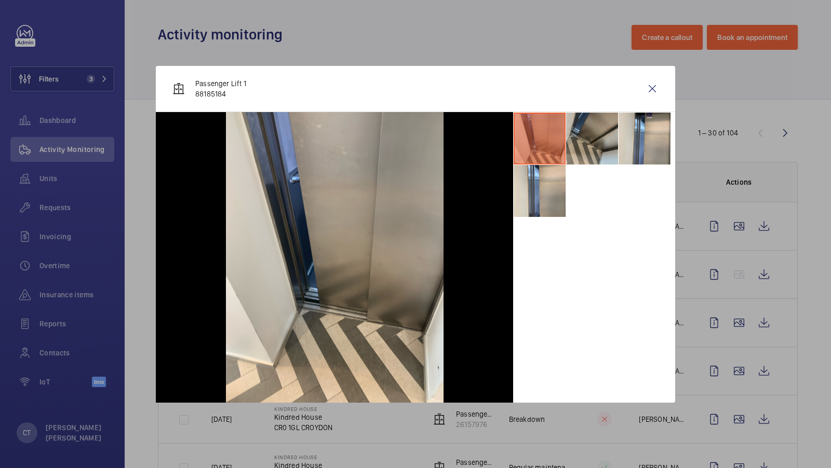
click at [598, 129] on li at bounding box center [592, 139] width 52 height 52
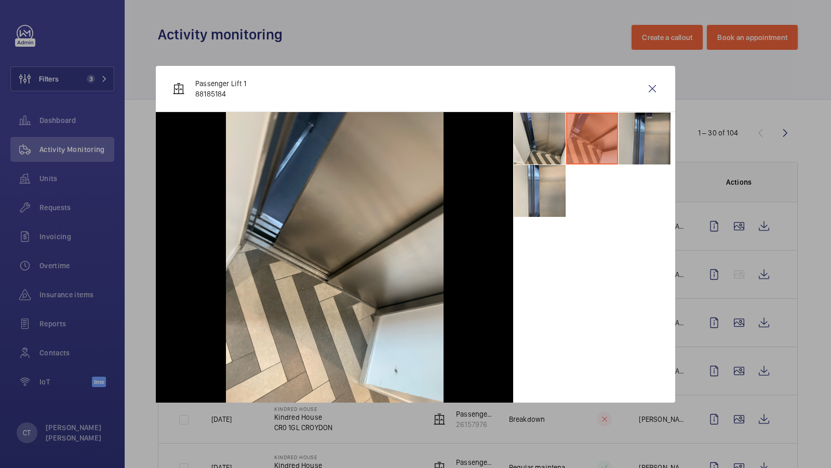
click at [636, 151] on li at bounding box center [644, 139] width 52 height 52
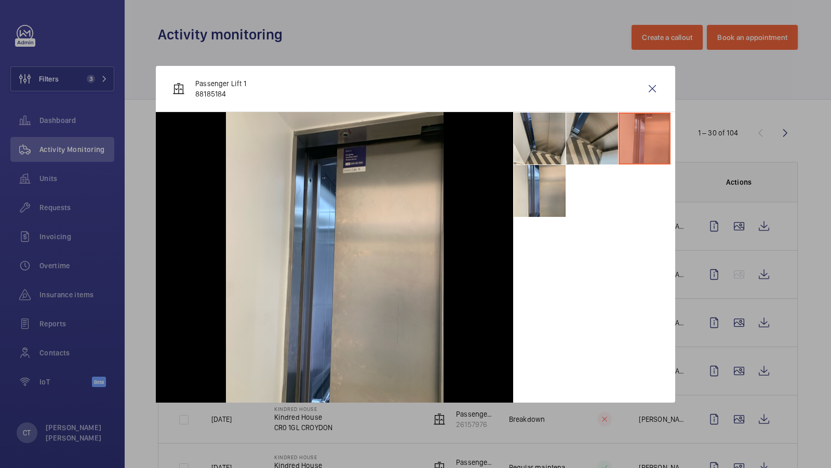
click at [594, 146] on li at bounding box center [592, 139] width 52 height 52
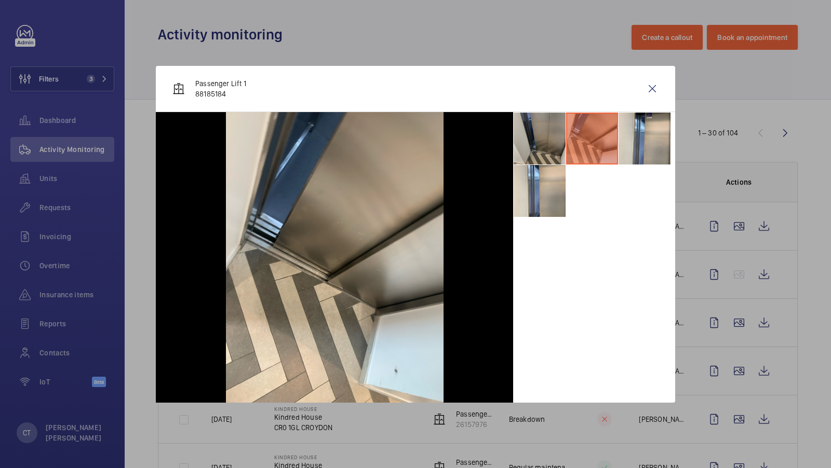
click at [549, 143] on li at bounding box center [540, 139] width 52 height 52
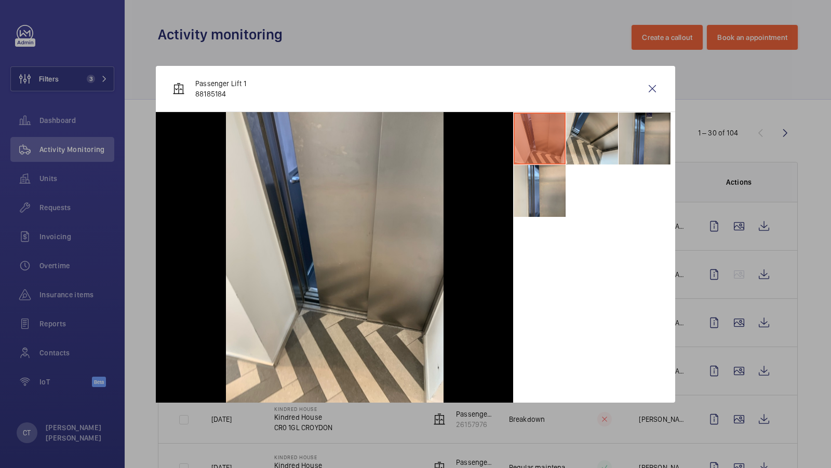
click at [650, 140] on li at bounding box center [644, 139] width 52 height 52
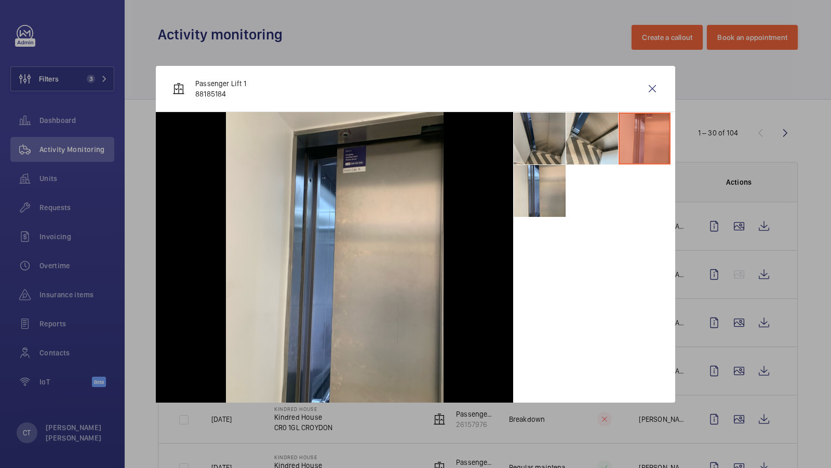
click at [554, 133] on li at bounding box center [540, 139] width 52 height 52
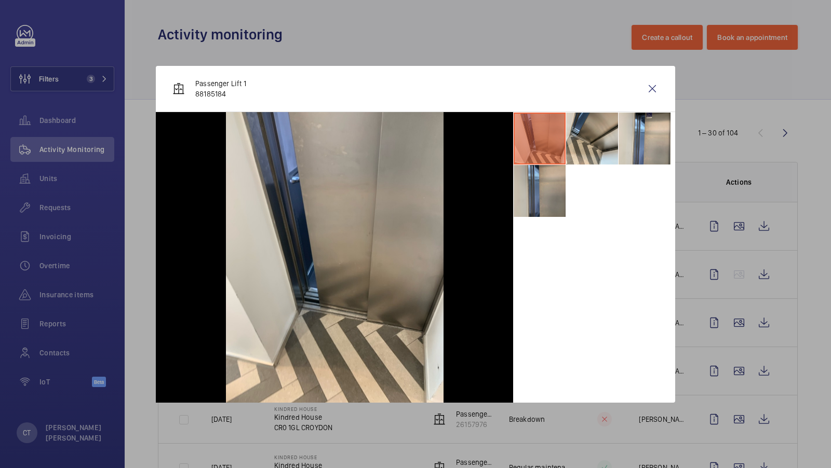
click at [535, 200] on li at bounding box center [540, 191] width 52 height 52
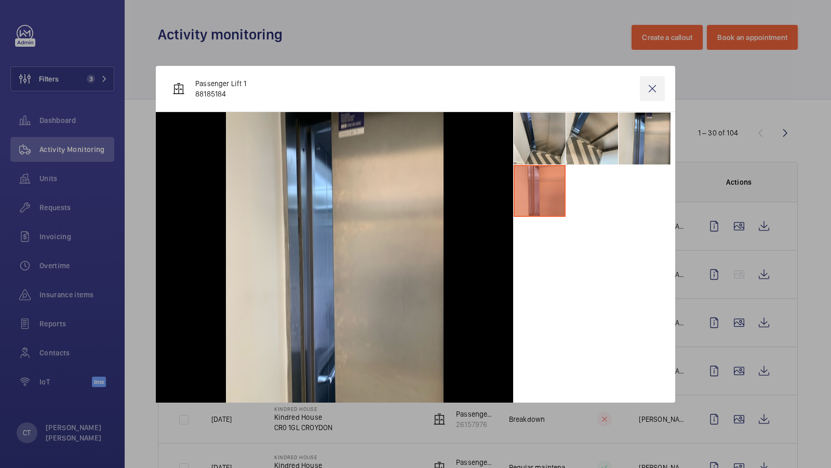
click at [652, 84] on wm-front-icon-button at bounding box center [652, 88] width 25 height 25
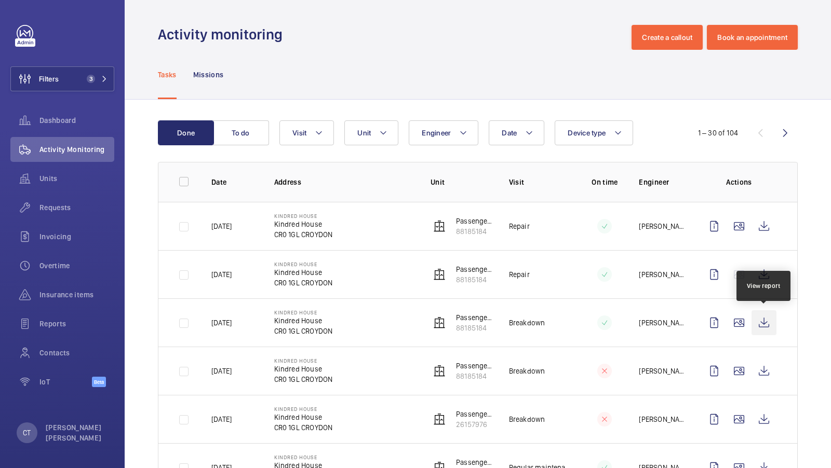
click at [762, 318] on wm-front-icon-button at bounding box center [763, 323] width 25 height 25
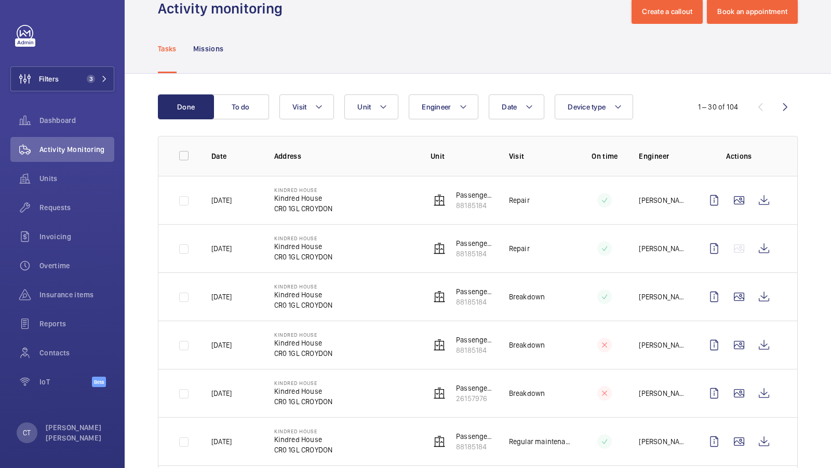
scroll to position [43, 0]
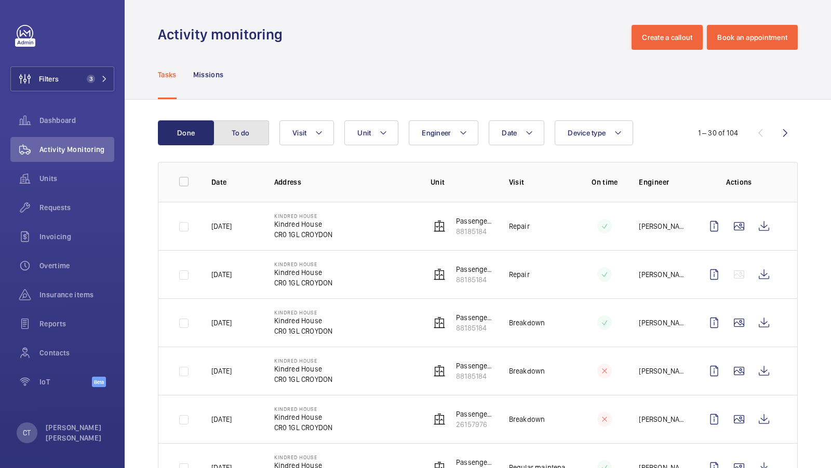
click at [234, 132] on button "To do" at bounding box center [241, 132] width 56 height 25
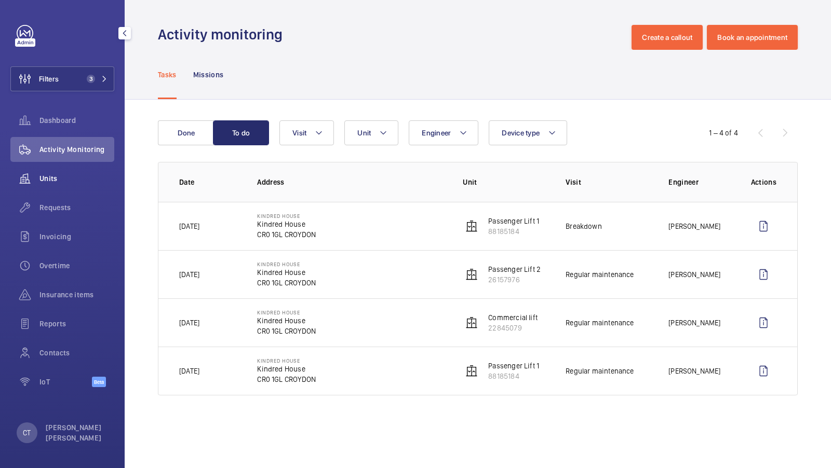
click at [51, 174] on span "Units" at bounding box center [76, 178] width 75 height 10
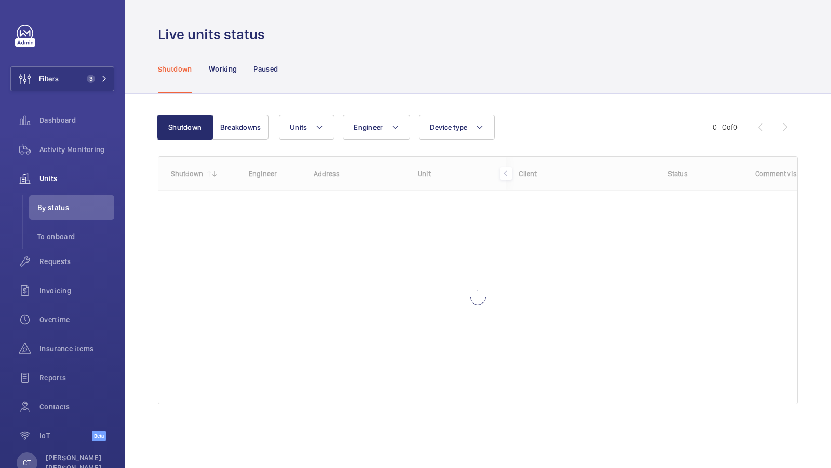
click at [589, 110] on div "Shutdown Breakdowns Units Engineer Device type More filters Reset all filters 0…" at bounding box center [478, 263] width 640 height 331
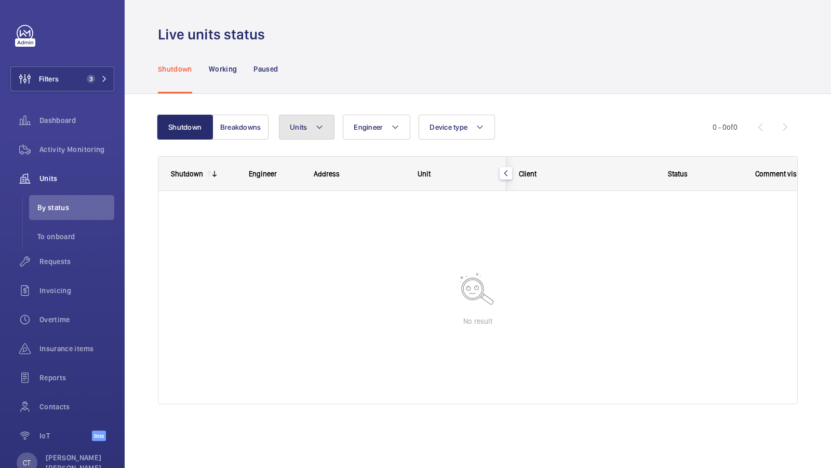
click at [298, 135] on button "Units" at bounding box center [307, 127] width 56 height 25
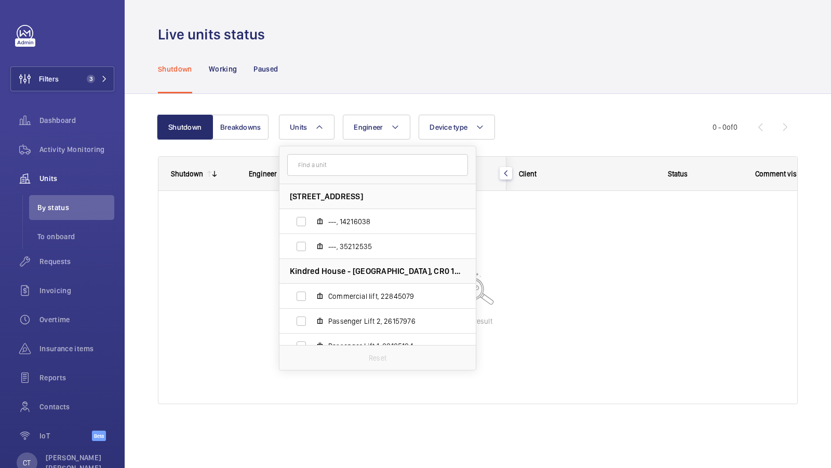
click at [536, 126] on div "Units [GEOGRAPHIC_DATA] - [GEOGRAPHIC_DATA] ---, 14216038 ---, 35212535 Kindred…" at bounding box center [496, 127] width 434 height 25
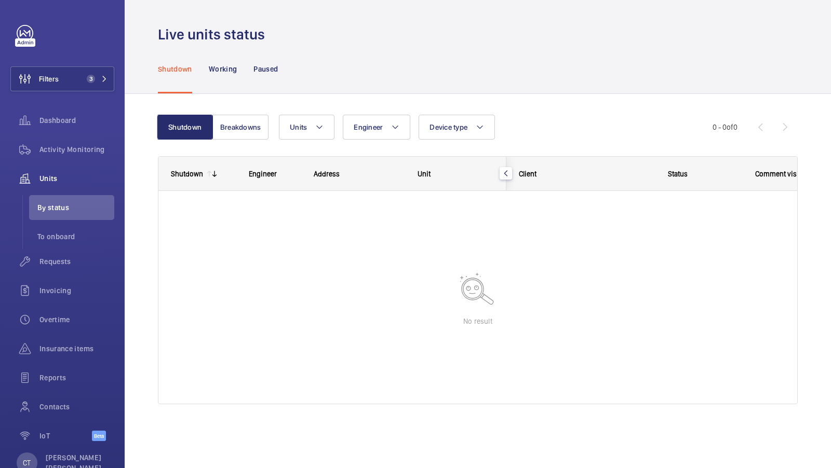
click at [724, 118] on wm-front-pagination "0 - 0 of 0" at bounding box center [754, 127] width 85 height 25
click at [675, 157] on div "Status" at bounding box center [671, 174] width 143 height 34
click at [675, 156] on div "Shutdown Engineer Address Unit Client" at bounding box center [478, 280] width 640 height 248
click at [95, 81] on span "3" at bounding box center [89, 79] width 12 height 8
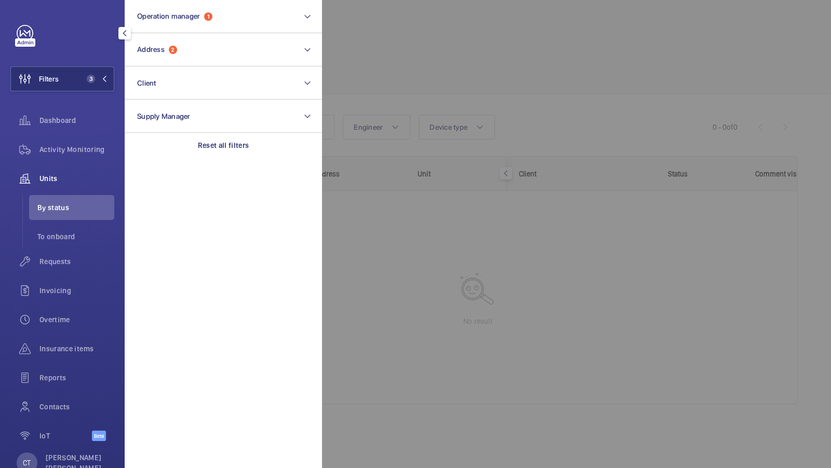
click at [670, 139] on div at bounding box center [737, 234] width 831 height 468
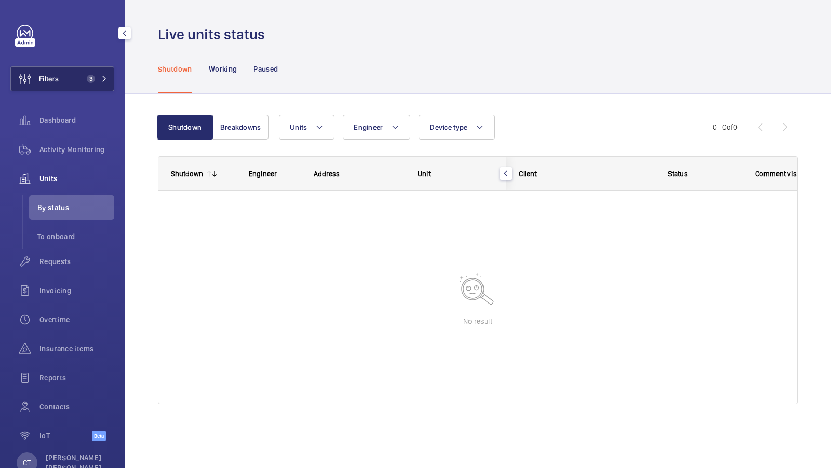
click at [91, 86] on button "Filters 3" at bounding box center [62, 78] width 104 height 25
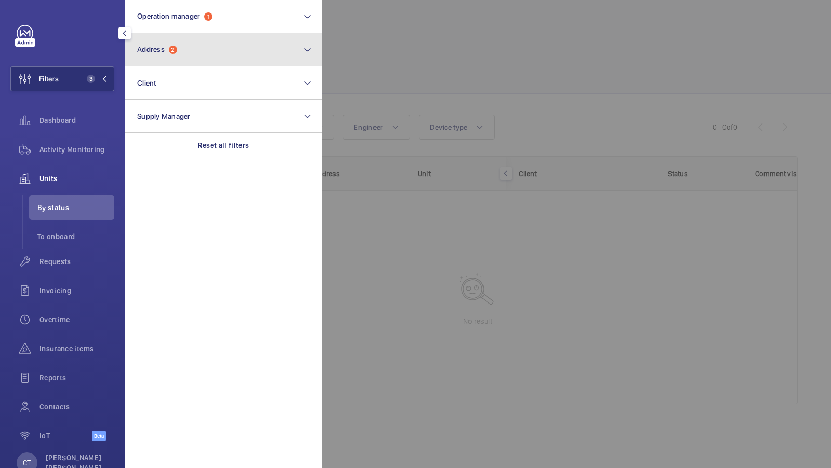
click at [234, 57] on button "Address 2" at bounding box center [223, 49] width 197 height 33
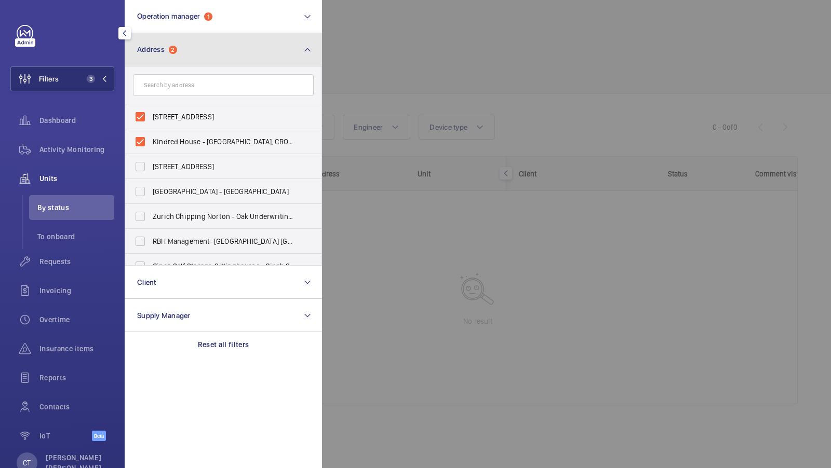
click at [219, 54] on button "Address 2" at bounding box center [223, 49] width 197 height 33
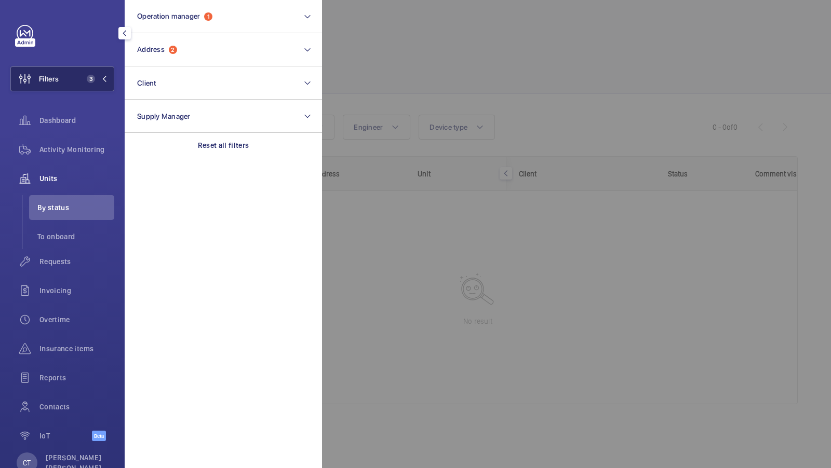
click at [106, 69] on button "Filters 3" at bounding box center [62, 78] width 104 height 25
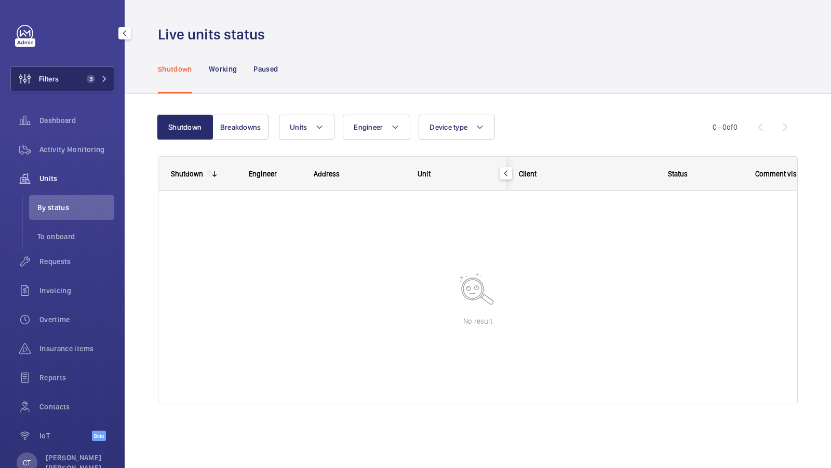
click at [97, 72] on button "Filters 3" at bounding box center [62, 78] width 104 height 25
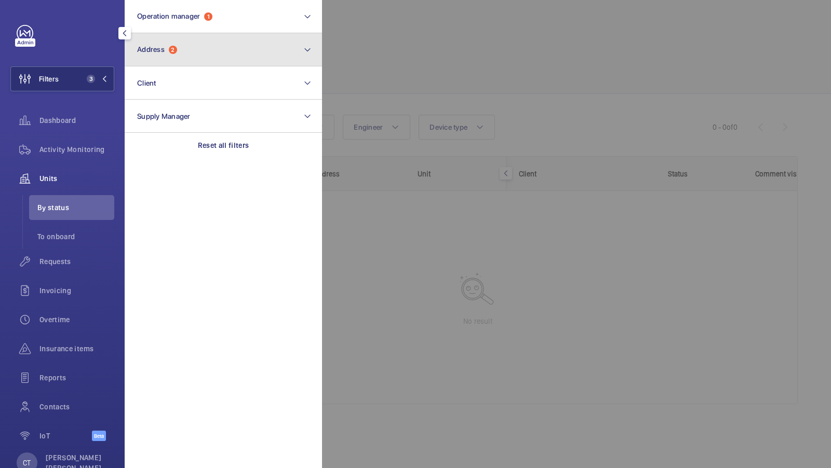
click at [228, 55] on button "Address 2" at bounding box center [223, 49] width 197 height 33
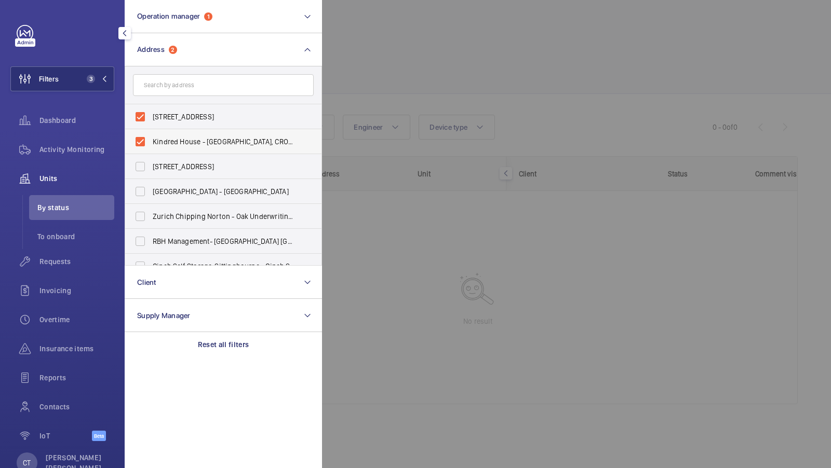
click at [171, 129] on label "Kindred House - [GEOGRAPHIC_DATA], CROYDON CR0 1GL" at bounding box center [215, 141] width 181 height 25
click at [151, 131] on input "Kindred House - [GEOGRAPHIC_DATA], CROYDON CR0 1GL" at bounding box center [140, 141] width 21 height 21
checkbox input "false"
click at [157, 118] on span "[STREET_ADDRESS]" at bounding box center [224, 117] width 143 height 10
click at [151, 118] on input "[STREET_ADDRESS]" at bounding box center [140, 116] width 21 height 21
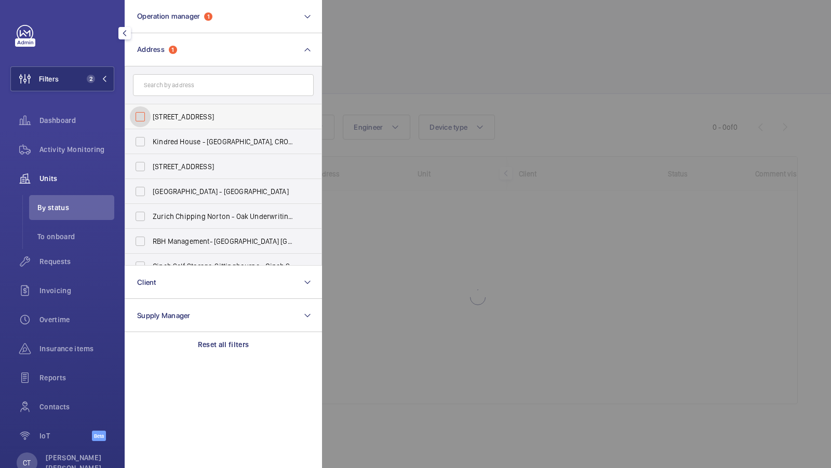
checkbox input "false"
click at [172, 78] on input "text" at bounding box center [223, 85] width 181 height 22
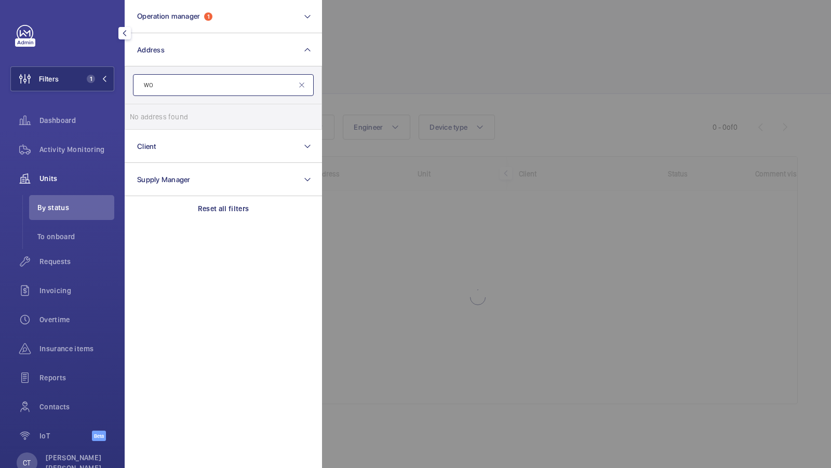
type input "W"
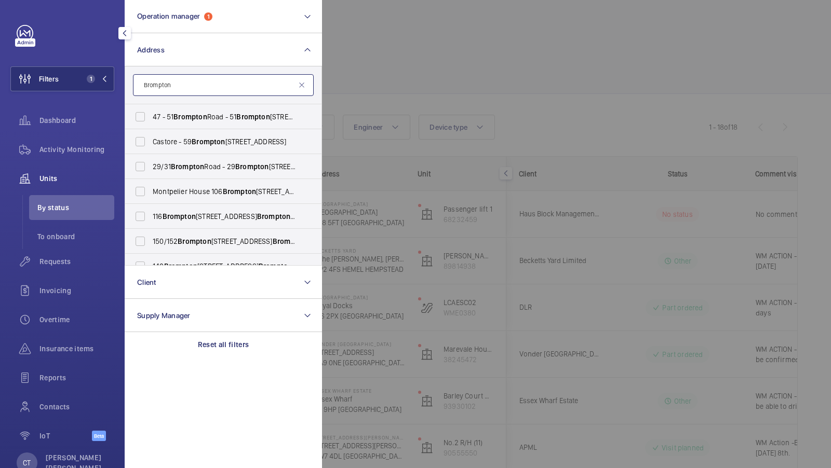
type input "Brompton"
click at [114, 85] on div "Filters 1 Operation manager 1 Address Brompton [STREET_ADDRESS] Castore - [STRE…" at bounding box center [62, 234] width 125 height 468
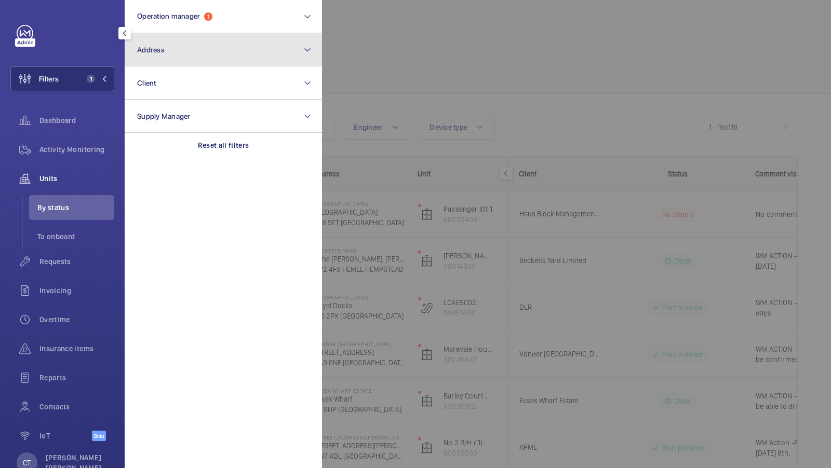
click at [189, 47] on button "Address" at bounding box center [223, 49] width 197 height 33
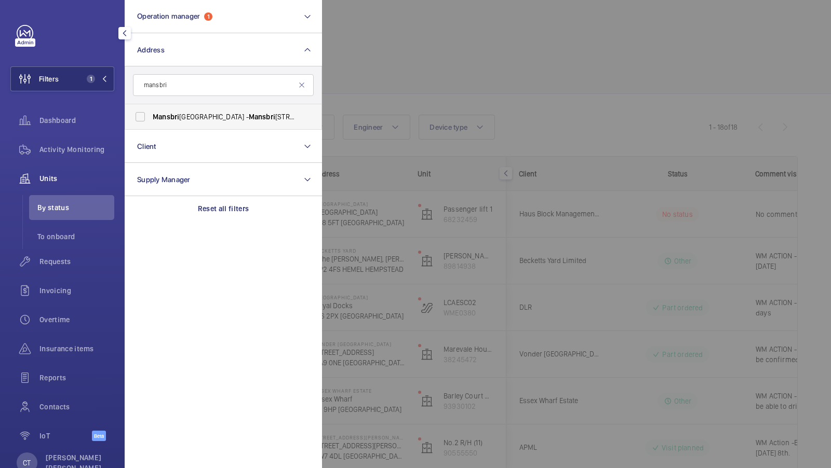
type input "mansbri"
click at [213, 120] on span "Mansbri [GEOGRAPHIC_DATA] - [GEOGRAPHIC_DATA]" at bounding box center [224, 117] width 143 height 10
click at [151, 120] on input "Mansbri [GEOGRAPHIC_DATA] - [GEOGRAPHIC_DATA]" at bounding box center [140, 116] width 21 height 21
checkbox input "true"
click at [71, 76] on button "Filters 2" at bounding box center [62, 78] width 104 height 25
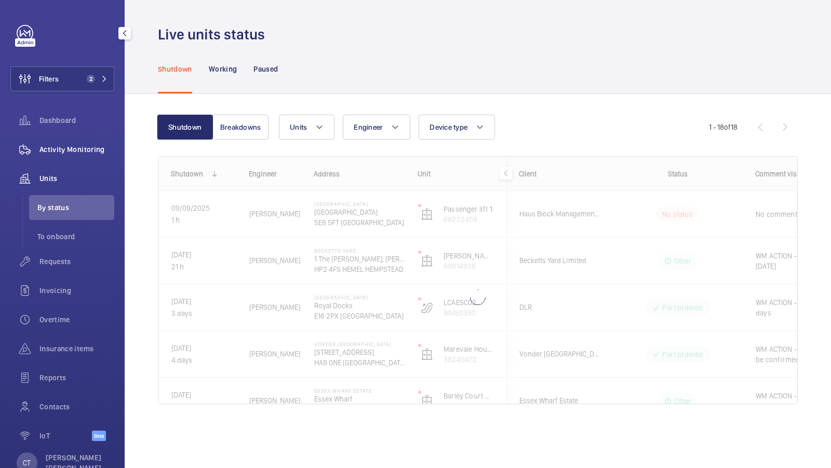
click at [74, 149] on span "Activity Monitoring" at bounding box center [76, 149] width 75 height 10
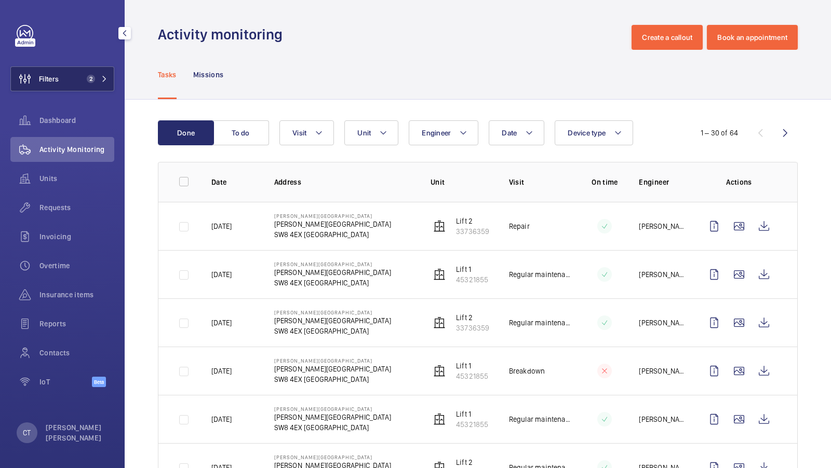
click at [91, 84] on button "Filters 2" at bounding box center [62, 78] width 104 height 25
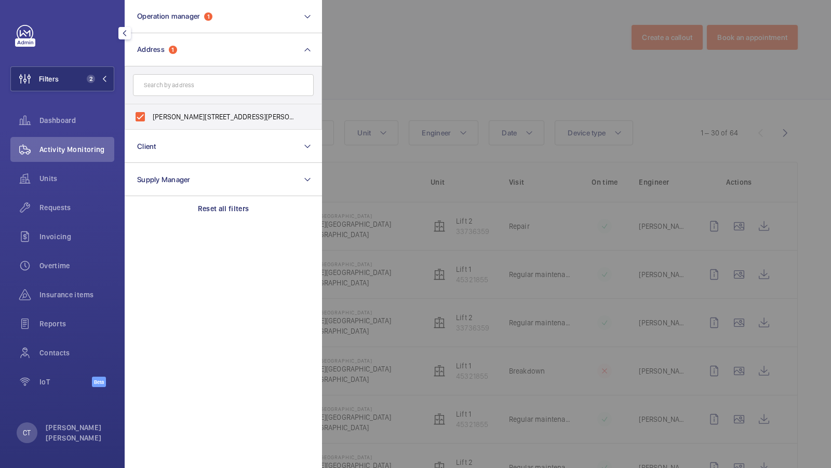
click at [378, 78] on div at bounding box center [737, 234] width 831 height 468
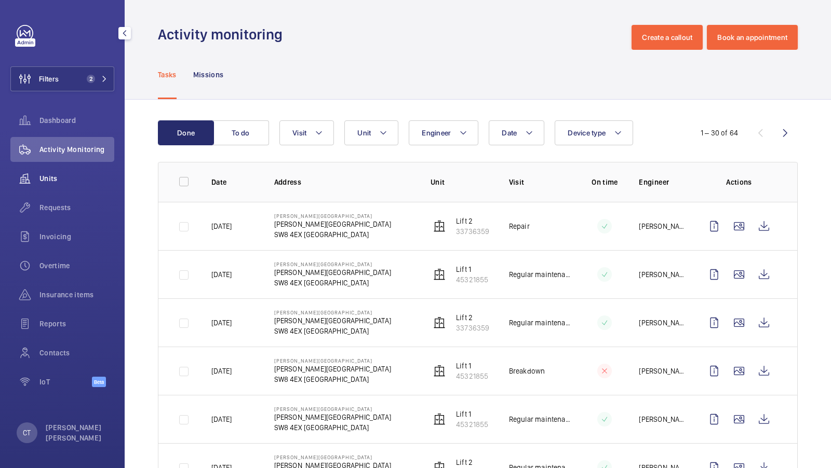
click at [54, 180] on span "Units" at bounding box center [76, 178] width 75 height 10
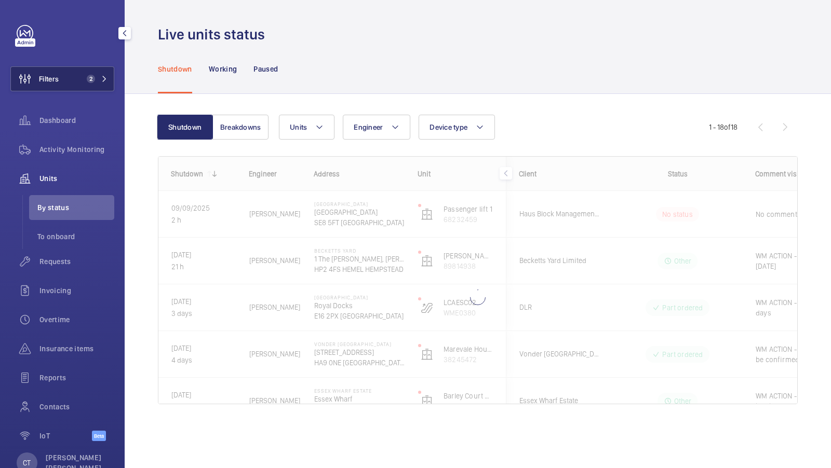
click at [91, 87] on button "Filters 2" at bounding box center [62, 78] width 104 height 25
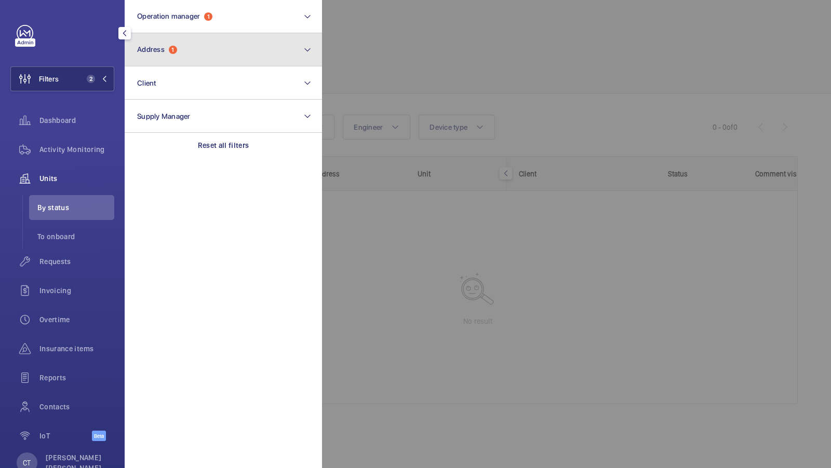
click at [223, 45] on button "Address 1" at bounding box center [223, 49] width 197 height 33
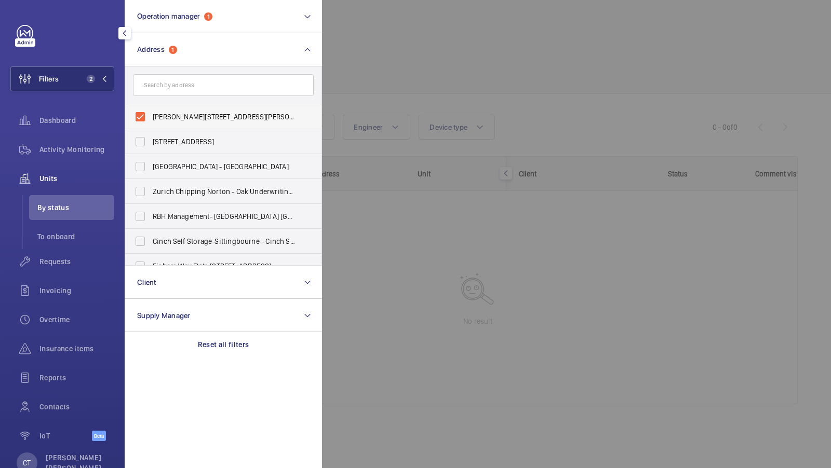
click at [159, 117] on span "[PERSON_NAME][STREET_ADDRESS][PERSON_NAME]" at bounding box center [224, 117] width 143 height 10
click at [151, 117] on input "[PERSON_NAME][STREET_ADDRESS][PERSON_NAME]" at bounding box center [140, 116] width 21 height 21
checkbox input "false"
click at [97, 77] on span "1" at bounding box center [95, 79] width 25 height 8
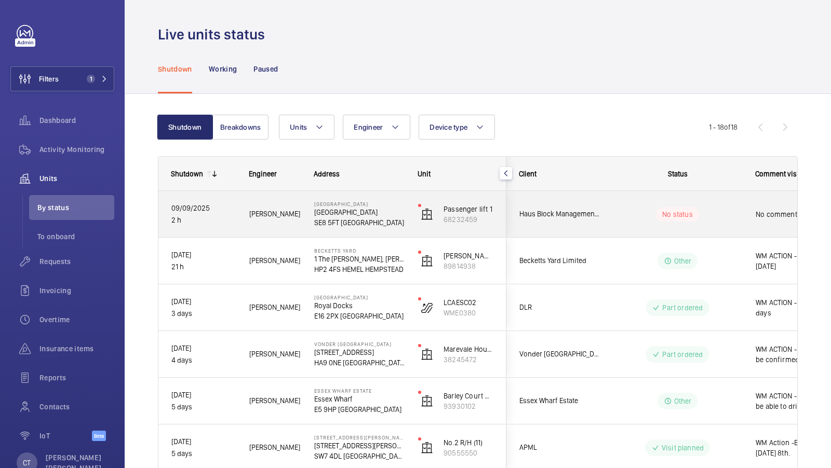
scroll to position [0, 187]
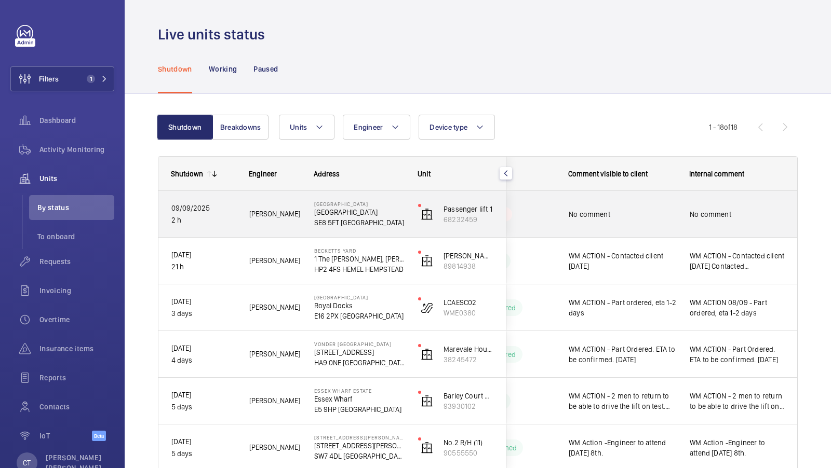
click at [685, 214] on div "No comment" at bounding box center [737, 214] width 120 height 45
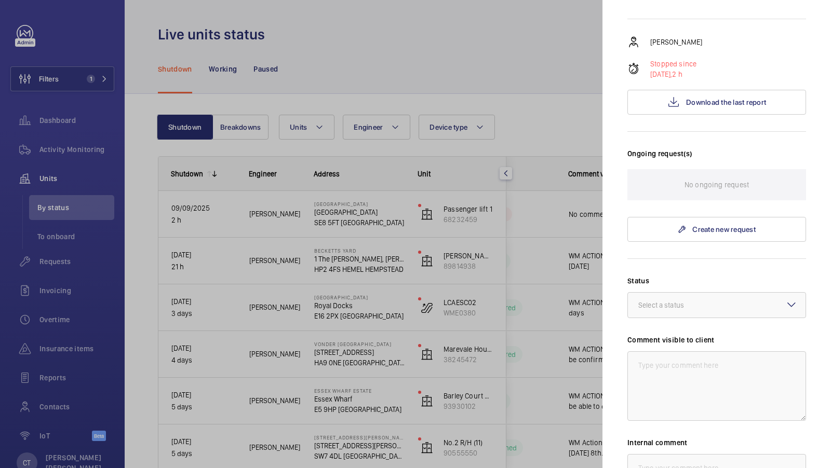
scroll to position [183, 0]
click at [445, 258] on div at bounding box center [415, 234] width 831 height 468
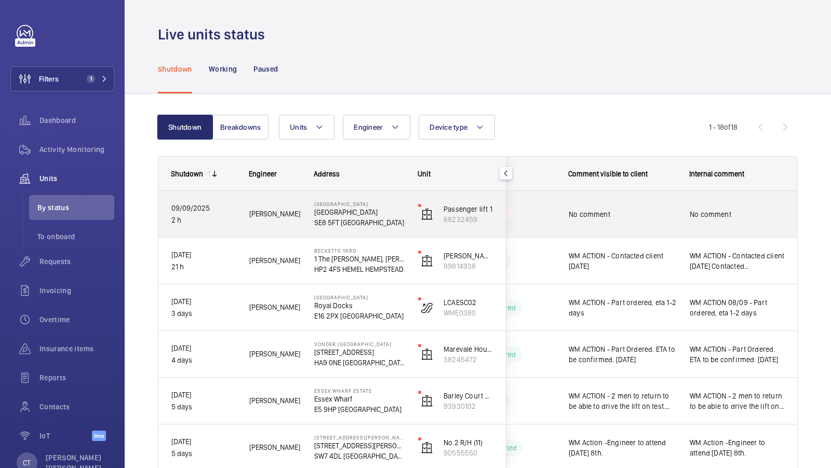
click at [638, 230] on div "No comment" at bounding box center [616, 214] width 120 height 45
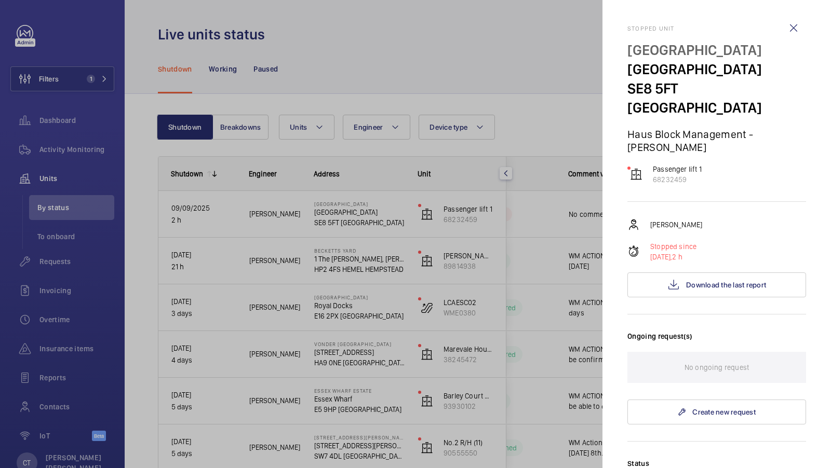
click at [570, 196] on div at bounding box center [415, 234] width 831 height 468
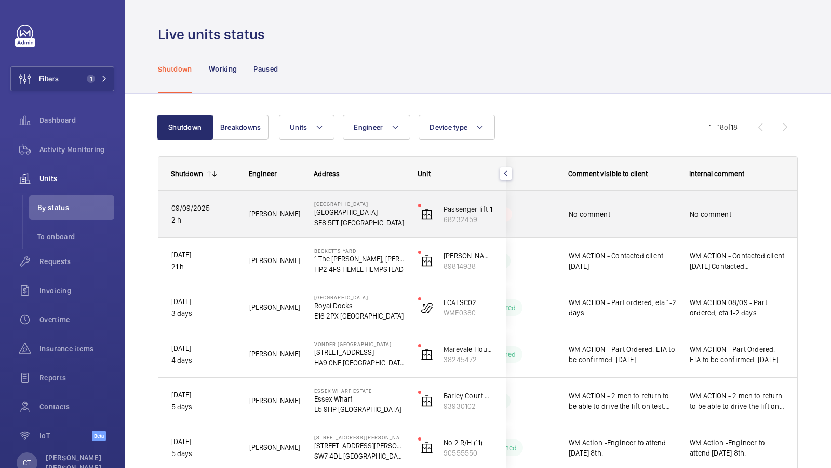
click at [742, 209] on span "No comment" at bounding box center [737, 214] width 95 height 10
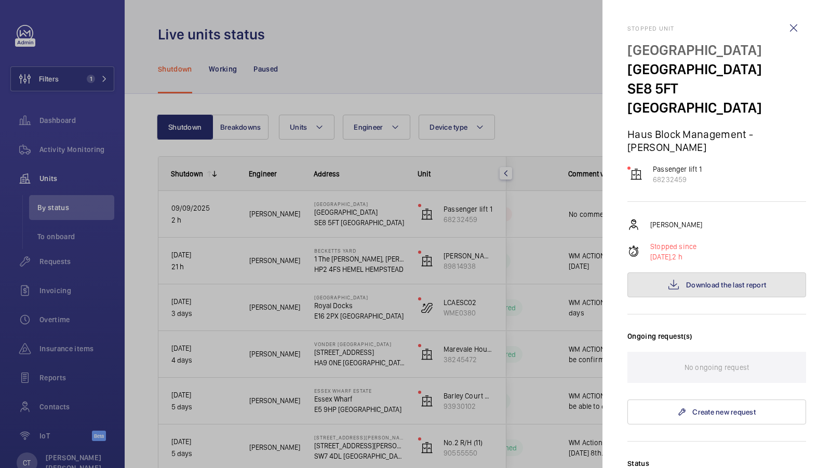
click at [725, 273] on button "Download the last report" at bounding box center [716, 285] width 179 height 25
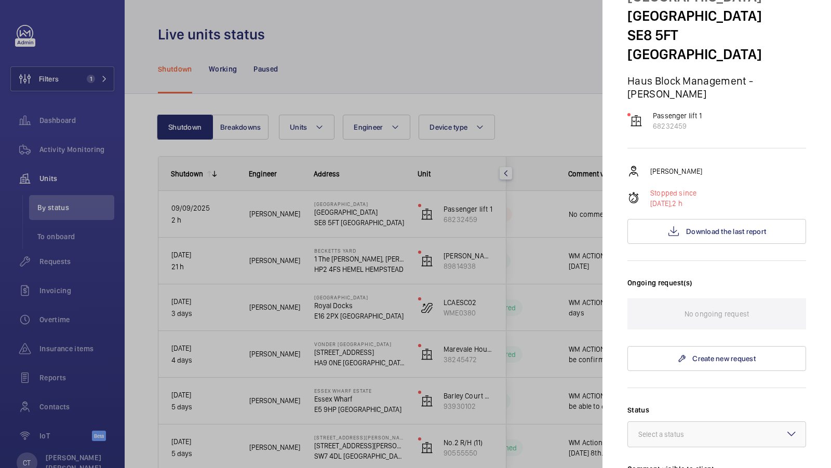
scroll to position [54, 0]
click at [702, 227] on span "Download the last report" at bounding box center [726, 231] width 80 height 8
click at [514, 98] on div at bounding box center [415, 234] width 831 height 468
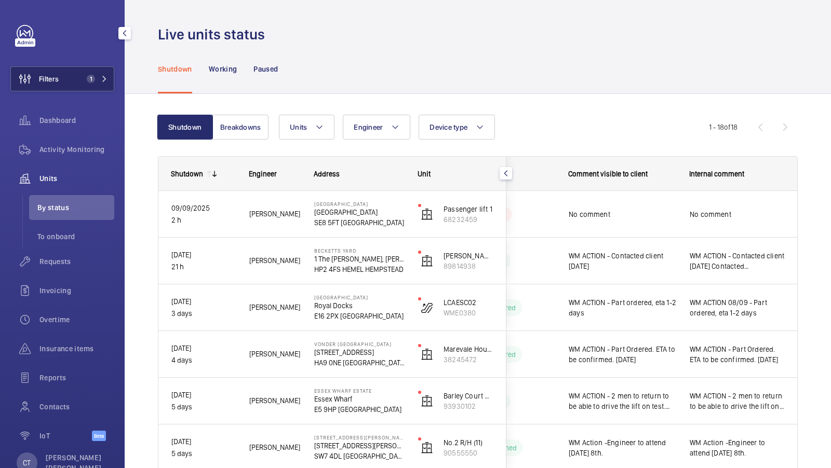
click at [63, 66] on button "Filters 1" at bounding box center [62, 78] width 104 height 25
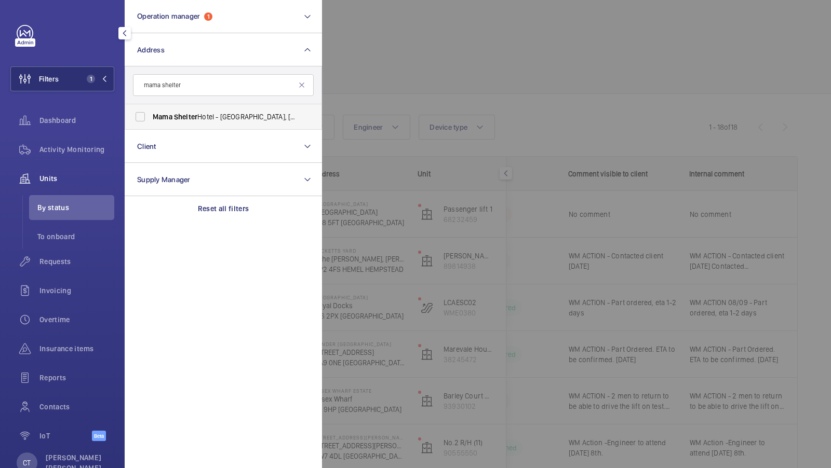
type input "mama shelter"
click at [189, 115] on span "Shelter" at bounding box center [185, 117] width 23 height 8
click at [151, 115] on input "[GEOGRAPHIC_DATA] - [GEOGRAPHIC_DATA], [GEOGRAPHIC_DATA] E2 8PP" at bounding box center [140, 116] width 21 height 21
checkbox input "true"
click at [64, 52] on div "Filters 2 Operation manager 1 Address 1 mama shelter [GEOGRAPHIC_DATA] - [GEOGR…" at bounding box center [62, 239] width 104 height 428
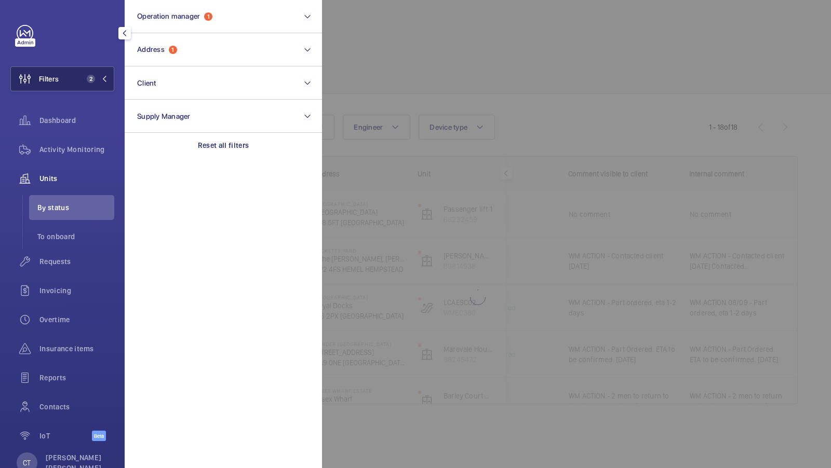
click at [74, 78] on button "Filters 2" at bounding box center [62, 78] width 104 height 25
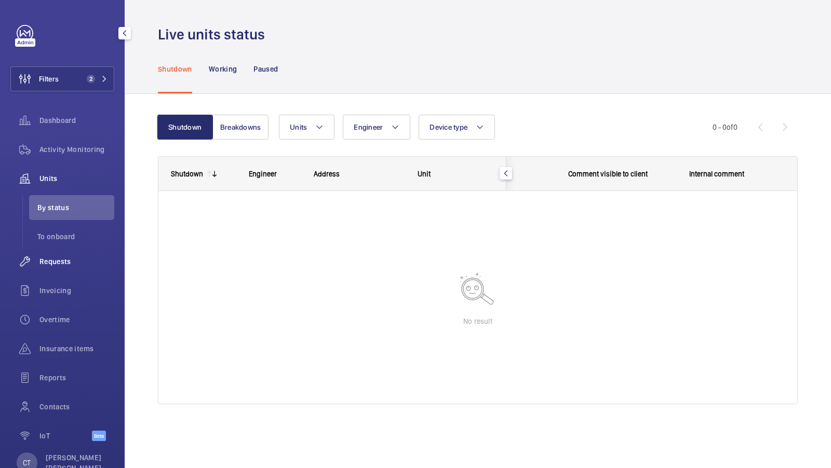
click at [50, 263] on span "Requests" at bounding box center [76, 262] width 75 height 10
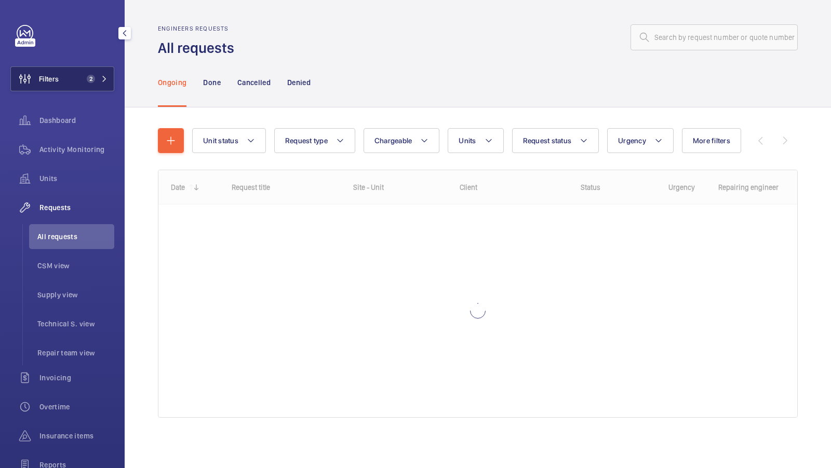
click at [95, 75] on span "2" at bounding box center [89, 79] width 12 height 8
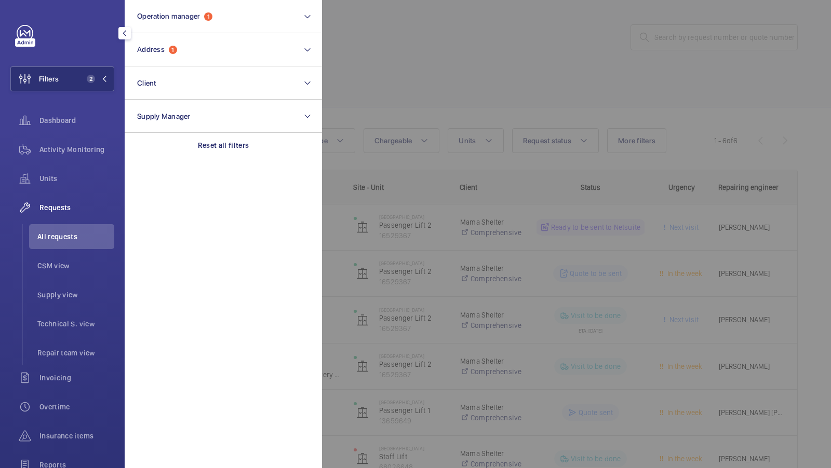
click at [452, 59] on div at bounding box center [737, 234] width 831 height 468
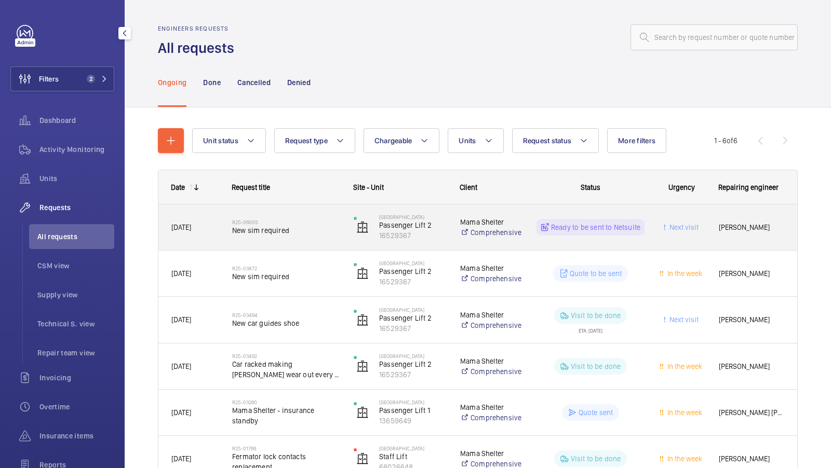
click at [291, 231] on span "New sim required" at bounding box center [286, 230] width 108 height 10
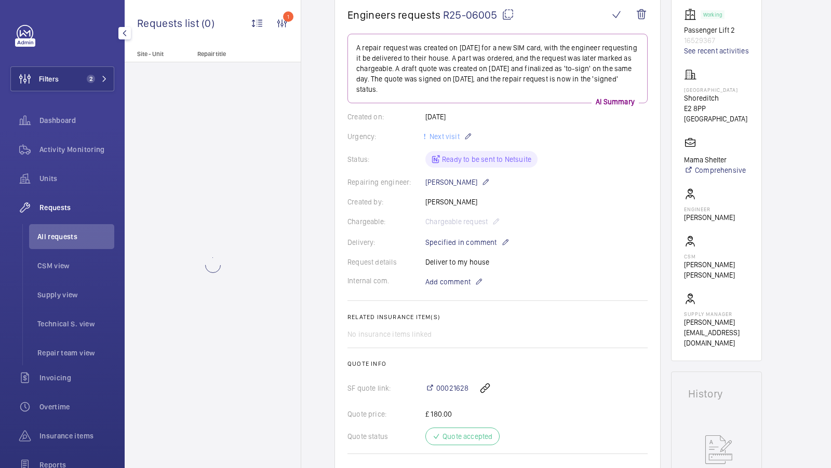
scroll to position [121, 0]
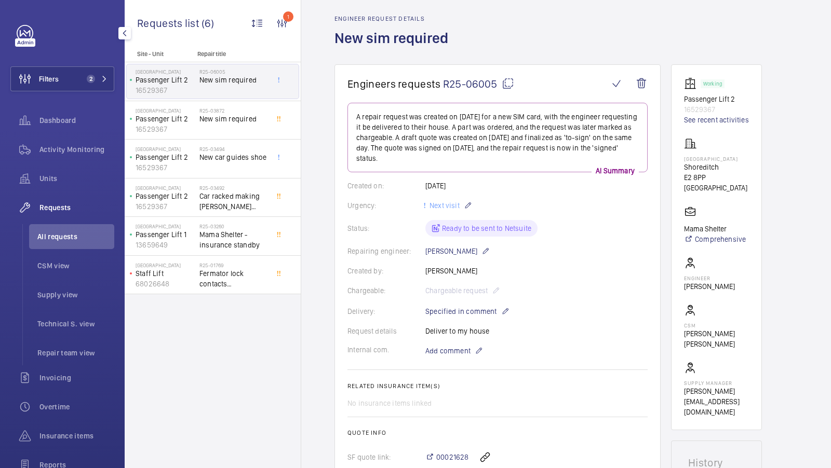
scroll to position [19, 0]
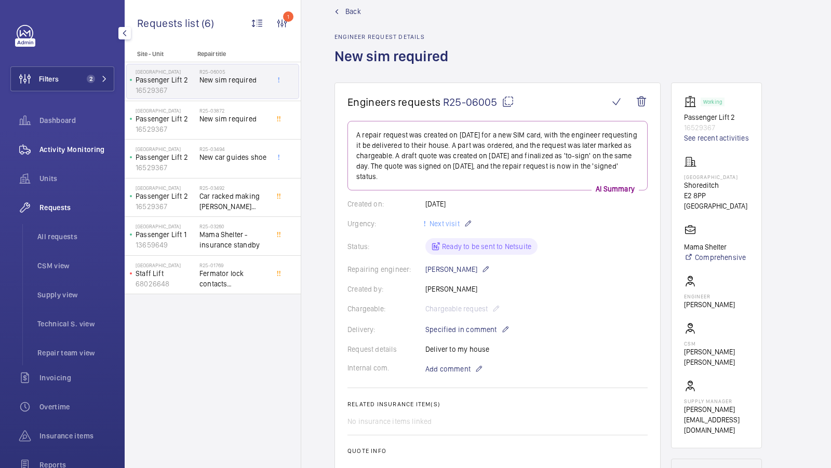
drag, startPoint x: 84, startPoint y: 172, endPoint x: 84, endPoint y: 157, distance: 15.6
click at [84, 172] on div "Units" at bounding box center [62, 178] width 104 height 25
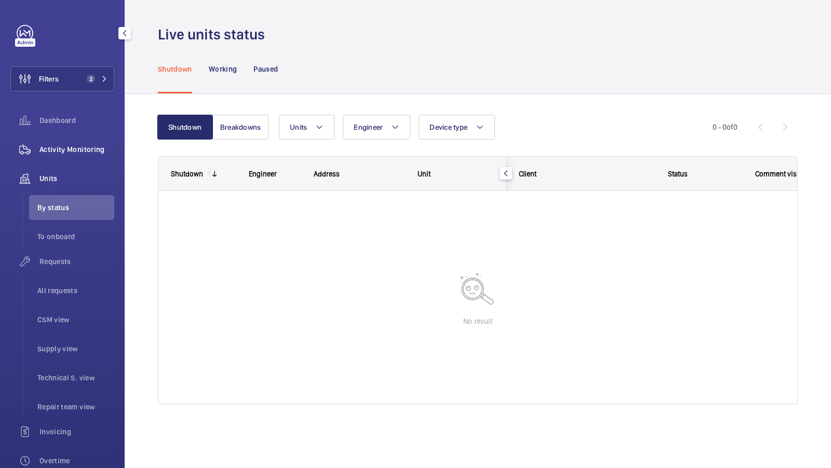
click at [81, 144] on span "Activity Monitoring" at bounding box center [76, 149] width 75 height 10
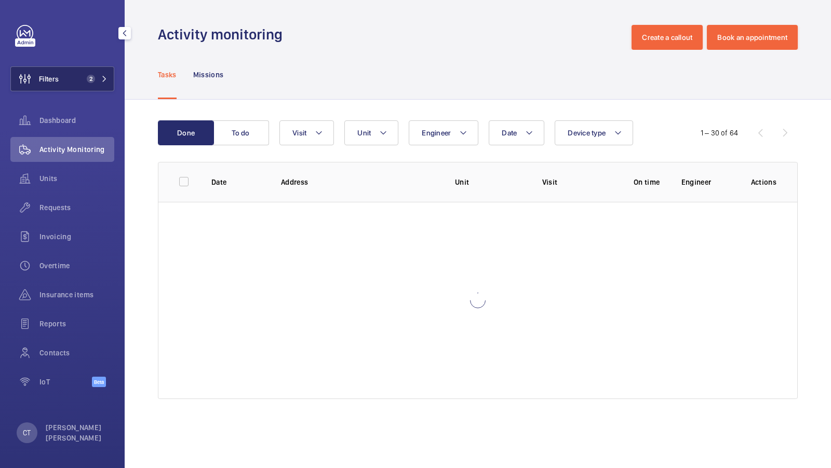
click at [92, 86] on button "Filters 2" at bounding box center [62, 78] width 104 height 25
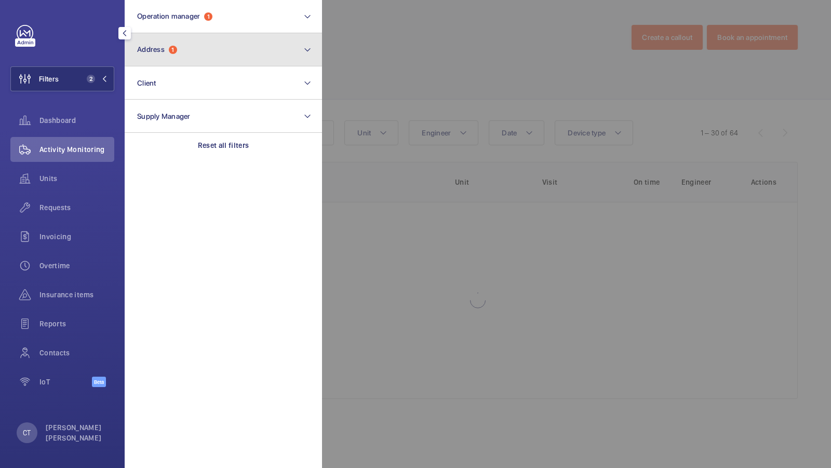
click at [204, 55] on button "Address 1" at bounding box center [223, 49] width 197 height 33
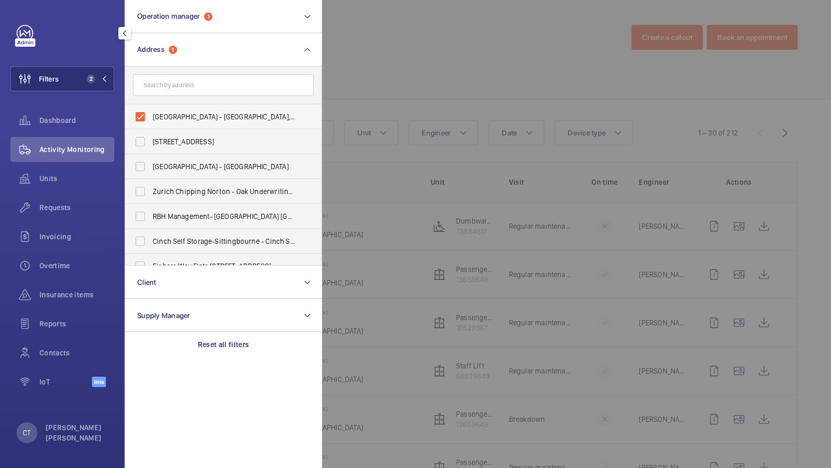
click at [179, 117] on span "[GEOGRAPHIC_DATA] - [GEOGRAPHIC_DATA], [GEOGRAPHIC_DATA] E2 8PP" at bounding box center [224, 117] width 143 height 10
click at [151, 117] on input "[GEOGRAPHIC_DATA] - [GEOGRAPHIC_DATA], [GEOGRAPHIC_DATA] E2 8PP" at bounding box center [140, 116] width 21 height 21
checkbox input "false"
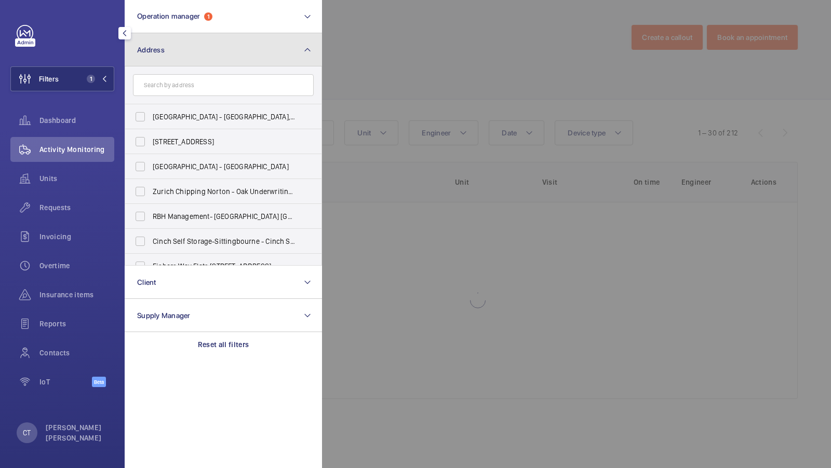
click at [239, 64] on button "Address" at bounding box center [223, 49] width 197 height 33
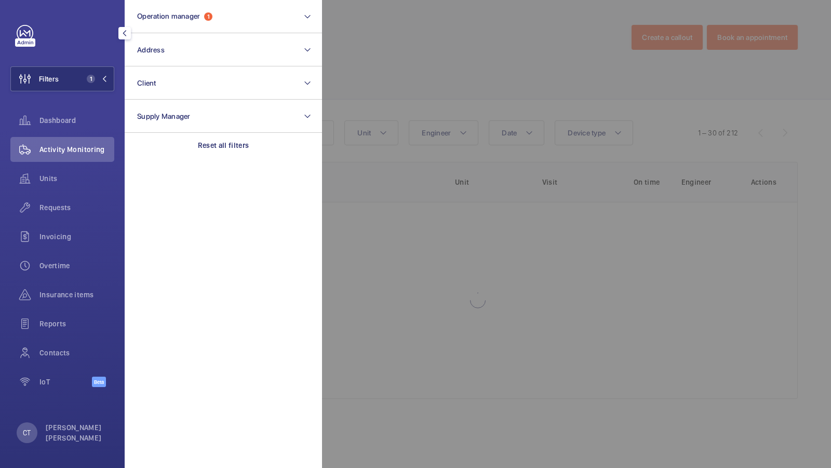
click at [119, 64] on div "Filters 1 Operation manager 1 Address Client Supply Manager Reset all filters D…" at bounding box center [62, 234] width 125 height 468
click at [97, 79] on span "1" at bounding box center [95, 79] width 25 height 8
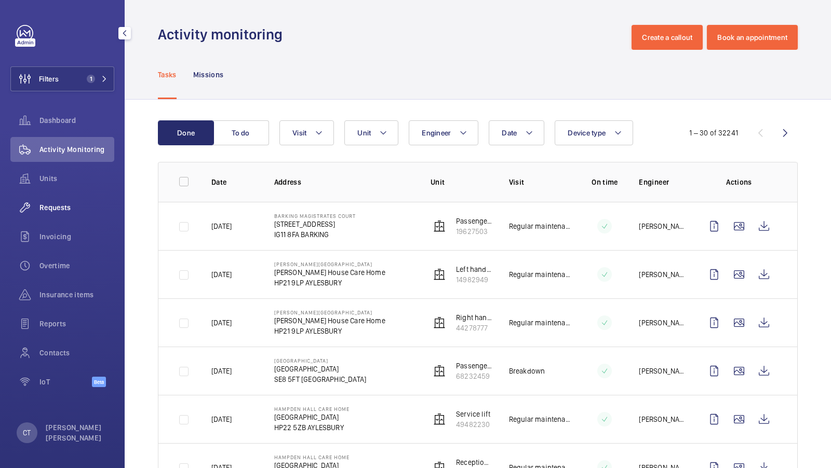
click at [53, 210] on span "Requests" at bounding box center [76, 208] width 75 height 10
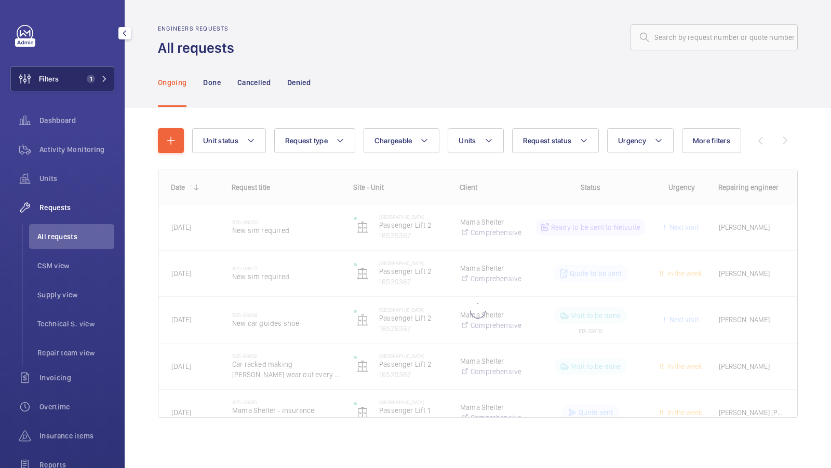
click at [95, 72] on button "Filters 1" at bounding box center [62, 78] width 104 height 25
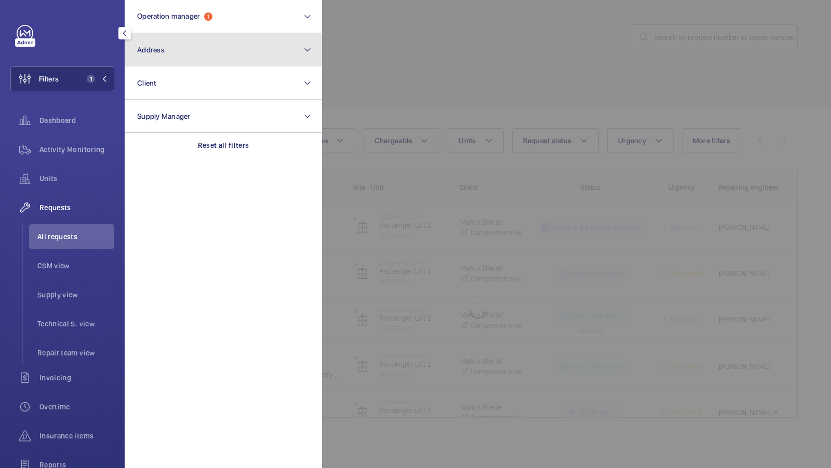
click at [197, 57] on button "Address" at bounding box center [223, 49] width 197 height 33
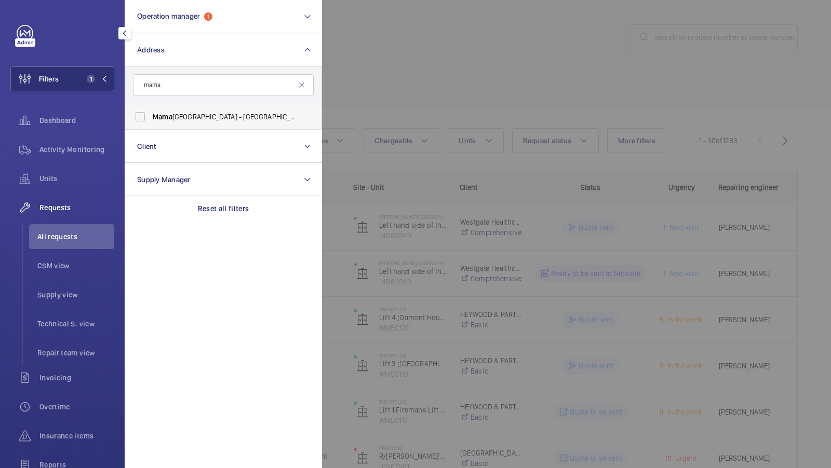
type input "mama"
click at [185, 115] on span "[GEOGRAPHIC_DATA] - [GEOGRAPHIC_DATA], [GEOGRAPHIC_DATA] E2 8PP" at bounding box center [224, 117] width 143 height 10
click at [151, 115] on input "[GEOGRAPHIC_DATA] - [GEOGRAPHIC_DATA], [GEOGRAPHIC_DATA] E2 8PP" at bounding box center [140, 116] width 21 height 21
checkbox input "true"
click at [103, 80] on mat-icon at bounding box center [104, 79] width 6 height 6
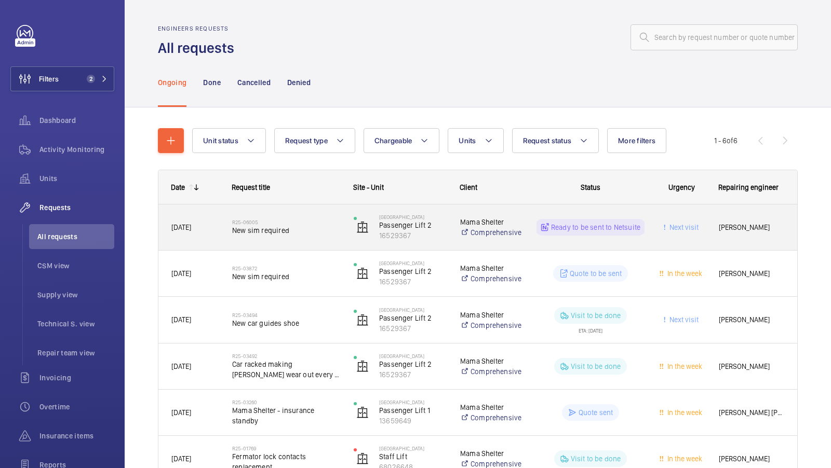
click at [313, 226] on span "New sim required" at bounding box center [286, 230] width 108 height 10
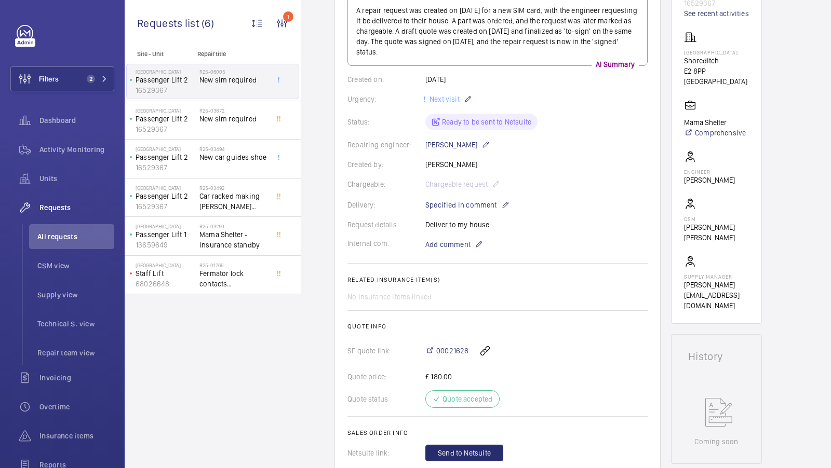
scroll to position [141, 0]
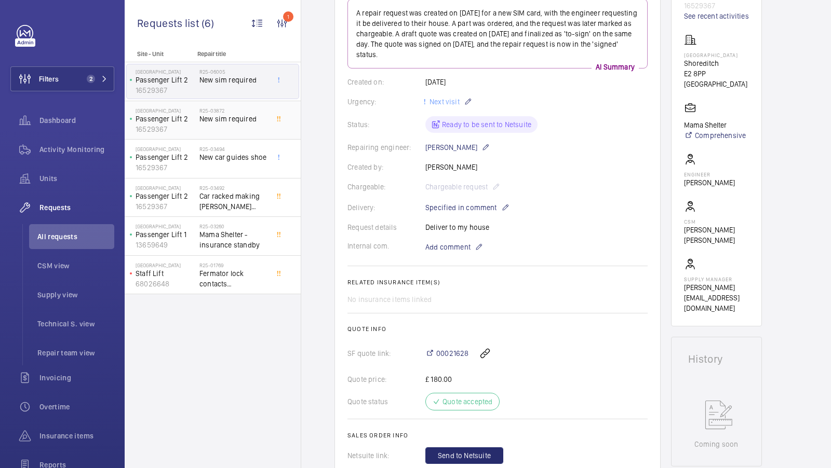
click at [227, 125] on div "R25-03872 New sim required" at bounding box center [233, 122] width 69 height 30
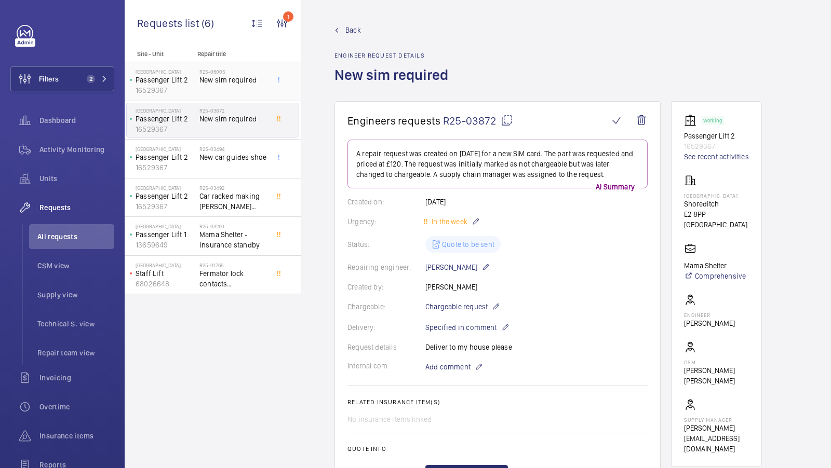
click at [235, 80] on span "New sim required" at bounding box center [233, 80] width 69 height 10
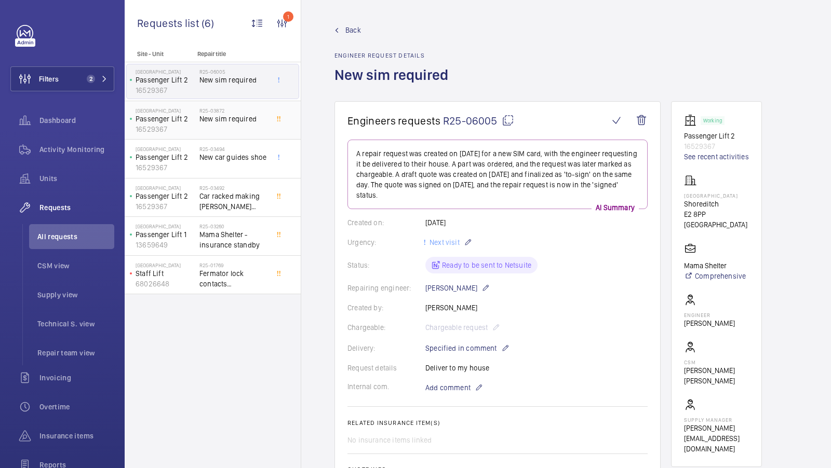
click at [235, 124] on div "R25-03872 New sim required" at bounding box center [233, 122] width 69 height 30
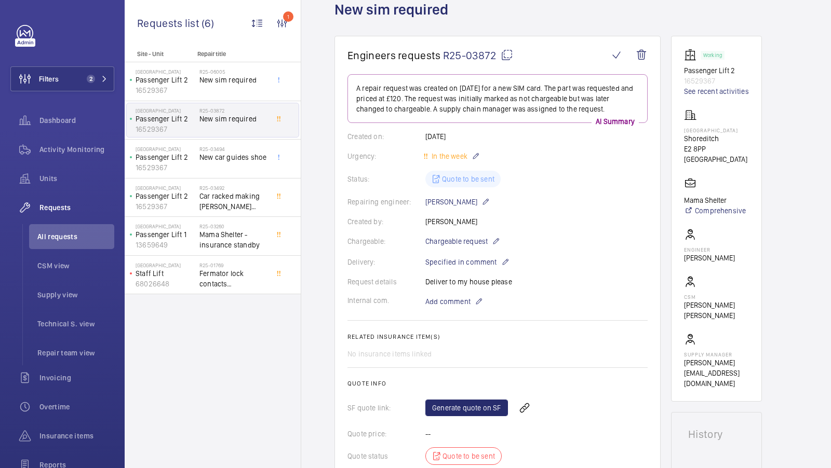
scroll to position [66, 0]
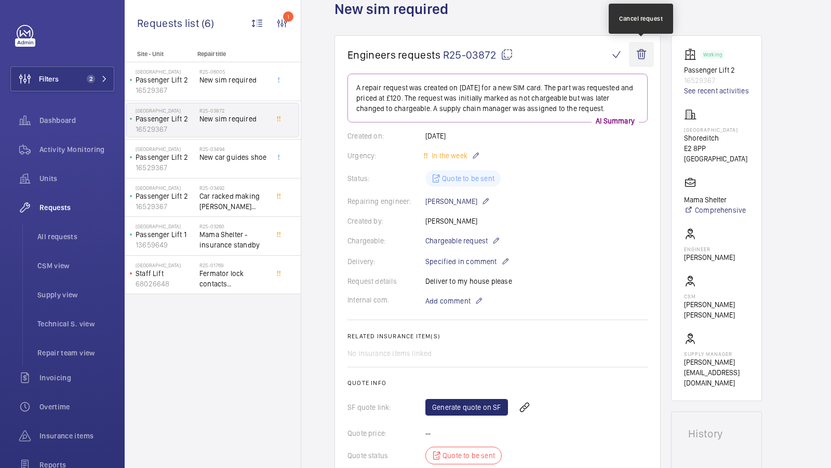
click at [641, 56] on wm-front-icon-button at bounding box center [641, 54] width 25 height 25
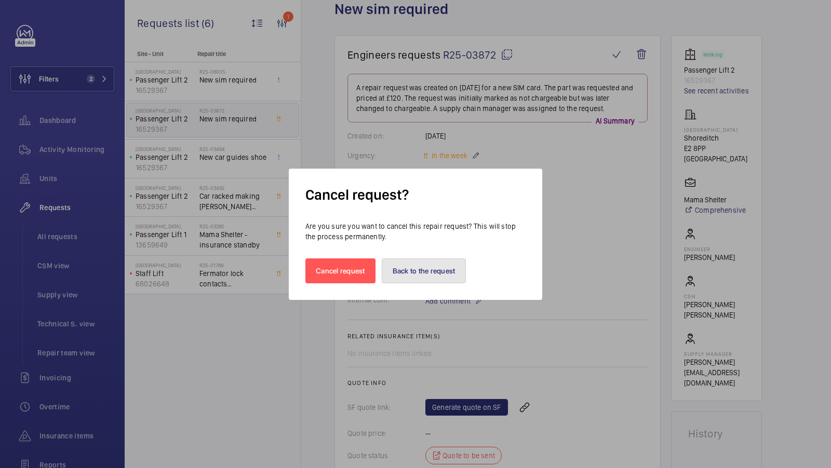
click at [434, 265] on button "Back to the request" at bounding box center [424, 271] width 85 height 25
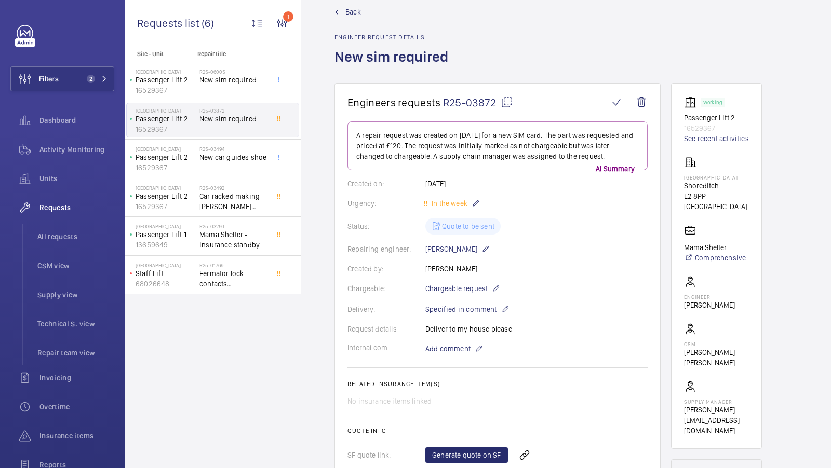
scroll to position [0, 0]
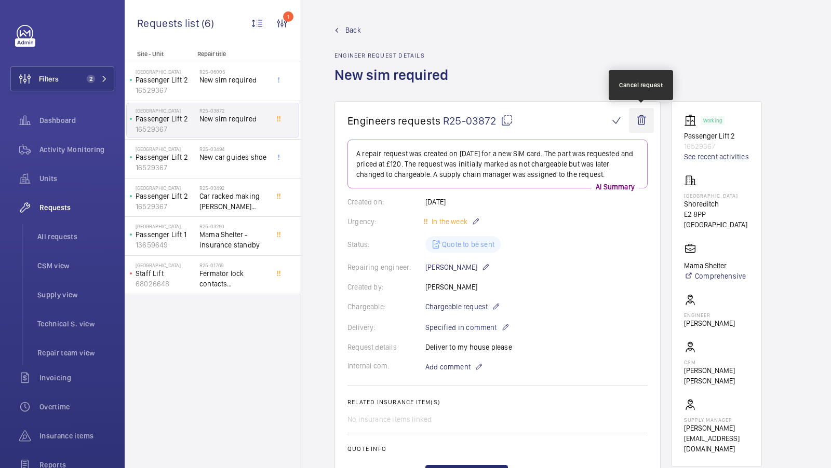
click at [644, 120] on wm-front-icon-button at bounding box center [641, 120] width 25 height 25
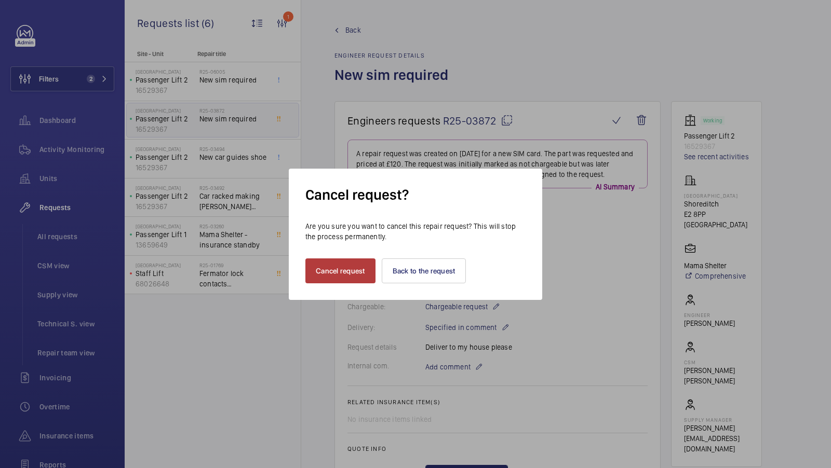
click at [364, 274] on button "Cancel request" at bounding box center [340, 271] width 70 height 25
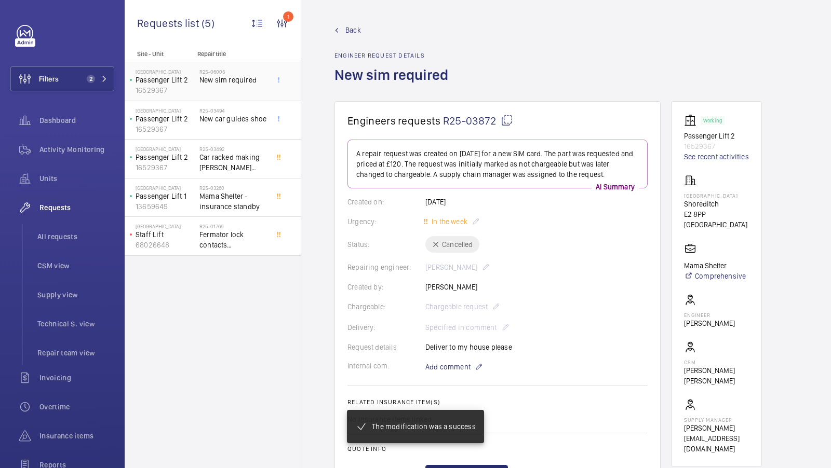
click at [242, 77] on span "New sim required" at bounding box center [233, 80] width 69 height 10
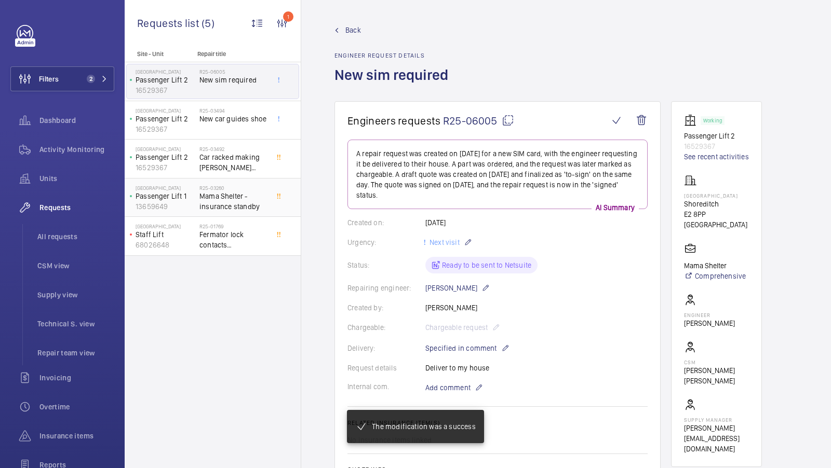
click at [219, 197] on span "Mama Shelter - insurance standby" at bounding box center [233, 201] width 69 height 21
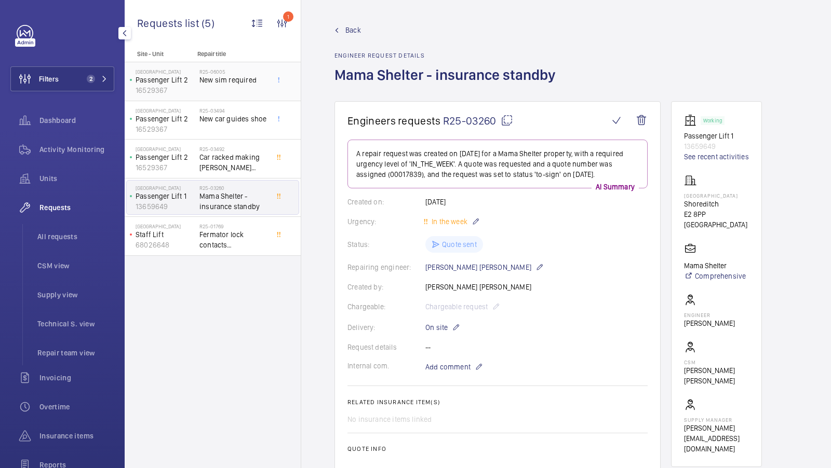
click at [208, 75] on span "New sim required" at bounding box center [233, 80] width 69 height 10
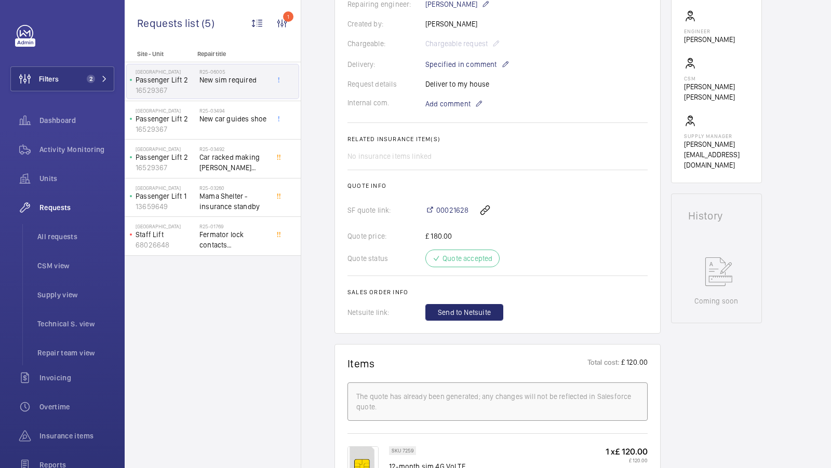
scroll to position [224, 0]
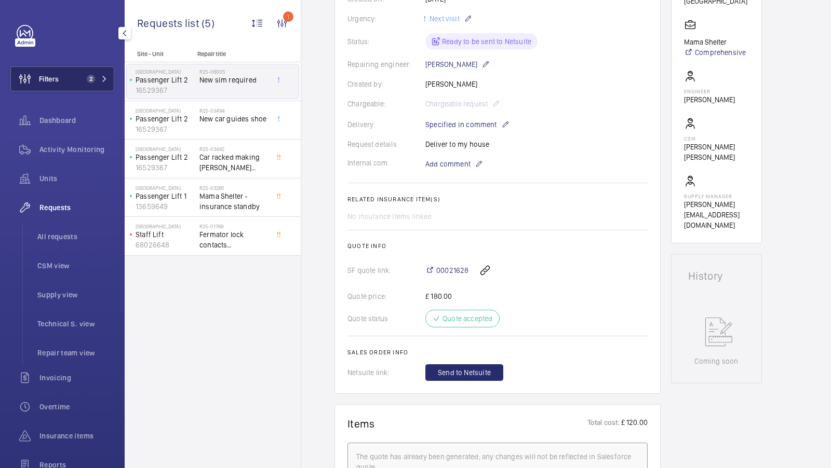
click at [91, 73] on button "Filters 2" at bounding box center [62, 78] width 104 height 25
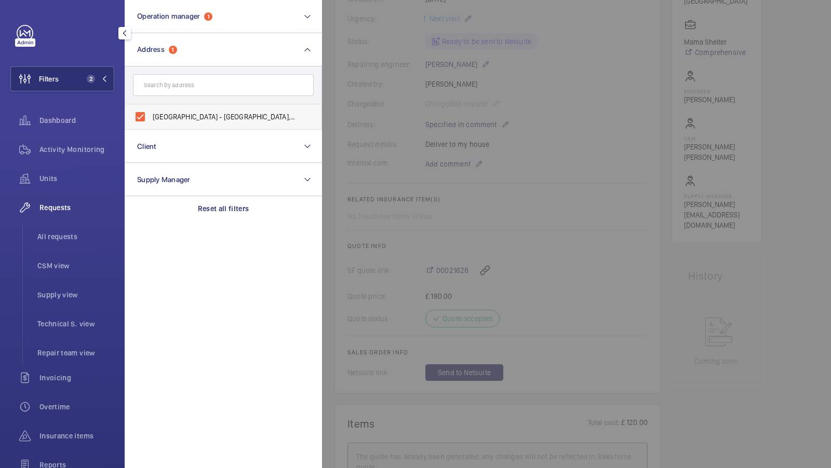
click at [188, 107] on label "[GEOGRAPHIC_DATA] - [GEOGRAPHIC_DATA], [GEOGRAPHIC_DATA] E2 8PP" at bounding box center [215, 116] width 181 height 25
click at [151, 107] on input "[GEOGRAPHIC_DATA] - [GEOGRAPHIC_DATA], [GEOGRAPHIC_DATA] E2 8PP" at bounding box center [140, 116] width 21 height 21
click at [188, 107] on label "[GEOGRAPHIC_DATA] - [GEOGRAPHIC_DATA], [GEOGRAPHIC_DATA] E2 8PP" at bounding box center [215, 116] width 181 height 25
click at [151, 107] on input "[GEOGRAPHIC_DATA] - [GEOGRAPHIC_DATA], [GEOGRAPHIC_DATA] E2 8PP" at bounding box center [140, 116] width 21 height 21
click at [176, 115] on span "[GEOGRAPHIC_DATA] - [GEOGRAPHIC_DATA], [GEOGRAPHIC_DATA] E2 8PP" at bounding box center [224, 117] width 143 height 10
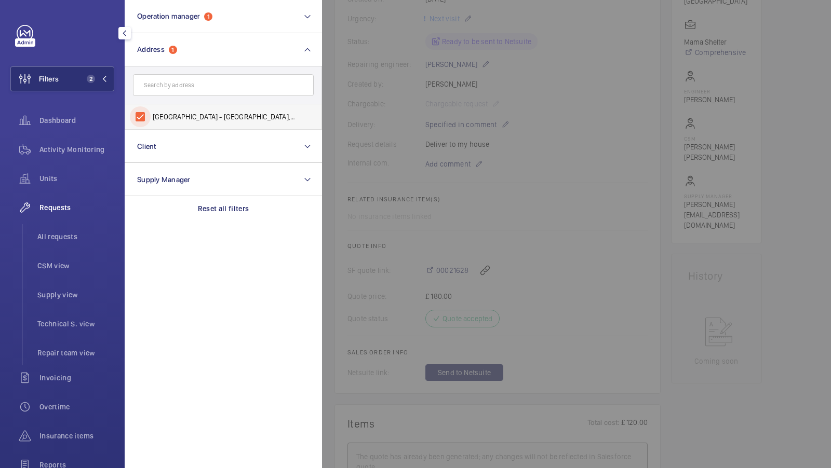
click at [151, 115] on input "[GEOGRAPHIC_DATA] - [GEOGRAPHIC_DATA], [GEOGRAPHIC_DATA] E2 8PP" at bounding box center [140, 116] width 21 height 21
checkbox input "false"
click at [179, 88] on input "text" at bounding box center [223, 85] width 181 height 22
type input "[PERSON_NAME]"
click at [163, 116] on span "[PERSON_NAME]" at bounding box center [180, 117] width 55 height 8
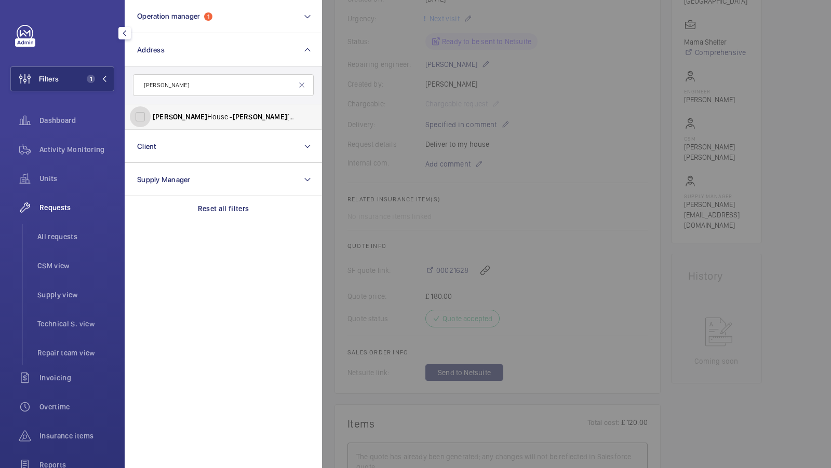
click at [151, 116] on input "[PERSON_NAME][STREET_ADDRESS][PERSON_NAME]" at bounding box center [140, 116] width 21 height 21
checkbox input "true"
click at [80, 57] on div "Filters 2 Operation manager 1 Address [STREET_ADDRESS][PERSON_NAME][PERSON_NAME…" at bounding box center [62, 282] width 104 height 515
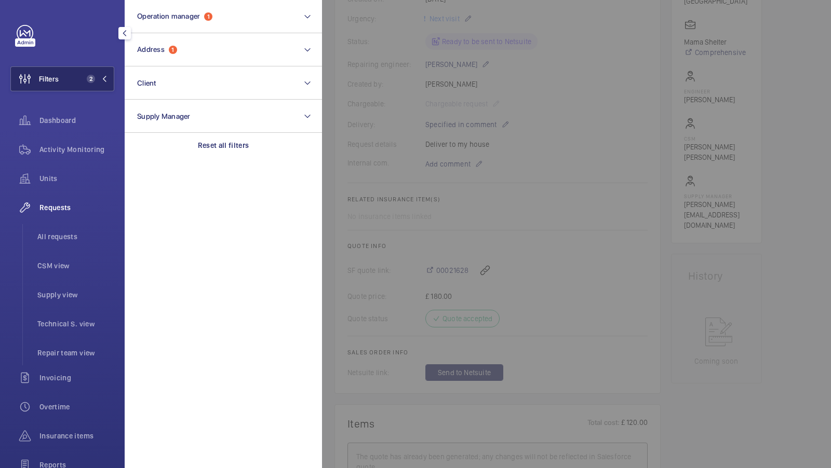
click at [78, 71] on button "Filters 2" at bounding box center [62, 78] width 104 height 25
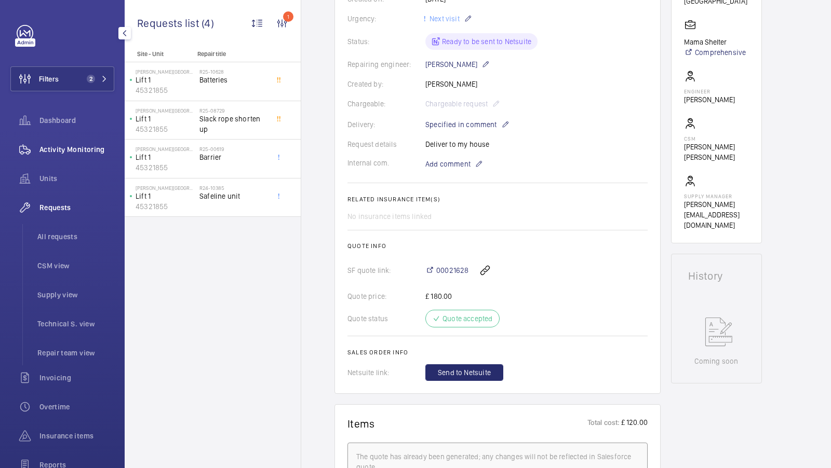
click at [76, 138] on div "Activity Monitoring" at bounding box center [62, 149] width 104 height 25
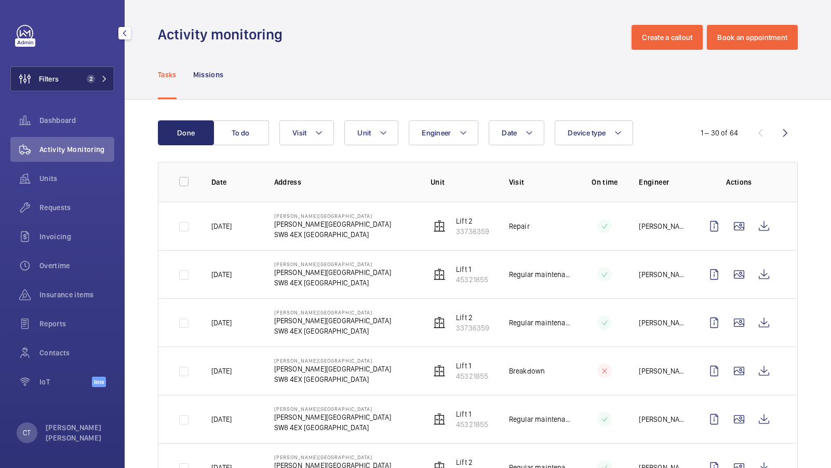
click at [94, 73] on button "Filters 2" at bounding box center [62, 78] width 104 height 25
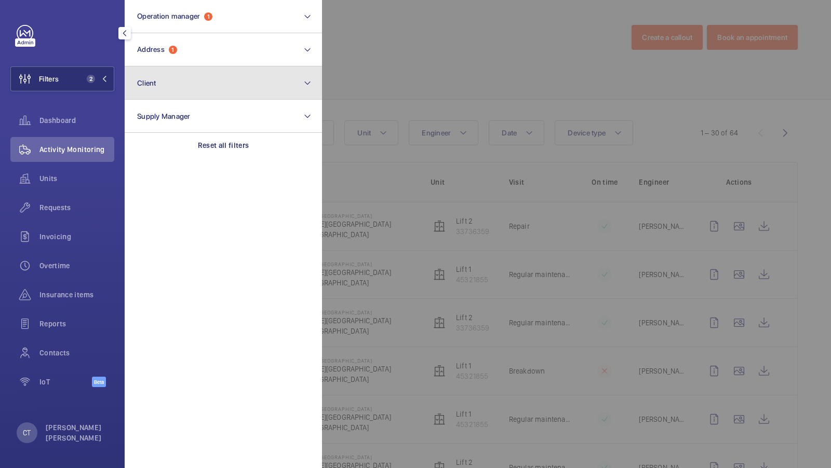
click at [176, 66] on button "Client" at bounding box center [223, 82] width 197 height 33
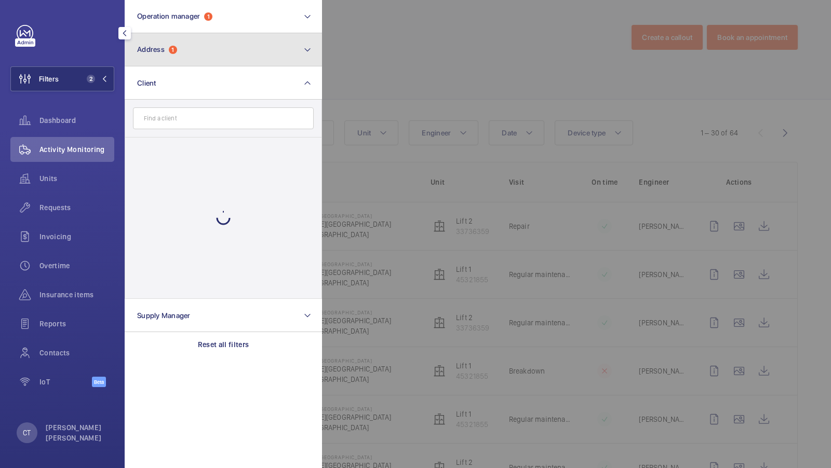
click at [184, 50] on button "Address 1" at bounding box center [223, 49] width 197 height 33
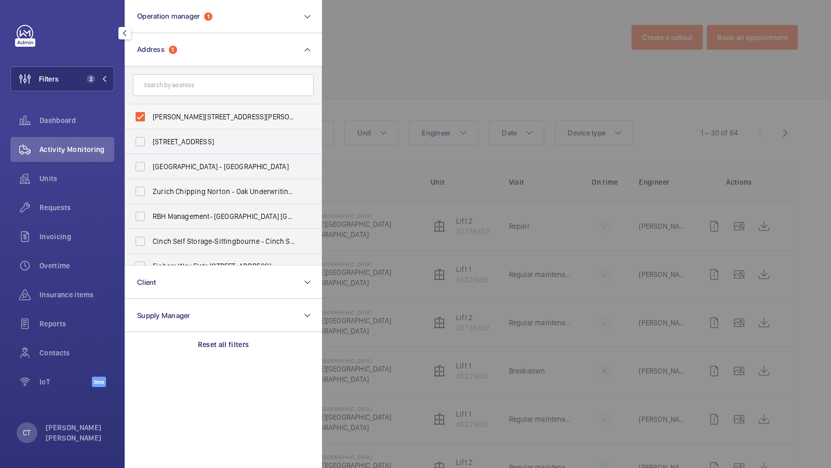
click at [205, 119] on span "[PERSON_NAME][STREET_ADDRESS][PERSON_NAME]" at bounding box center [224, 117] width 143 height 10
click at [151, 119] on input "[PERSON_NAME][STREET_ADDRESS][PERSON_NAME]" at bounding box center [140, 116] width 21 height 21
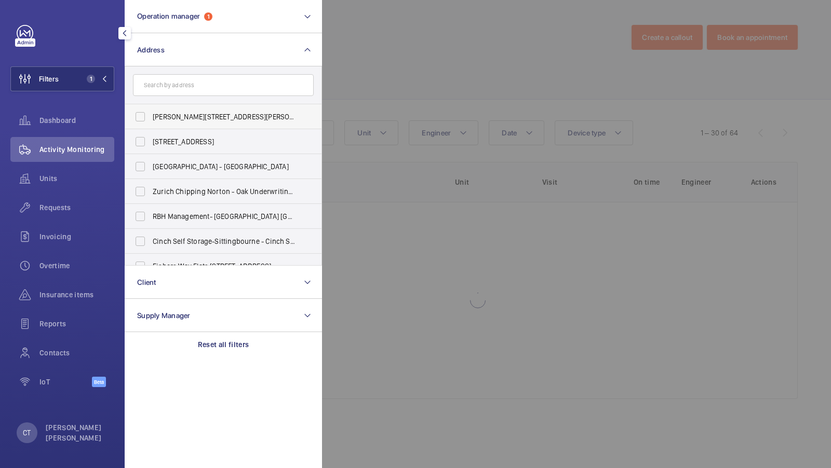
click at [190, 113] on span "[PERSON_NAME][STREET_ADDRESS][PERSON_NAME]" at bounding box center [224, 117] width 143 height 10
click at [151, 113] on input "[PERSON_NAME][STREET_ADDRESS][PERSON_NAME]" at bounding box center [140, 116] width 21 height 21
click at [181, 113] on span "[PERSON_NAME][STREET_ADDRESS][PERSON_NAME]" at bounding box center [224, 117] width 143 height 10
click at [151, 113] on input "[PERSON_NAME][STREET_ADDRESS][PERSON_NAME]" at bounding box center [140, 116] width 21 height 21
click at [171, 119] on span "[PERSON_NAME][STREET_ADDRESS][PERSON_NAME]" at bounding box center [224, 117] width 143 height 10
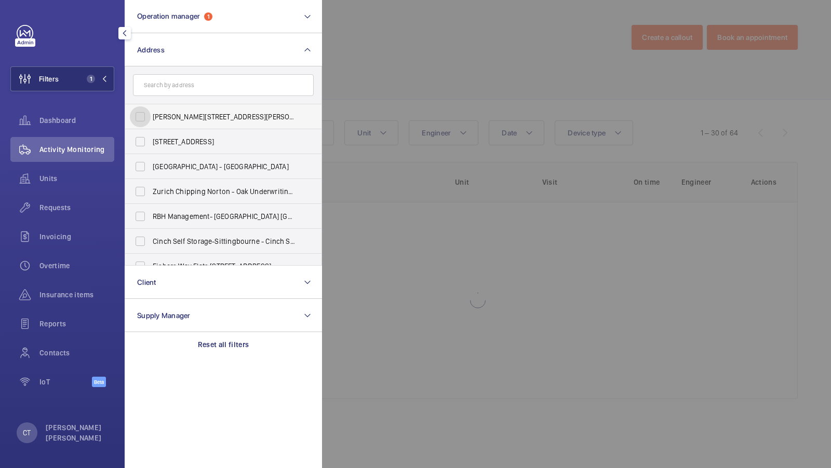
click at [151, 119] on input "[PERSON_NAME][STREET_ADDRESS][PERSON_NAME]" at bounding box center [140, 116] width 21 height 21
checkbox input "true"
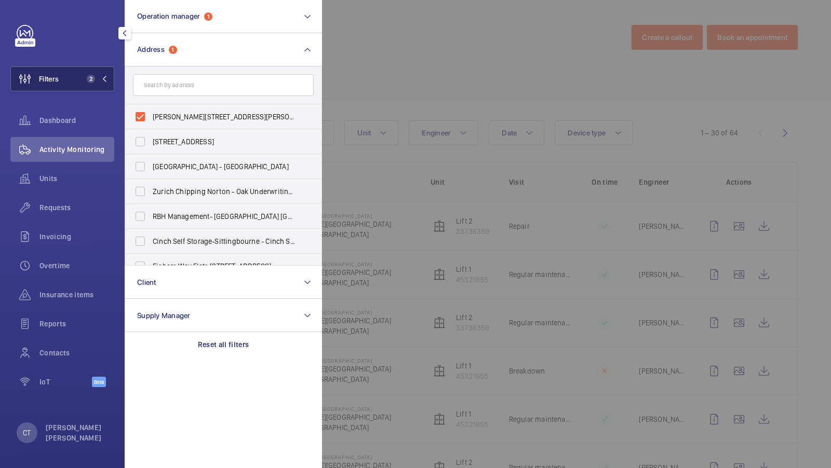
click at [96, 79] on span "2" at bounding box center [95, 79] width 25 height 8
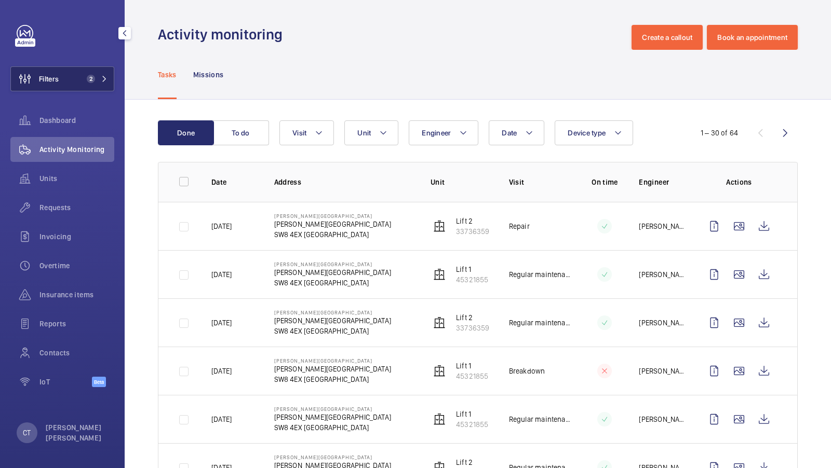
click at [99, 73] on button "Filters 2" at bounding box center [62, 78] width 104 height 25
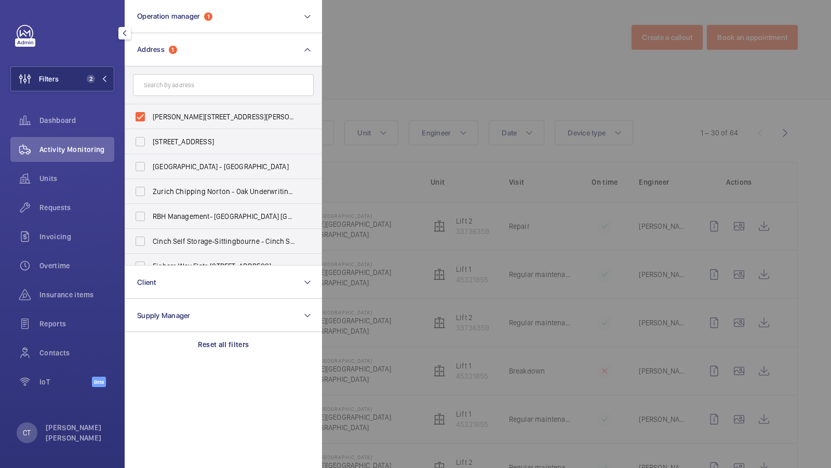
click at [392, 76] on div at bounding box center [737, 234] width 831 height 468
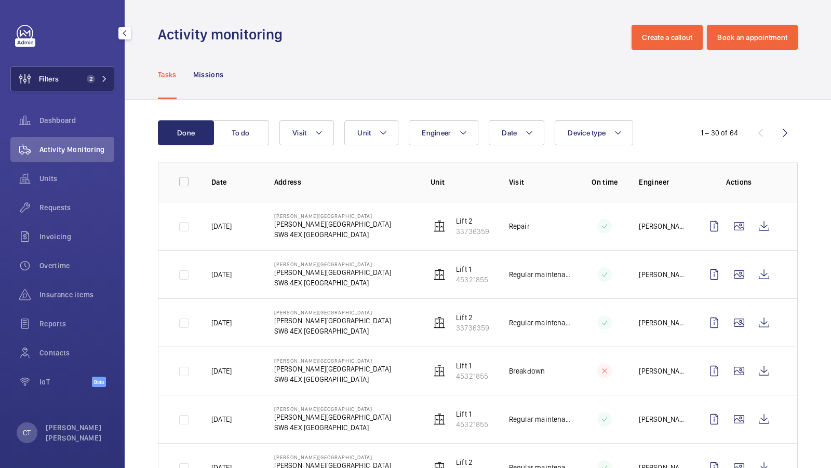
click at [86, 74] on button "Filters 2" at bounding box center [62, 78] width 104 height 25
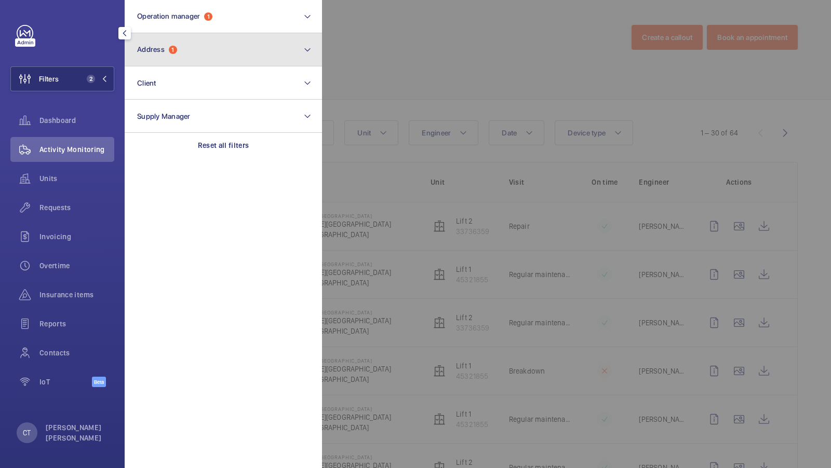
click at [241, 48] on button "Address 1" at bounding box center [223, 49] width 197 height 33
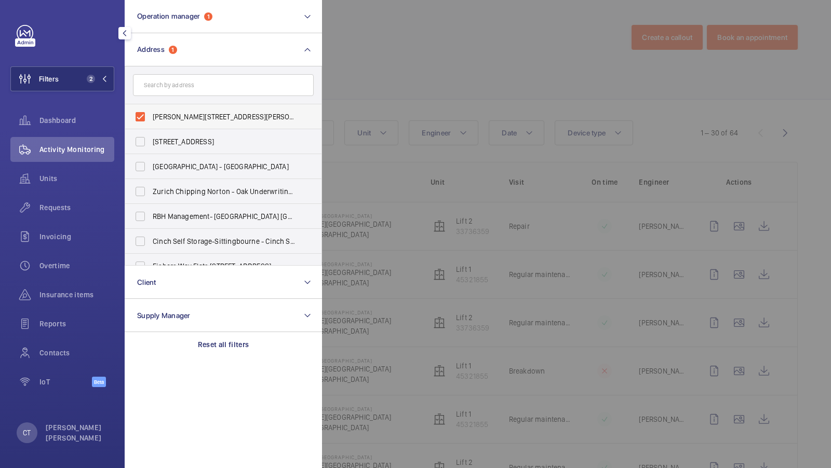
click at [177, 109] on label "[PERSON_NAME][STREET_ADDRESS][PERSON_NAME]" at bounding box center [215, 116] width 181 height 25
click at [151, 109] on input "[PERSON_NAME][STREET_ADDRESS][PERSON_NAME]" at bounding box center [140, 116] width 21 height 21
checkbox input "false"
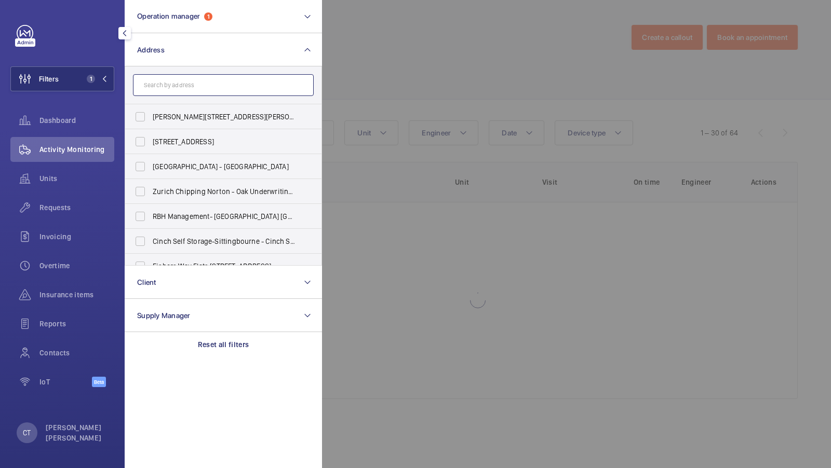
click at [184, 77] on input "text" at bounding box center [223, 85] width 181 height 22
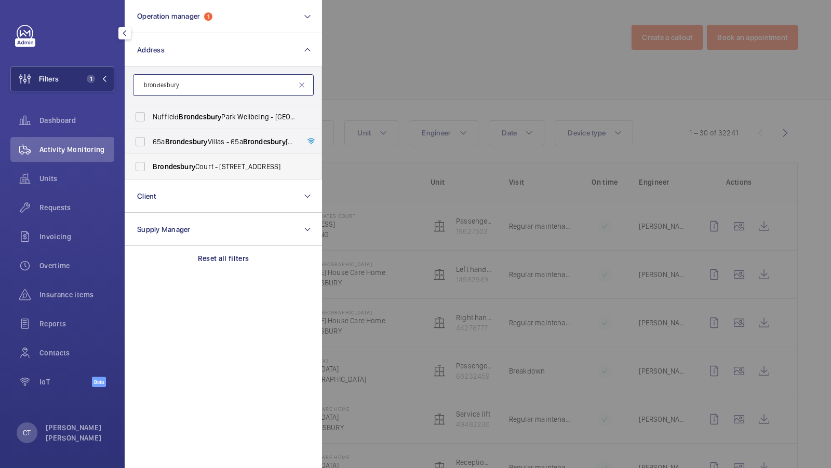
type input "brondesbury"
click at [182, 169] on span "Brondesbury" at bounding box center [174, 167] width 43 height 8
click at [151, 169] on input "Brondesbury Court - [STREET_ADDRESS]" at bounding box center [140, 166] width 21 height 21
checkbox input "true"
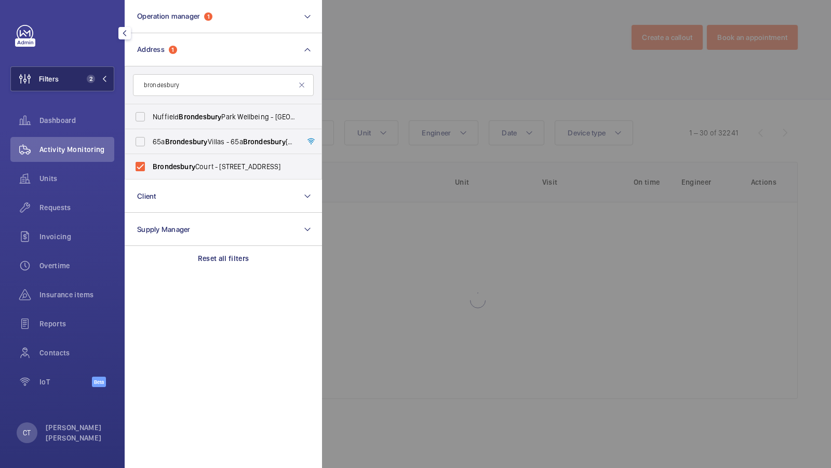
click at [91, 91] on button "Filters 2" at bounding box center [62, 78] width 104 height 25
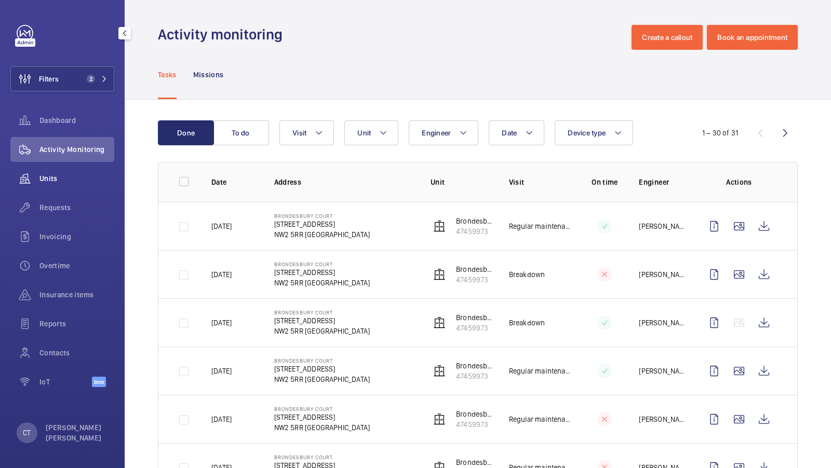
click at [49, 184] on div "Units" at bounding box center [62, 178] width 104 height 25
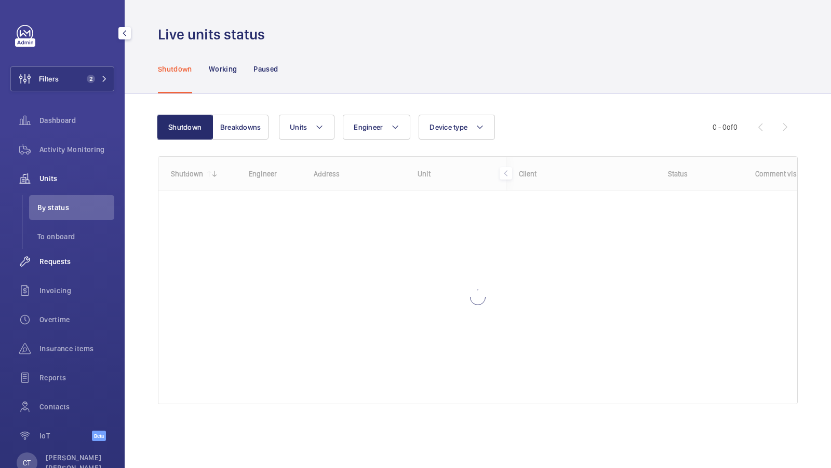
click at [58, 254] on div "Requests" at bounding box center [62, 261] width 104 height 25
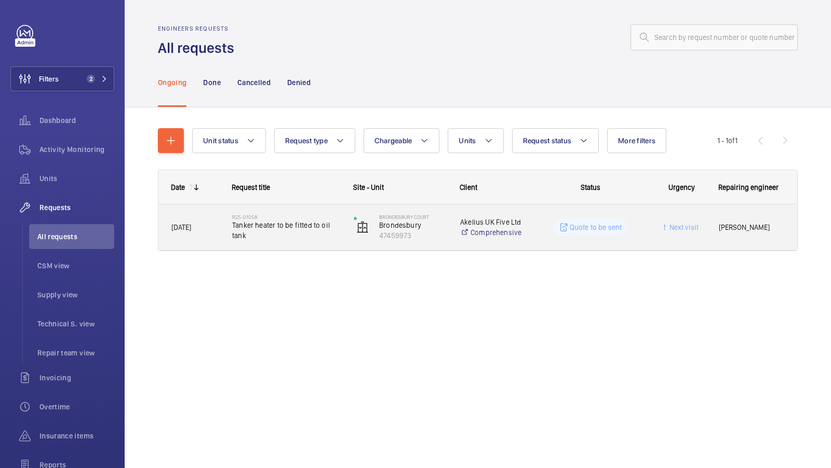
click at [779, 238] on div "[PERSON_NAME]" at bounding box center [751, 227] width 90 height 33
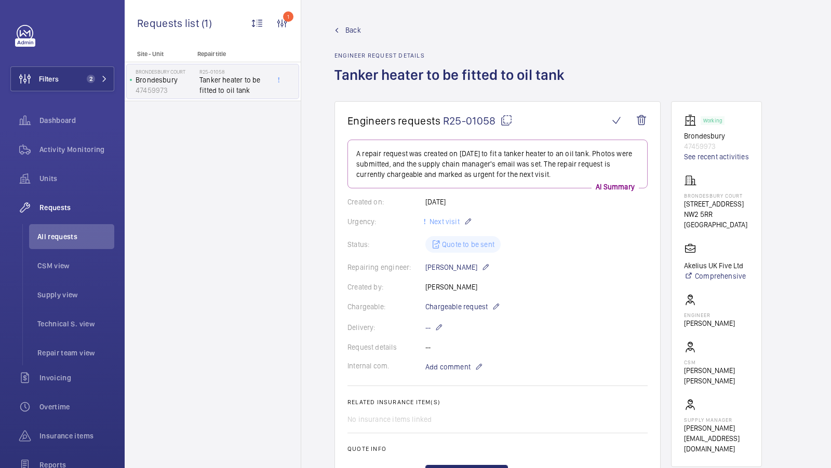
click at [352, 31] on span "Back" at bounding box center [353, 30] width 16 height 10
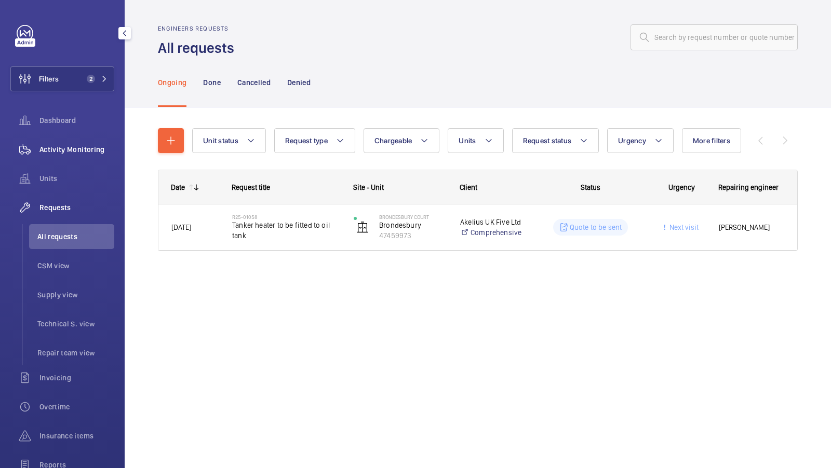
click at [59, 152] on span "Activity Monitoring" at bounding box center [76, 149] width 75 height 10
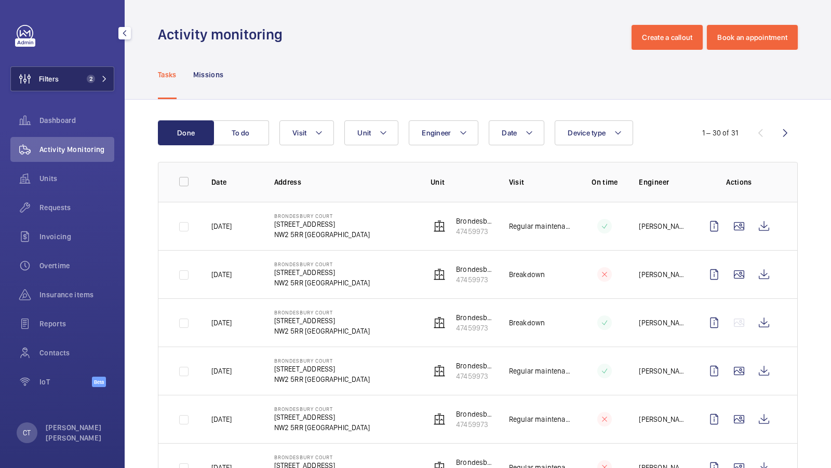
click at [103, 76] on mat-icon at bounding box center [104, 79] width 6 height 6
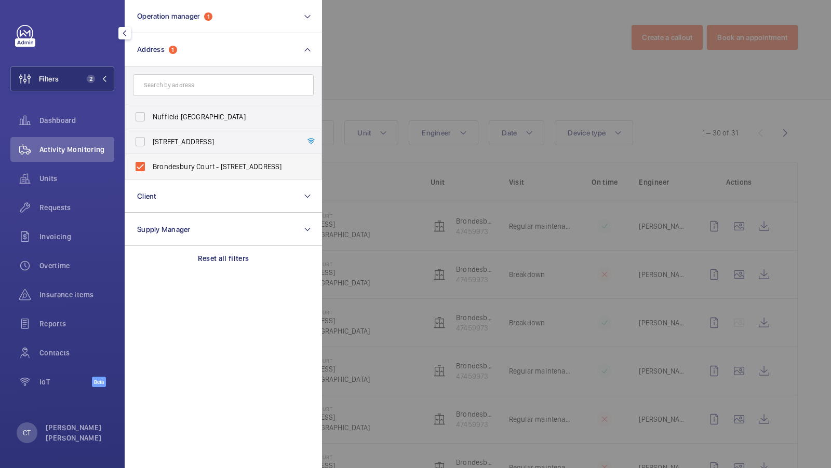
click at [182, 165] on span "Brondesbury Court - [STREET_ADDRESS]" at bounding box center [224, 166] width 143 height 10
click at [151, 165] on input "Brondesbury Court - [STREET_ADDRESS]" at bounding box center [140, 166] width 21 height 21
checkbox input "false"
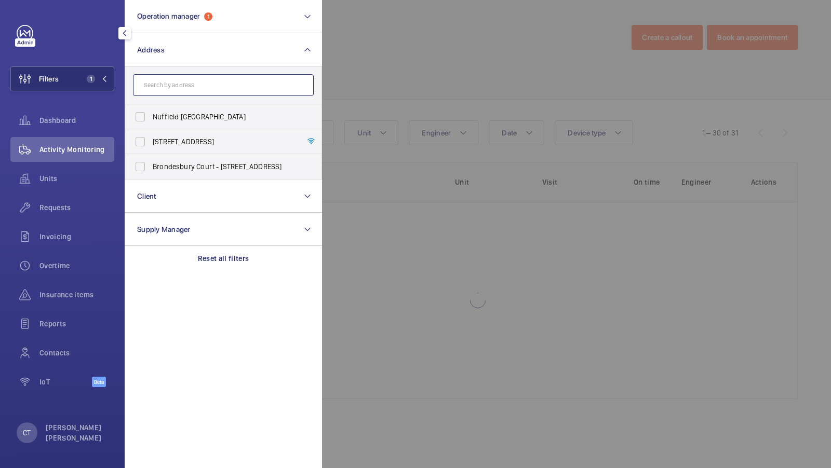
click at [186, 92] on input "text" at bounding box center [223, 85] width 181 height 22
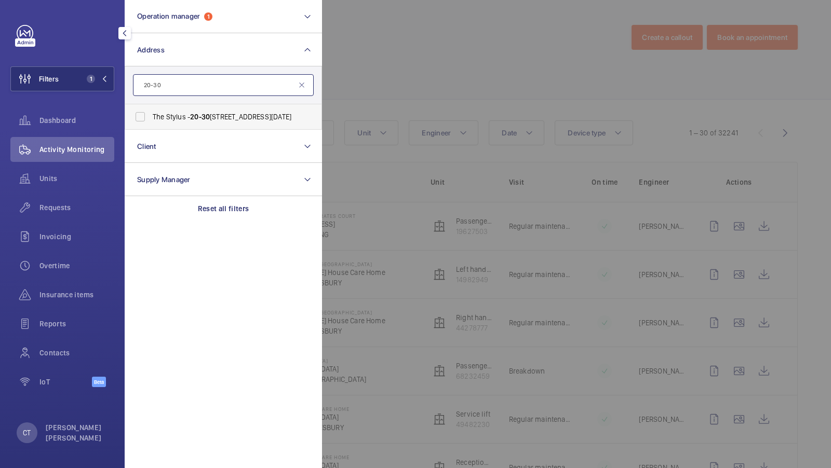
type input "20-30"
click at [184, 124] on label "The Stylus - [STREET_ADDRESS][DATE]" at bounding box center [215, 116] width 181 height 25
click at [151, 124] on input "The Stylus - [STREET_ADDRESS][DATE]" at bounding box center [140, 116] width 21 height 21
checkbox input "true"
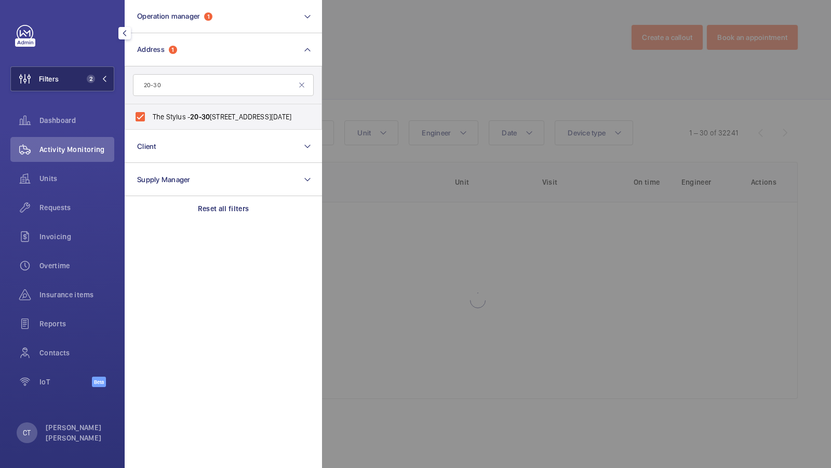
click at [85, 73] on button "Filters 2" at bounding box center [62, 78] width 104 height 25
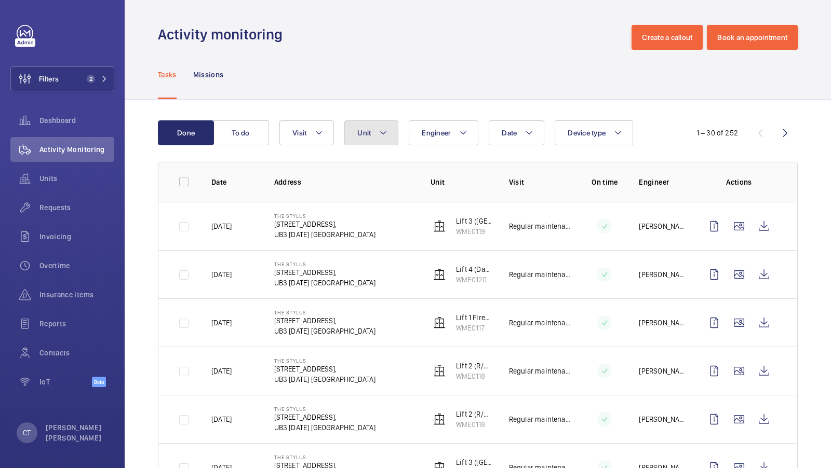
click at [383, 132] on mat-icon at bounding box center [383, 133] width 8 height 12
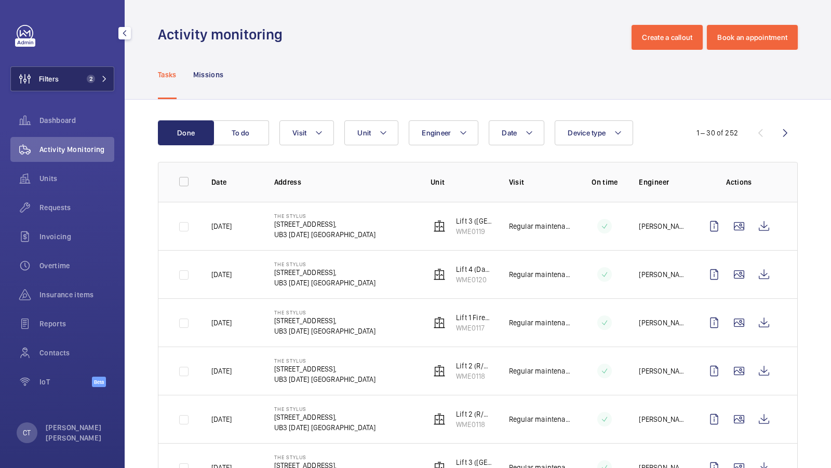
click at [96, 87] on button "Filters 2" at bounding box center [62, 78] width 104 height 25
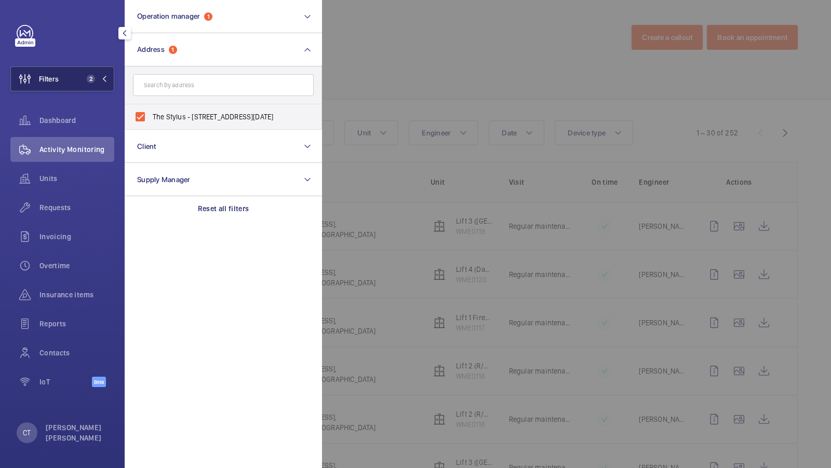
click at [77, 68] on button "Filters 2" at bounding box center [62, 78] width 104 height 25
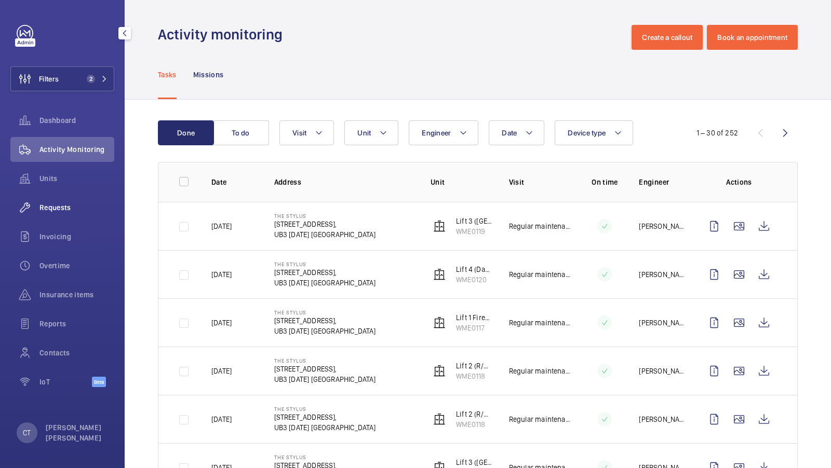
click at [58, 210] on span "Requests" at bounding box center [76, 208] width 75 height 10
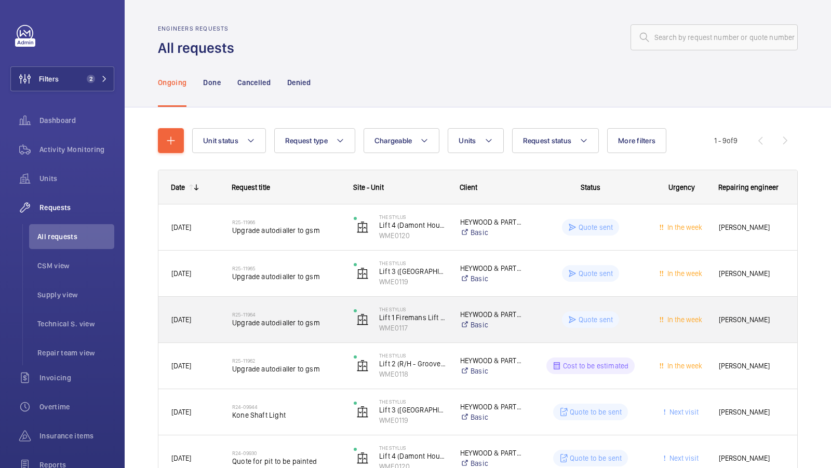
scroll to position [58, 0]
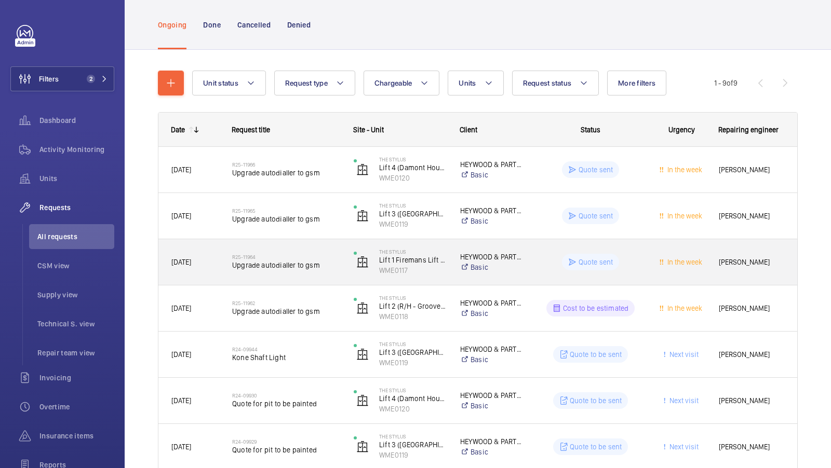
click at [291, 259] on h2 "R25-11964" at bounding box center [286, 257] width 108 height 6
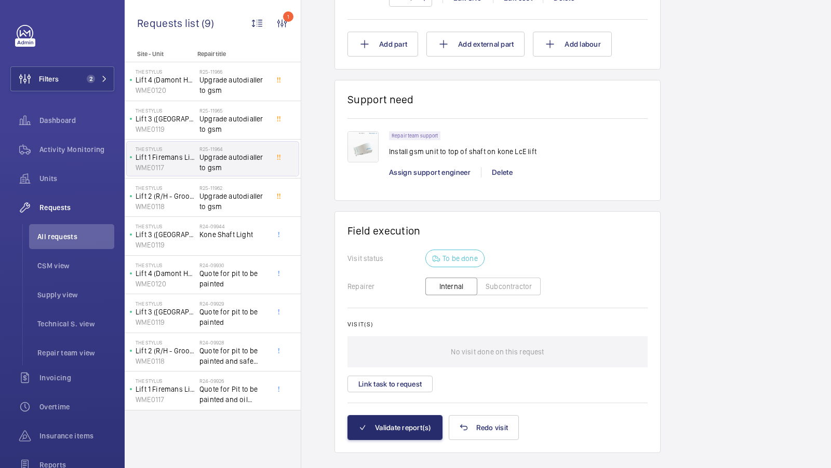
scroll to position [626, 0]
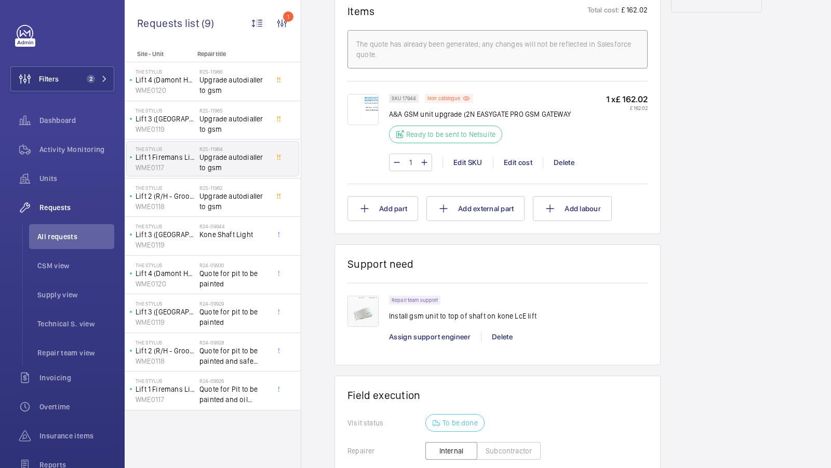
click at [363, 113] on img at bounding box center [362, 109] width 31 height 31
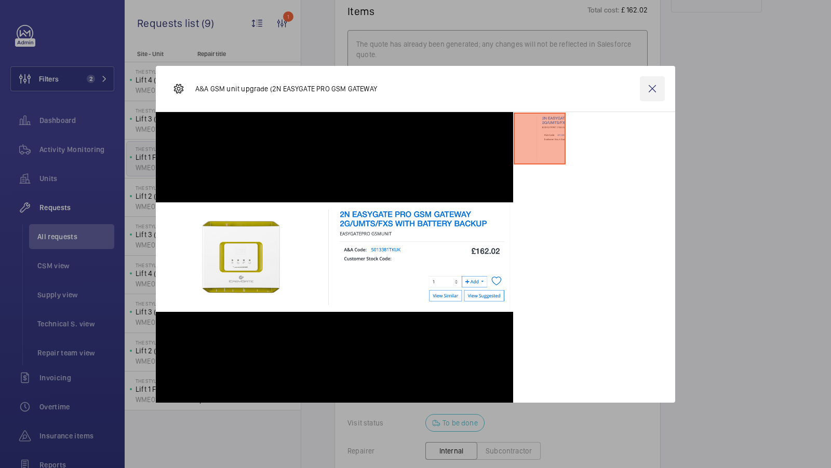
click at [650, 87] on wm-front-icon-button at bounding box center [652, 88] width 25 height 25
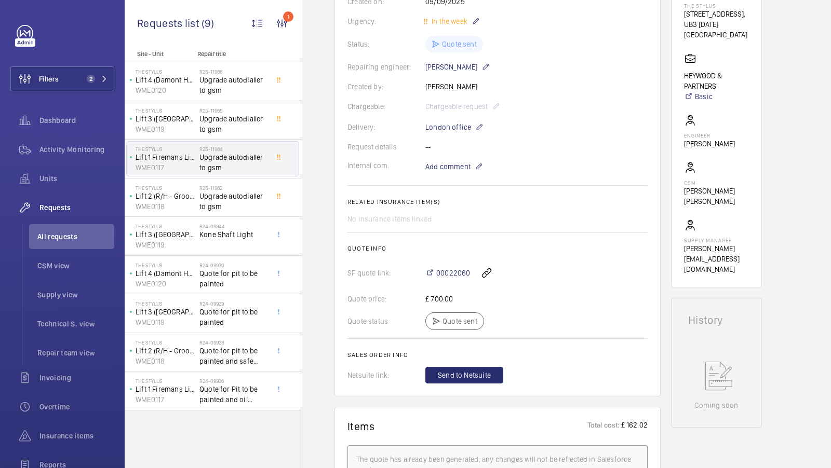
scroll to position [0, 0]
